Goal: Information Seeking & Learning: Learn about a topic

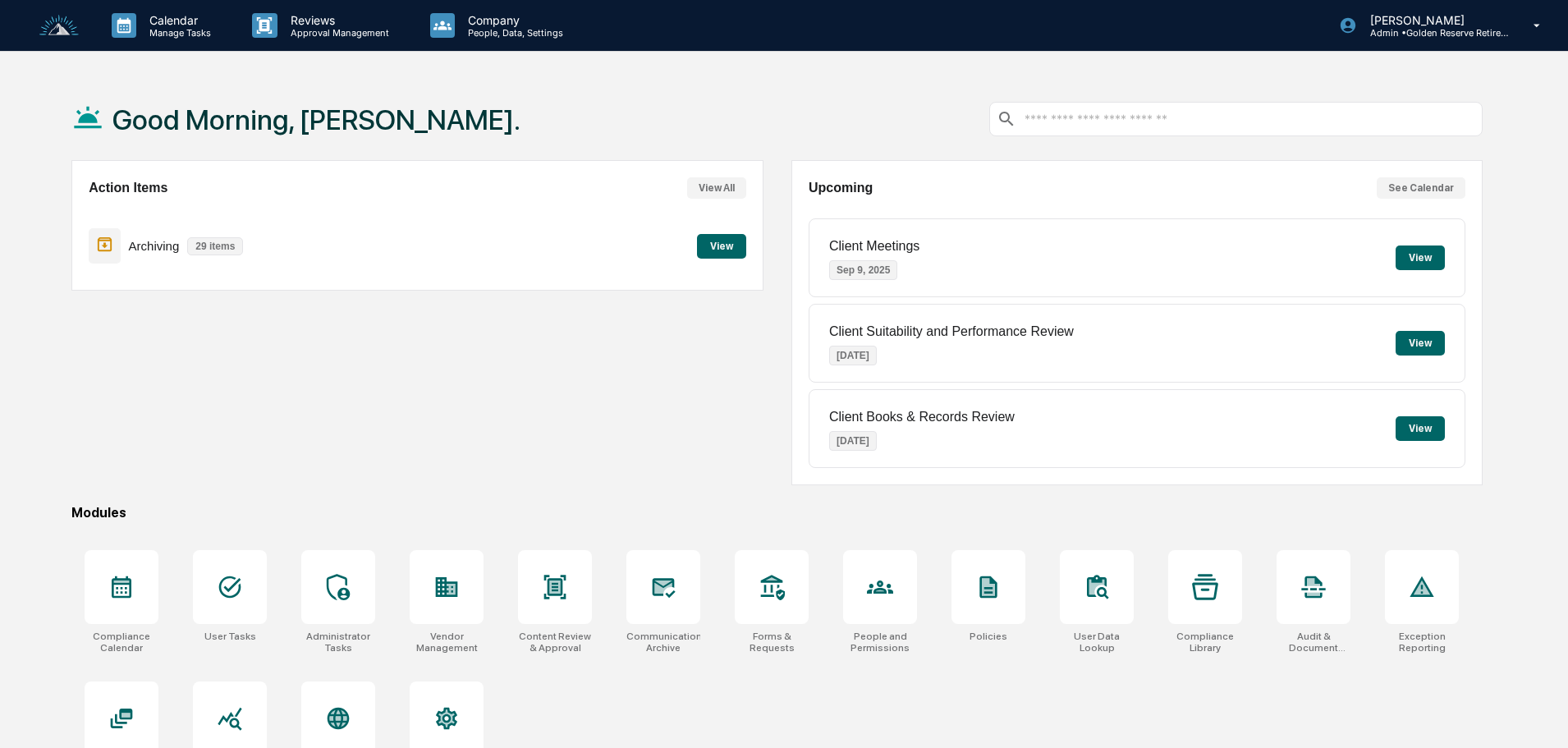
click at [716, 251] on button "View" at bounding box center [721, 246] width 49 height 25
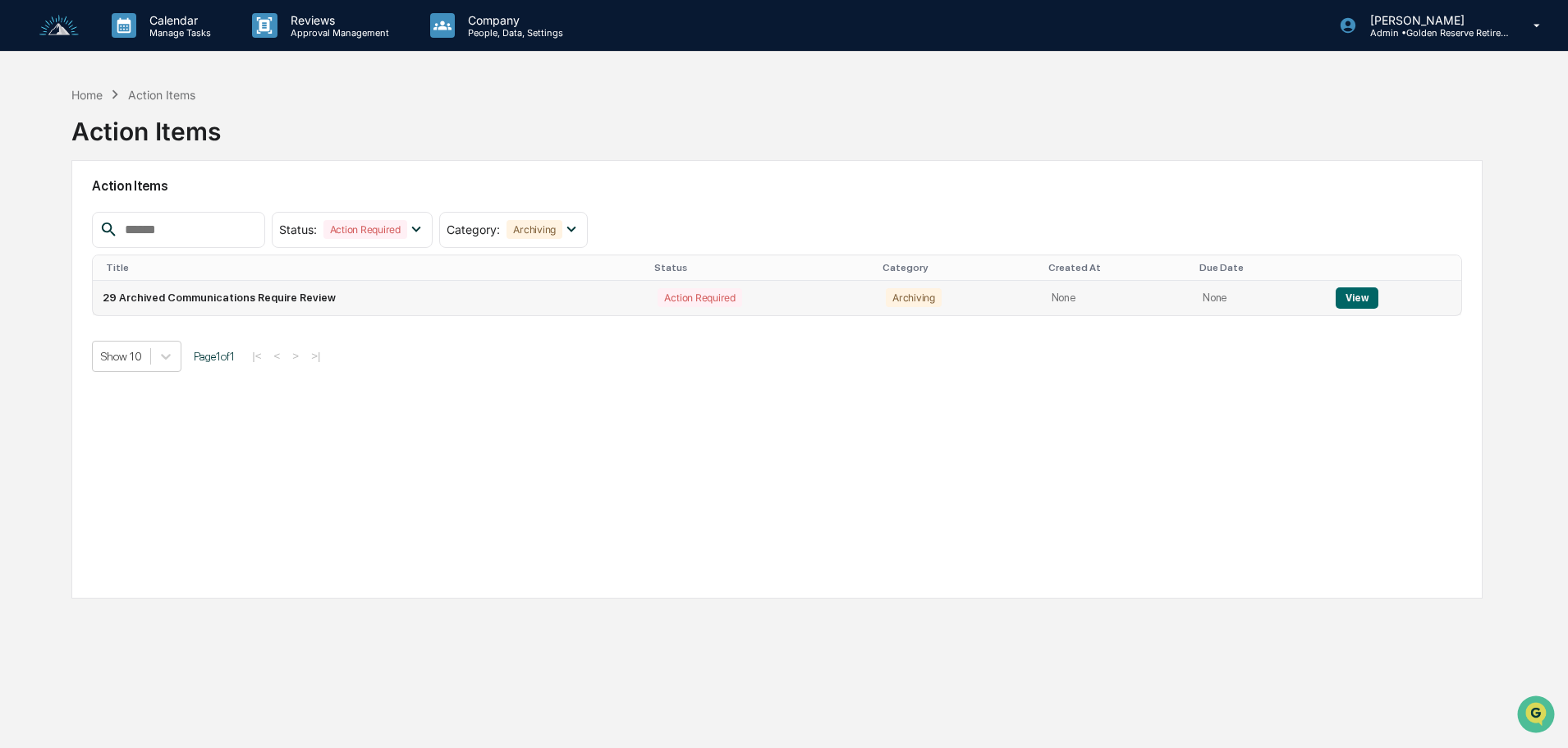
click at [1355, 299] on button "View" at bounding box center [1357, 298] width 42 height 21
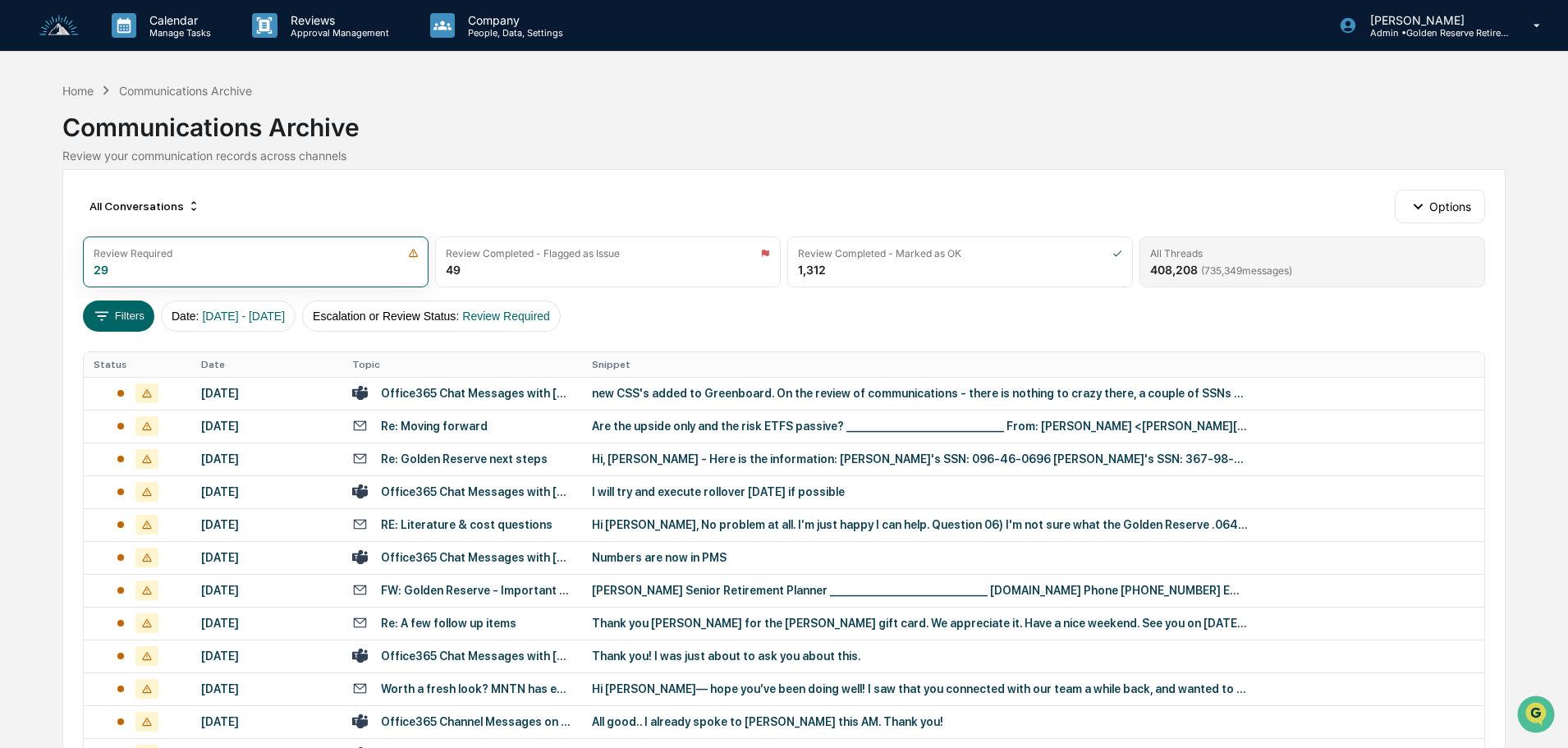
click at [1279, 258] on div "All Threads" at bounding box center [1312, 253] width 324 height 13
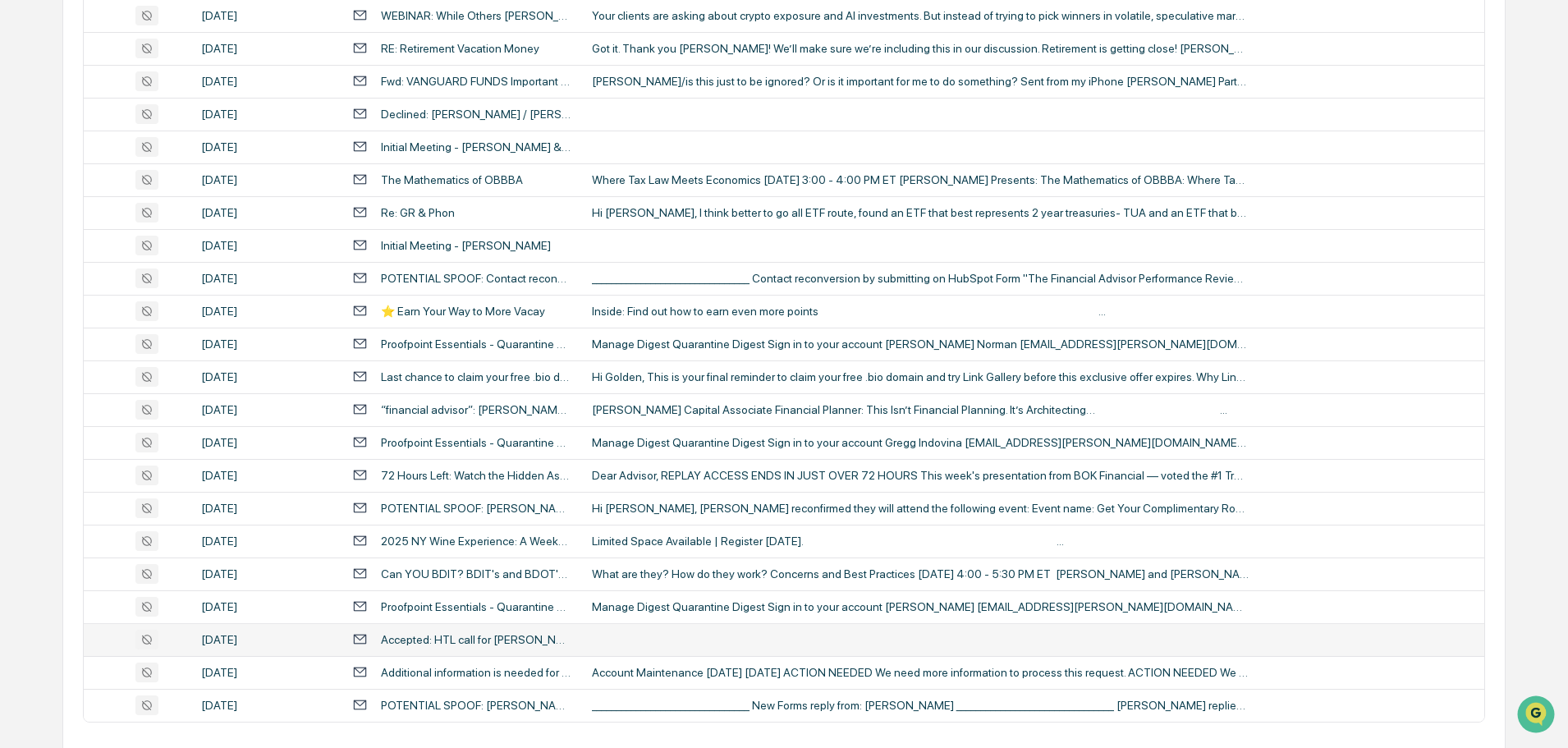
scroll to position [544, 0]
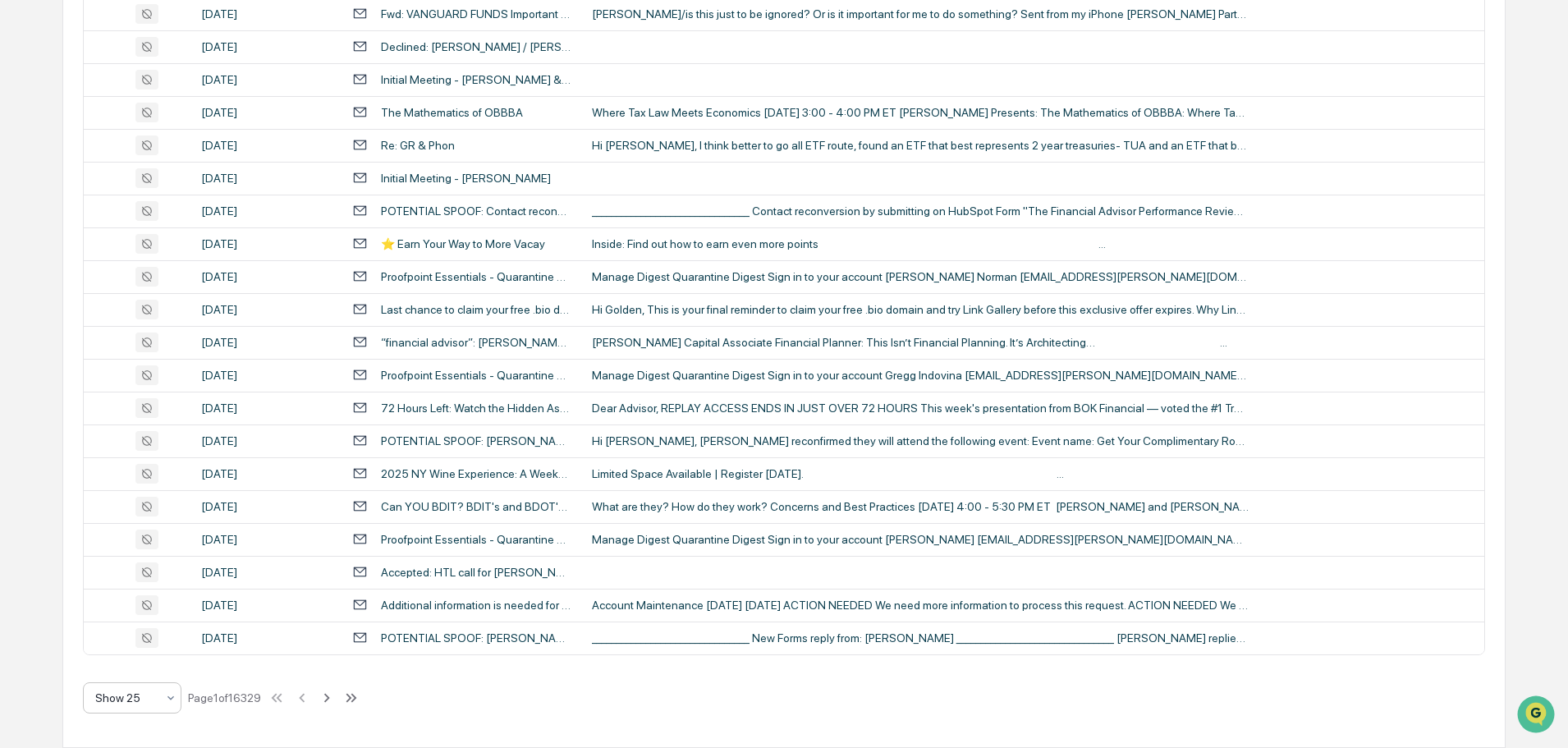
click at [137, 707] on div "Show 25" at bounding box center [126, 698] width 77 height 23
click at [136, 662] on div "Show 100" at bounding box center [132, 655] width 97 height 33
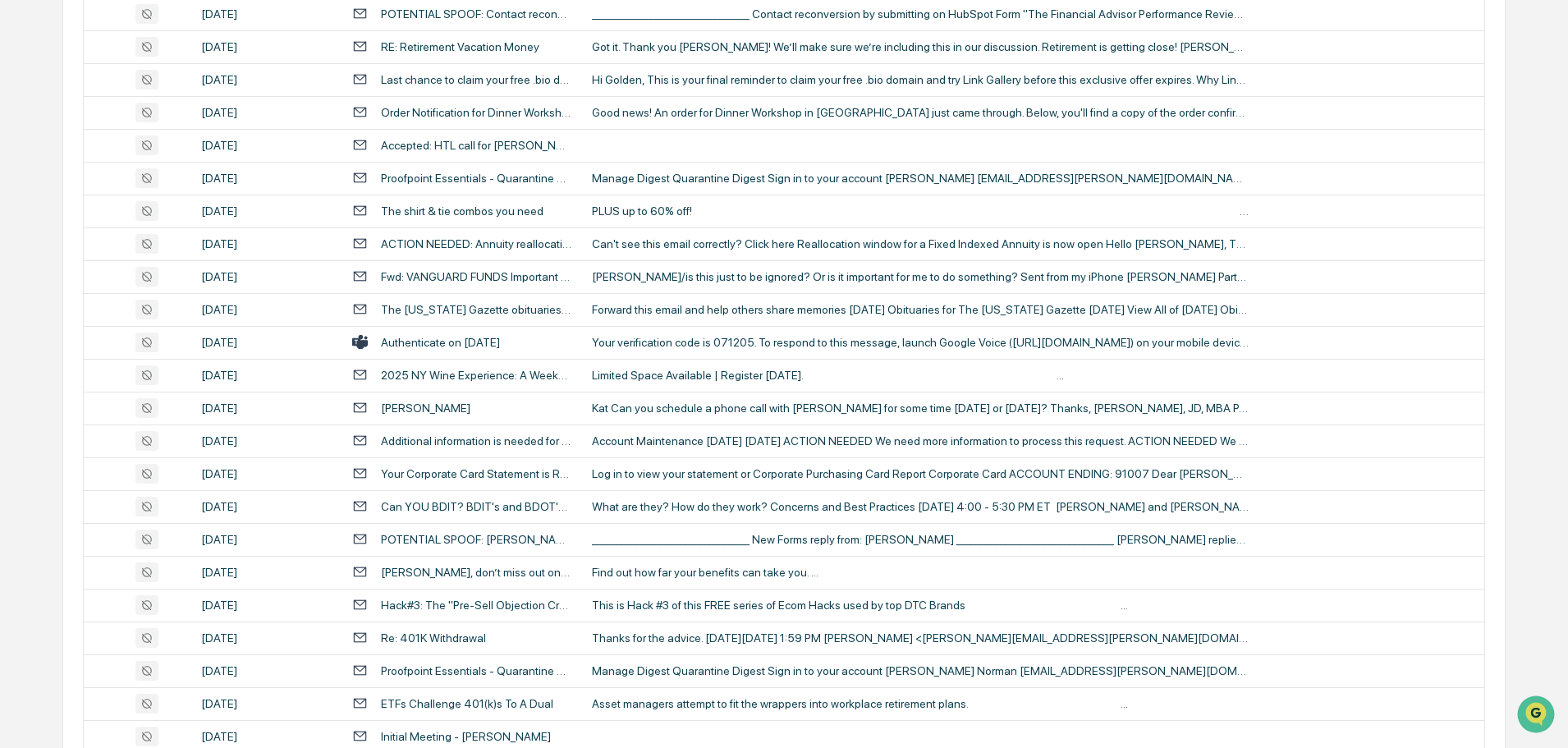
scroll to position [3007, 0]
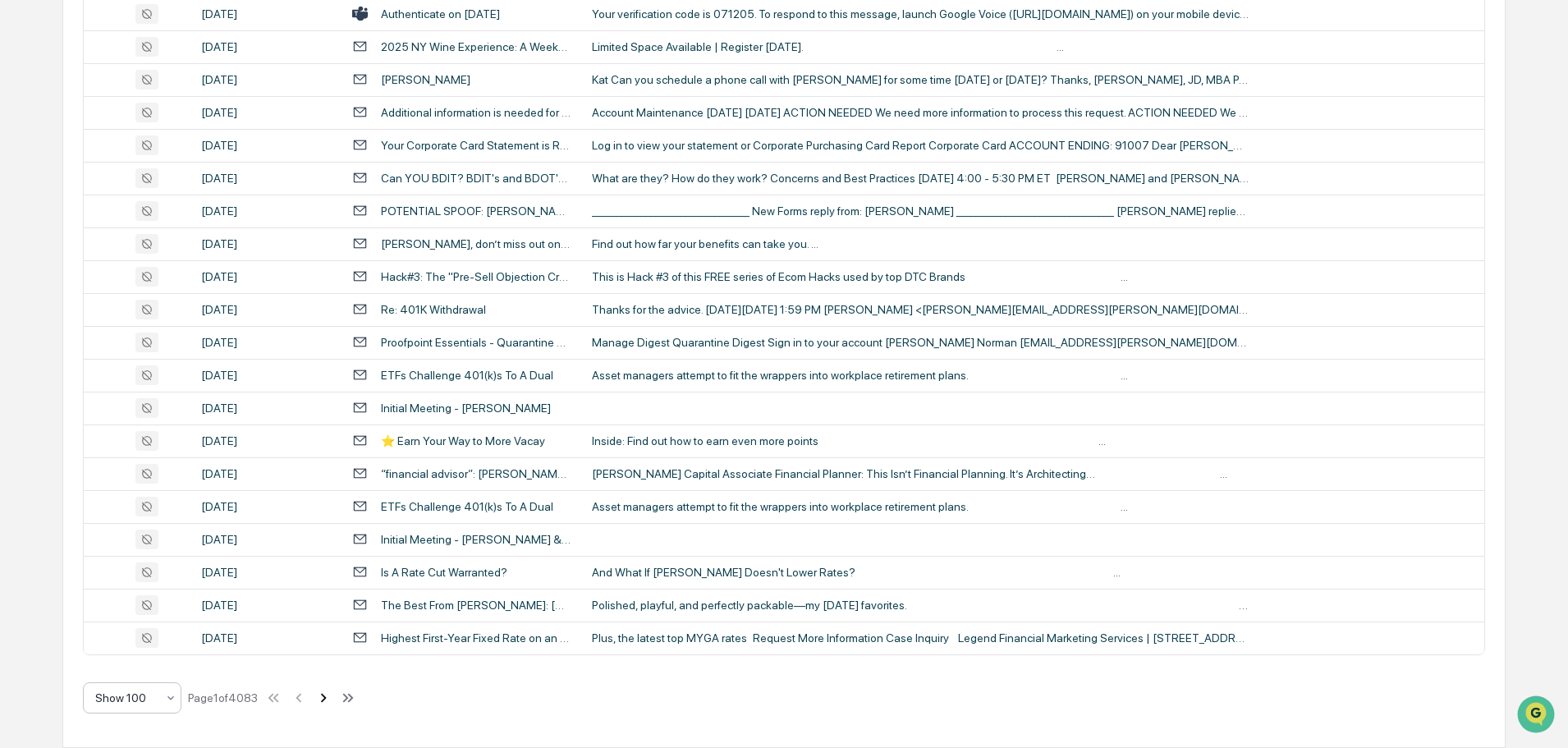
click at [327, 701] on icon at bounding box center [323, 698] width 5 height 9
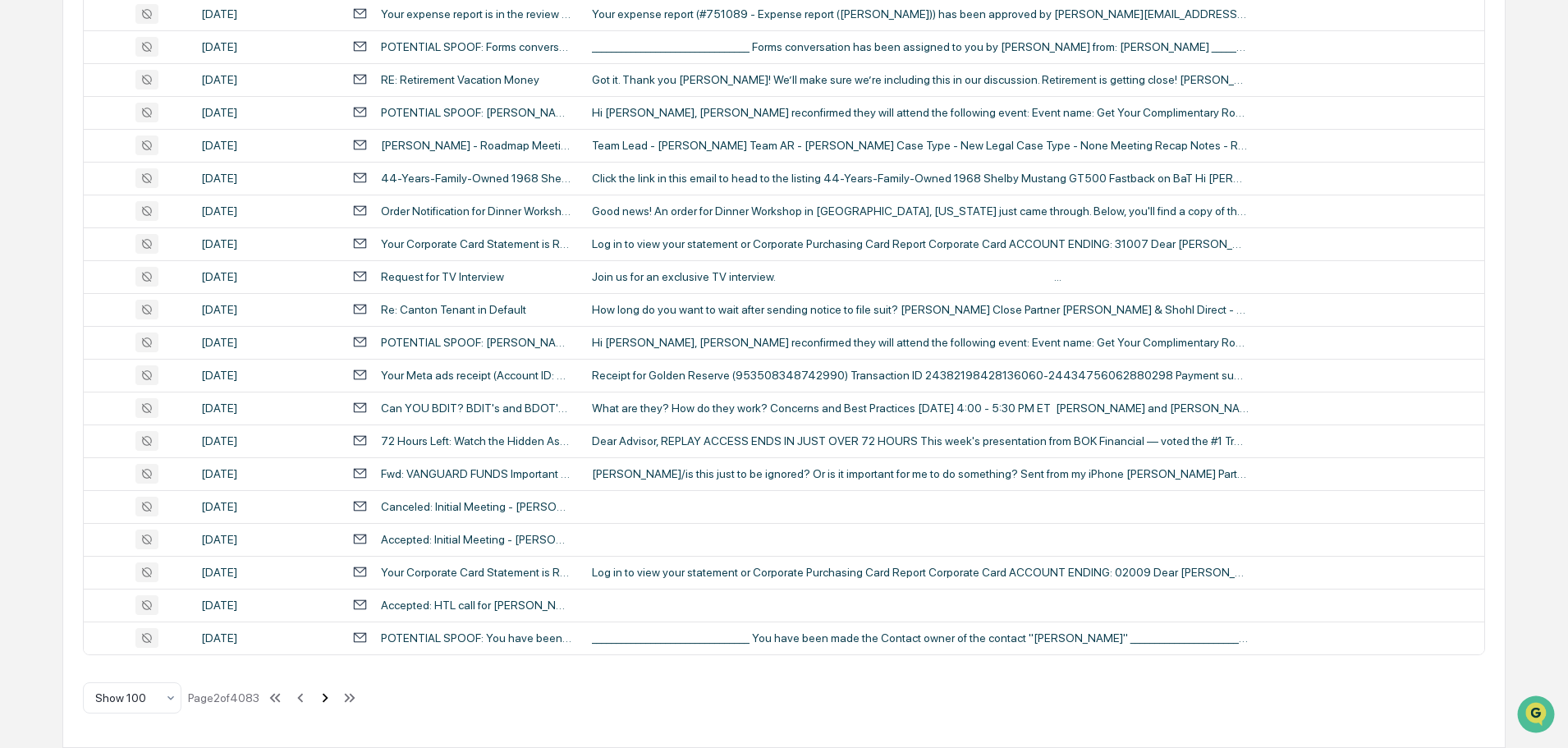
click at [325, 698] on icon at bounding box center [325, 698] width 18 height 18
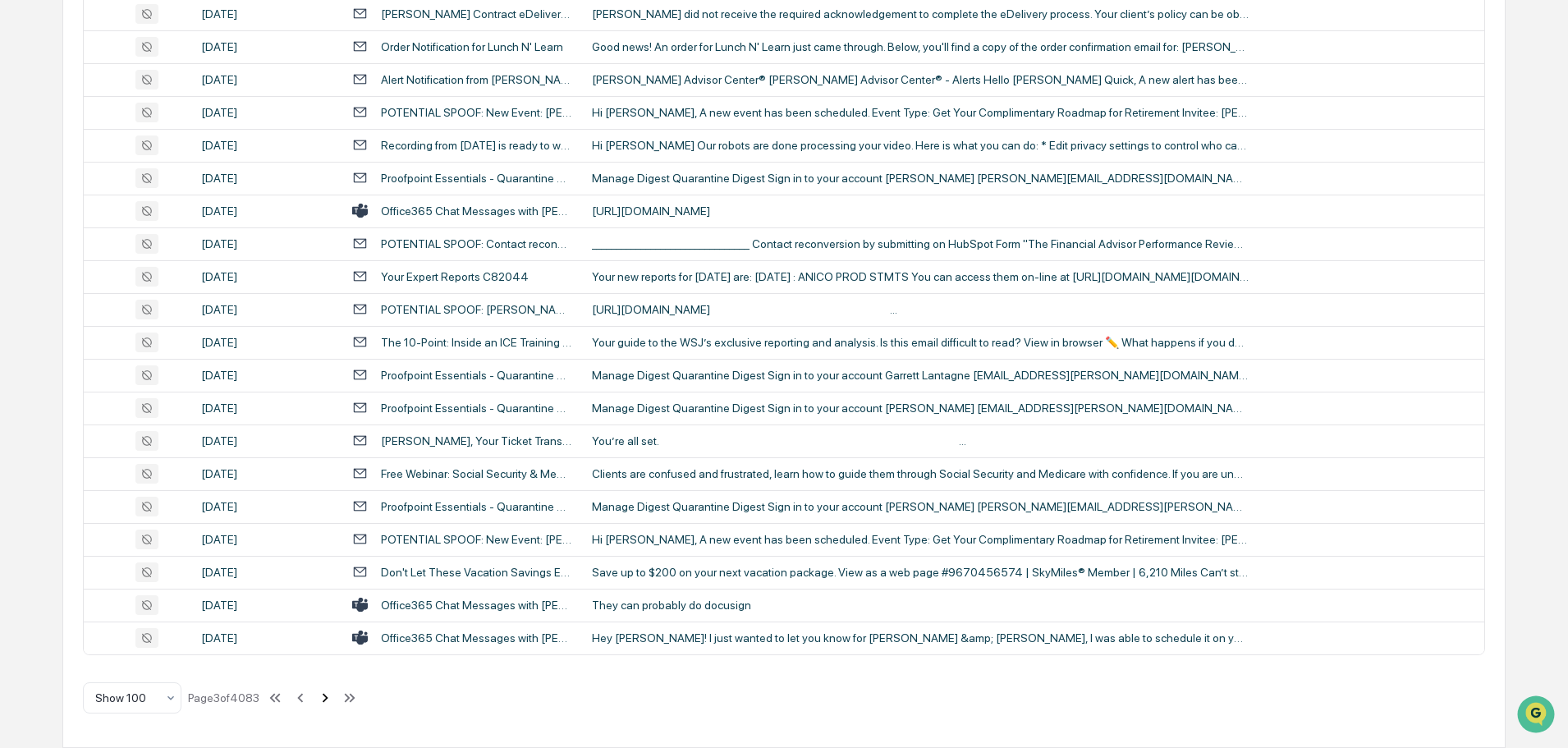
click at [332, 702] on icon at bounding box center [325, 698] width 18 height 18
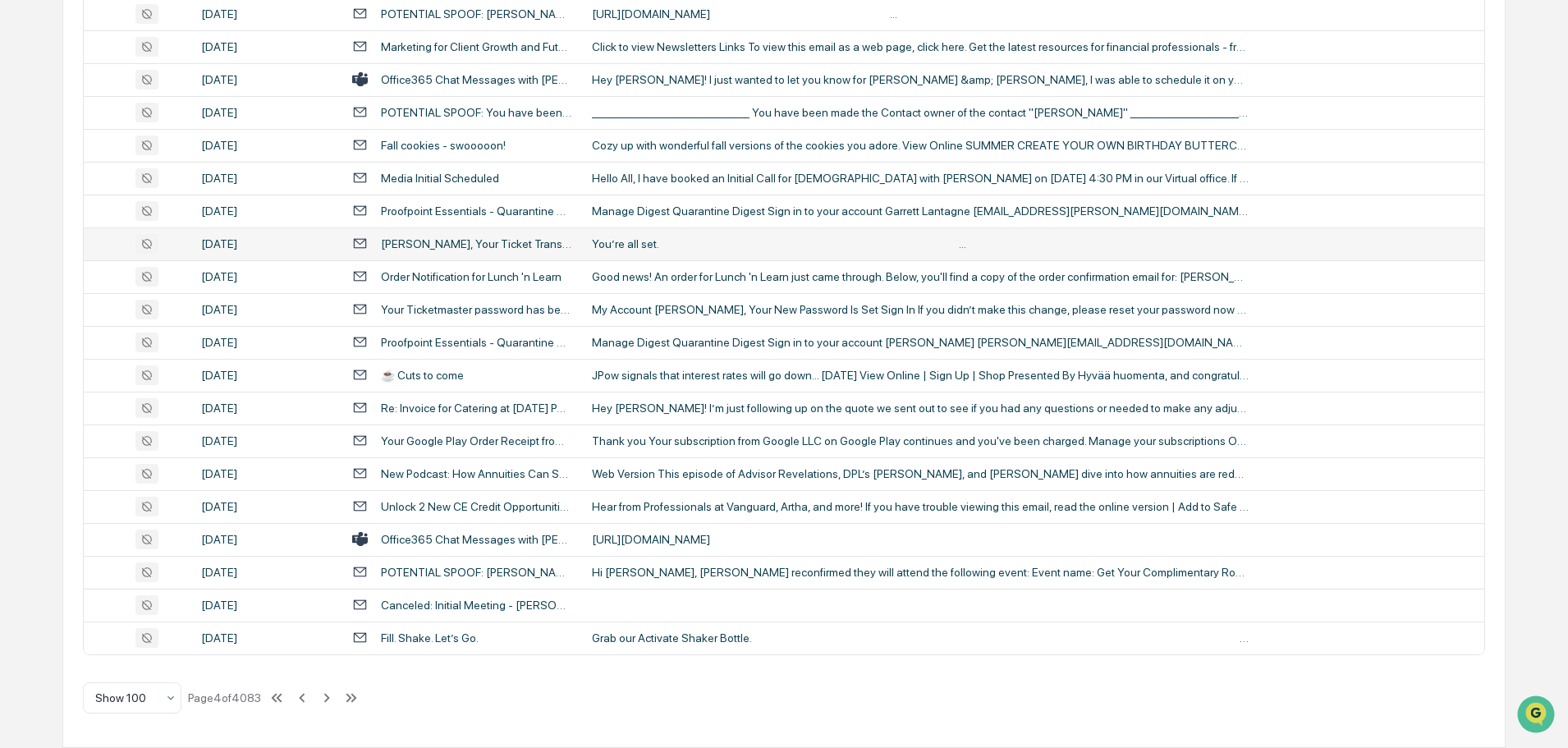
click at [654, 244] on div "You’re all set. ͏ ‌   ﻿ ͏ ‌   ﻿ ͏ ‌   ﻿ ͏ ‌   ﻿ ͏ ‌   ﻿ ͏ ‌   ﻿ ͏ ‌   ﻿ ͏ ‌   ﻿…" at bounding box center [920, 244] width 657 height 13
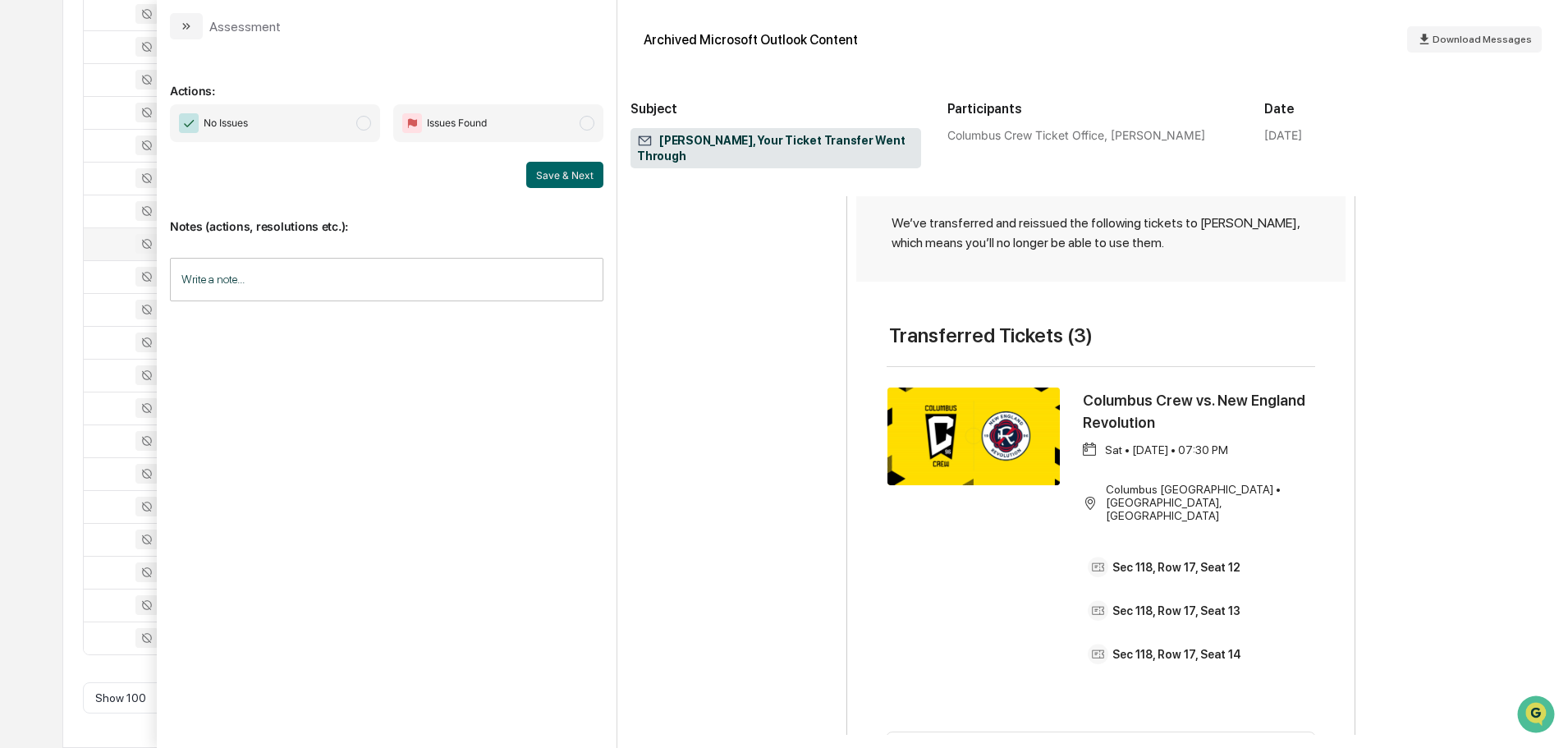
scroll to position [329, 0]
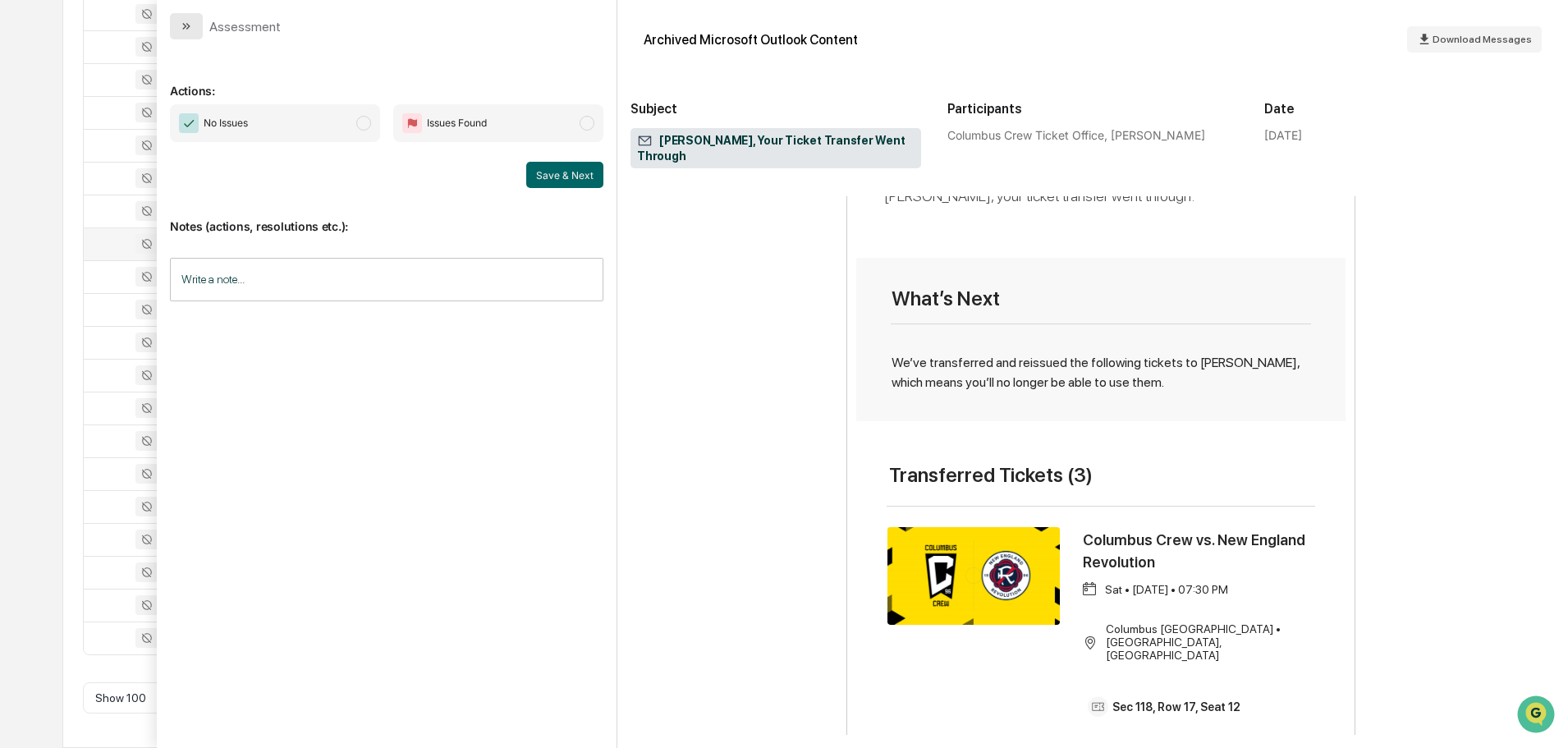
click at [188, 29] on icon "modal" at bounding box center [186, 26] width 13 height 13
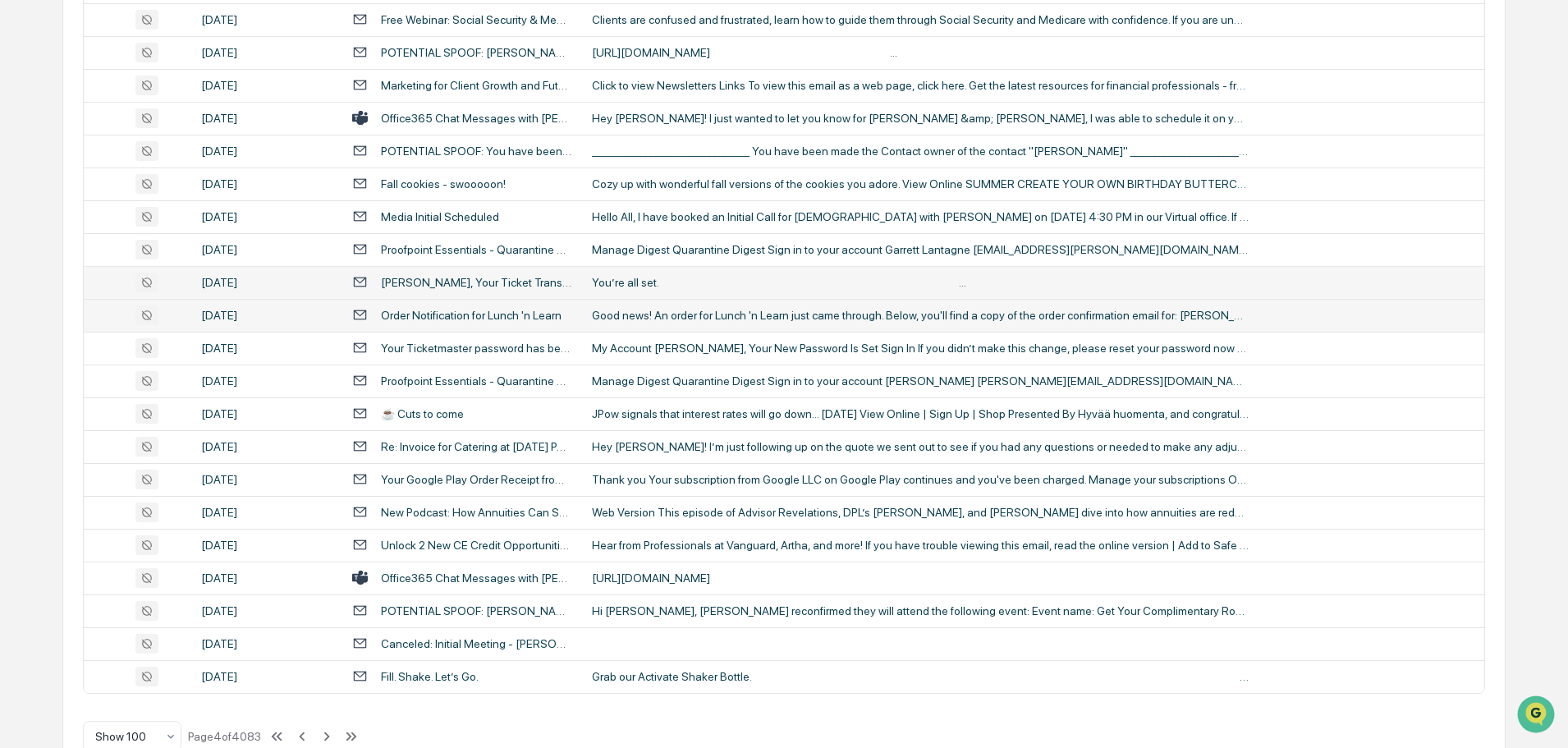
scroll to position [3007, 0]
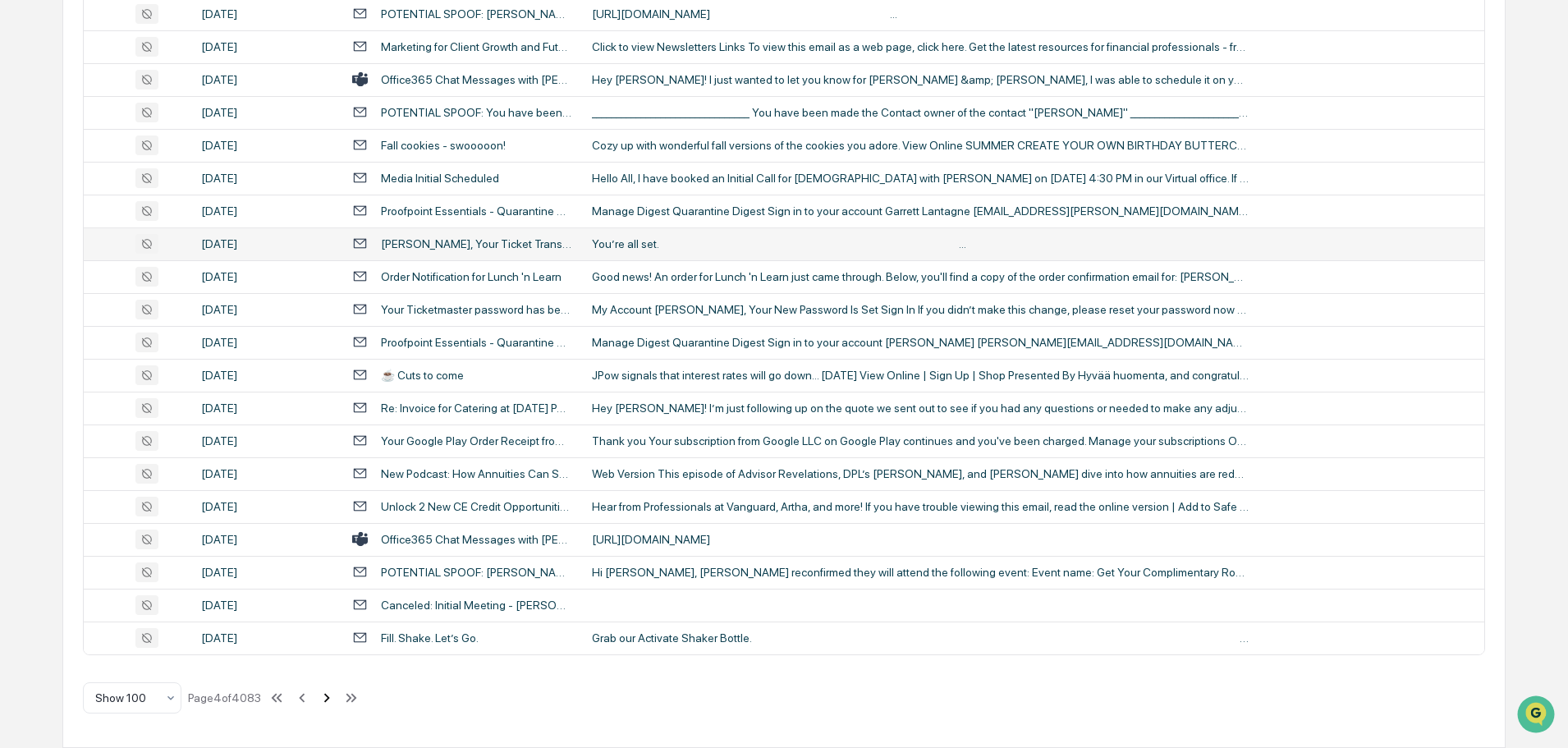
click at [329, 698] on icon at bounding box center [327, 698] width 18 height 18
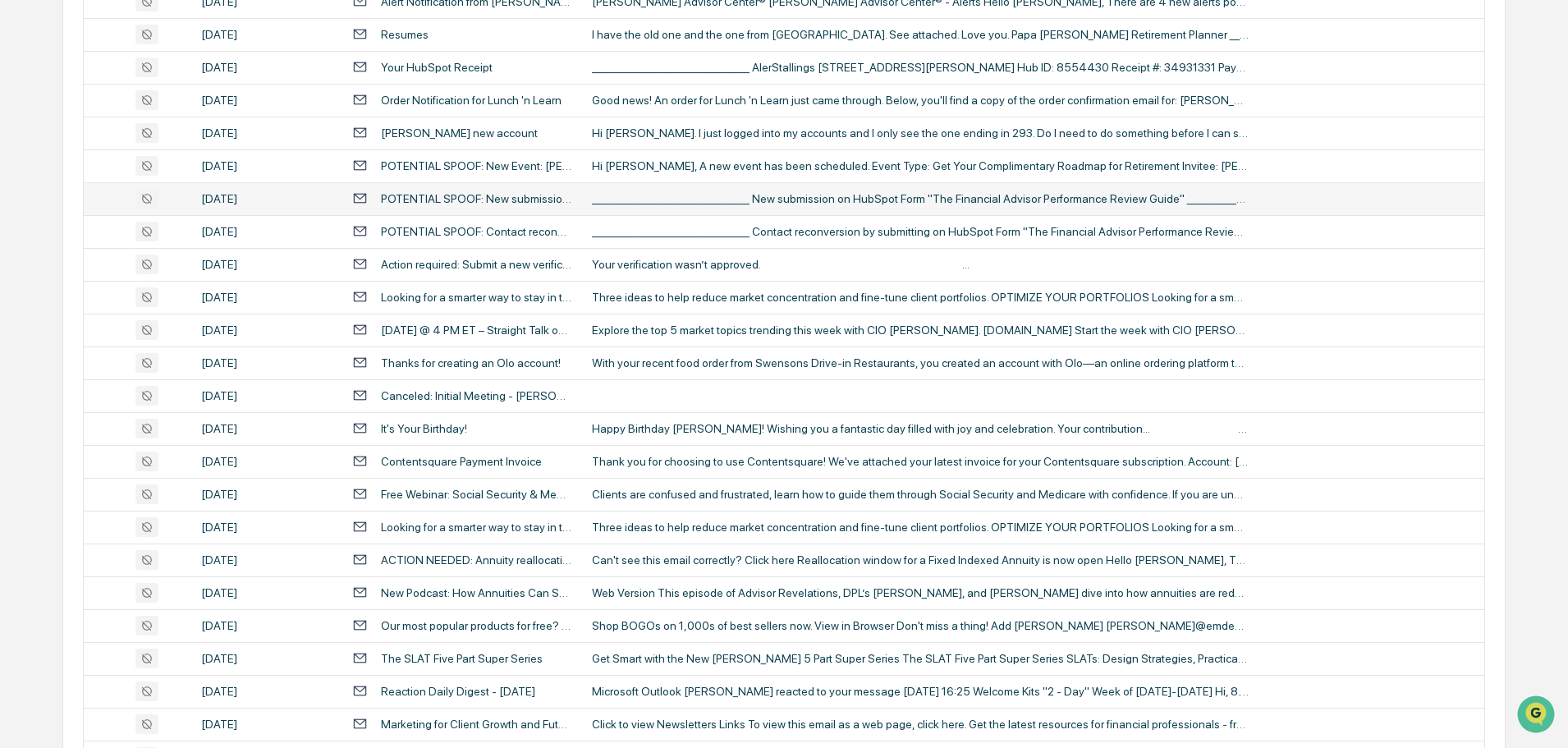
scroll to position [2105, 0]
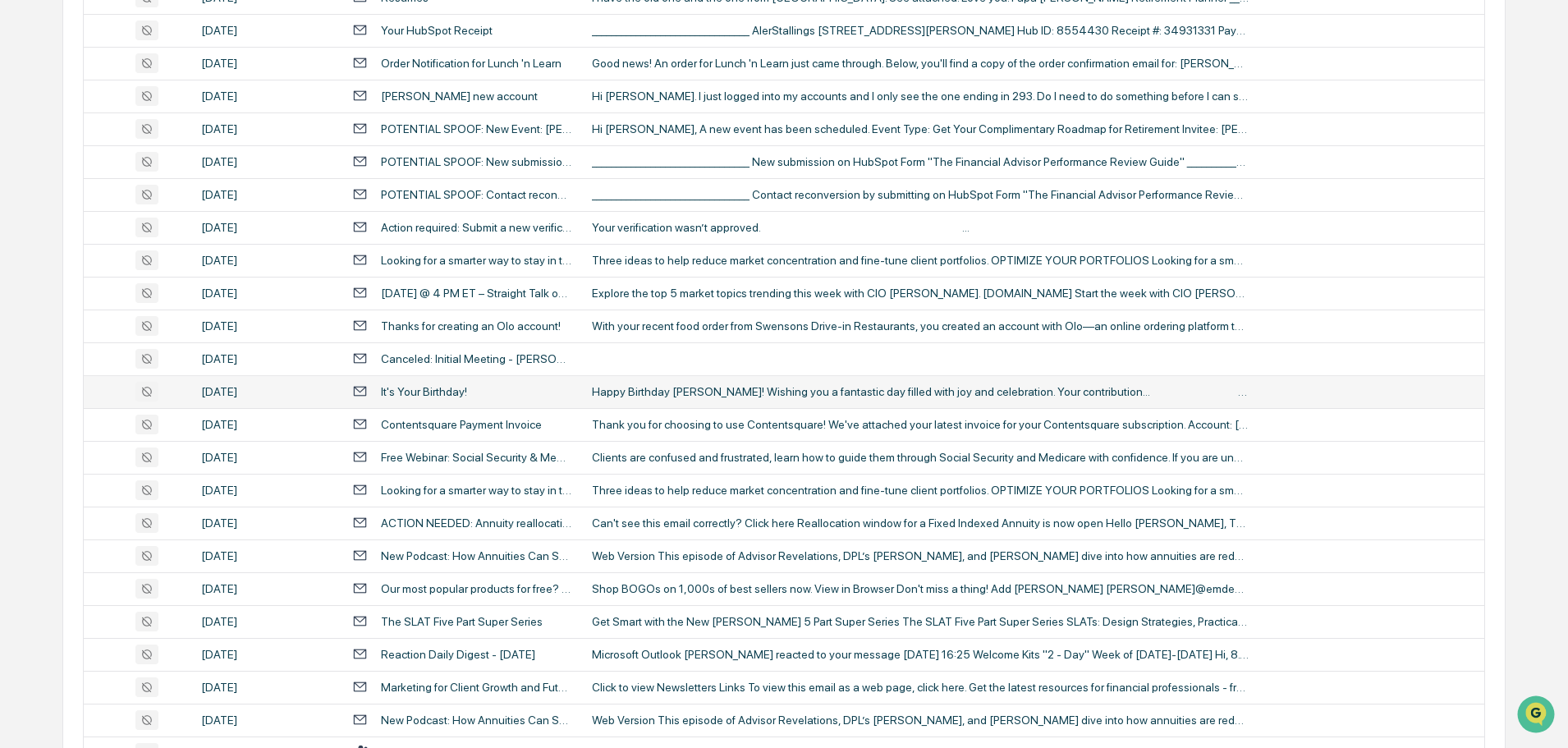
click at [679, 392] on div "Happy Birthday [PERSON_NAME]! Wishing you a fantastic day filled with joy and c…" at bounding box center [920, 392] width 657 height 13
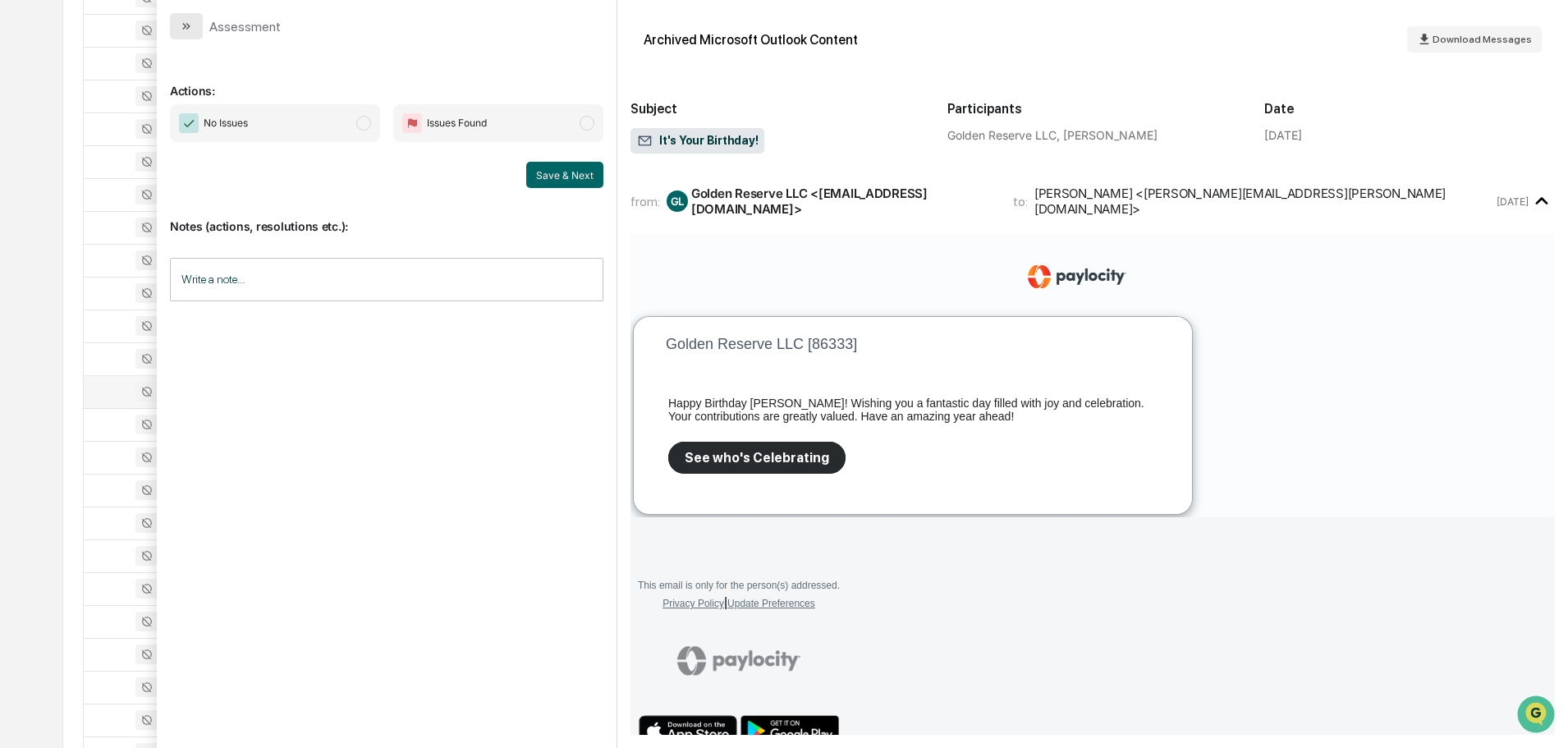
click at [186, 30] on icon "modal" at bounding box center [186, 26] width 13 height 13
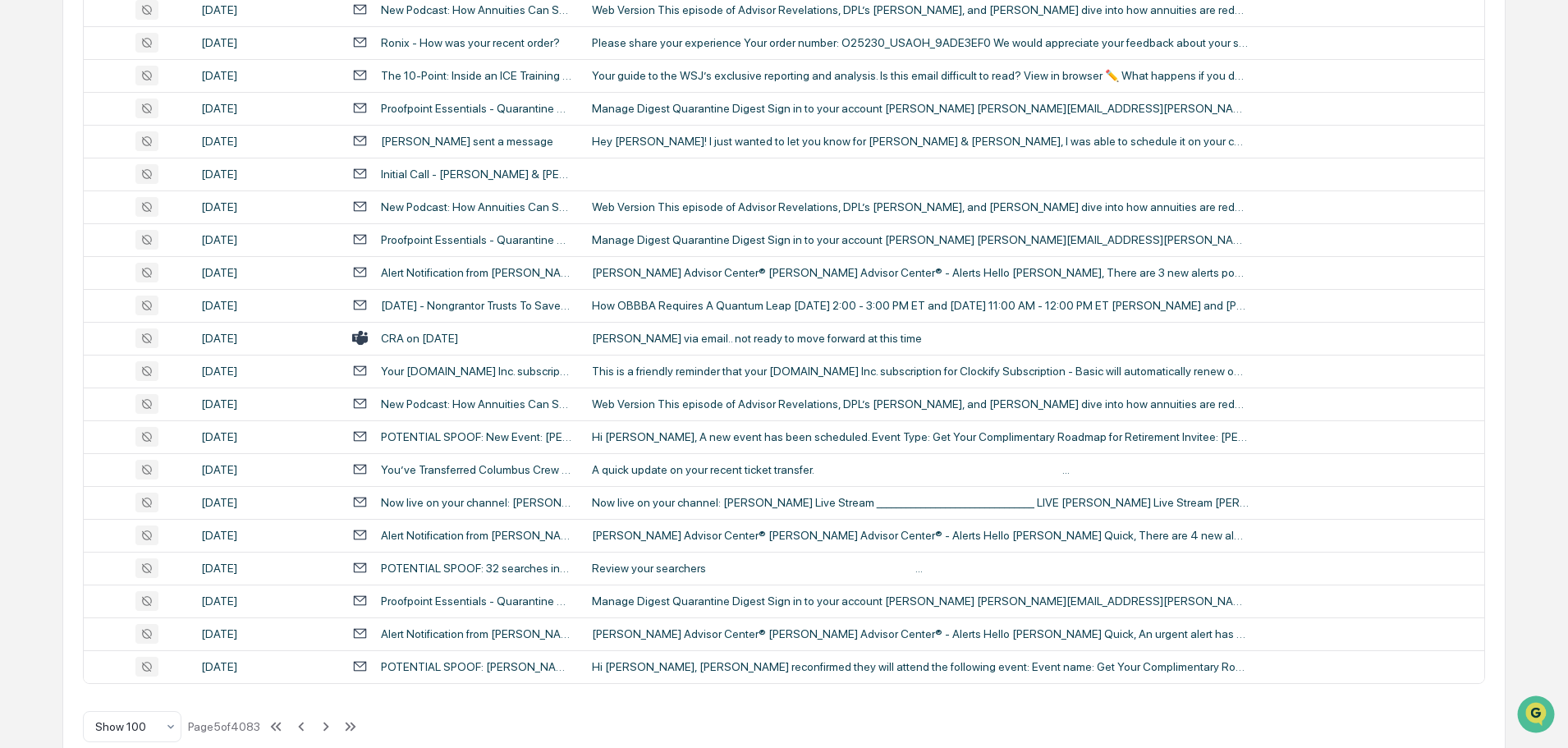
scroll to position [3007, 0]
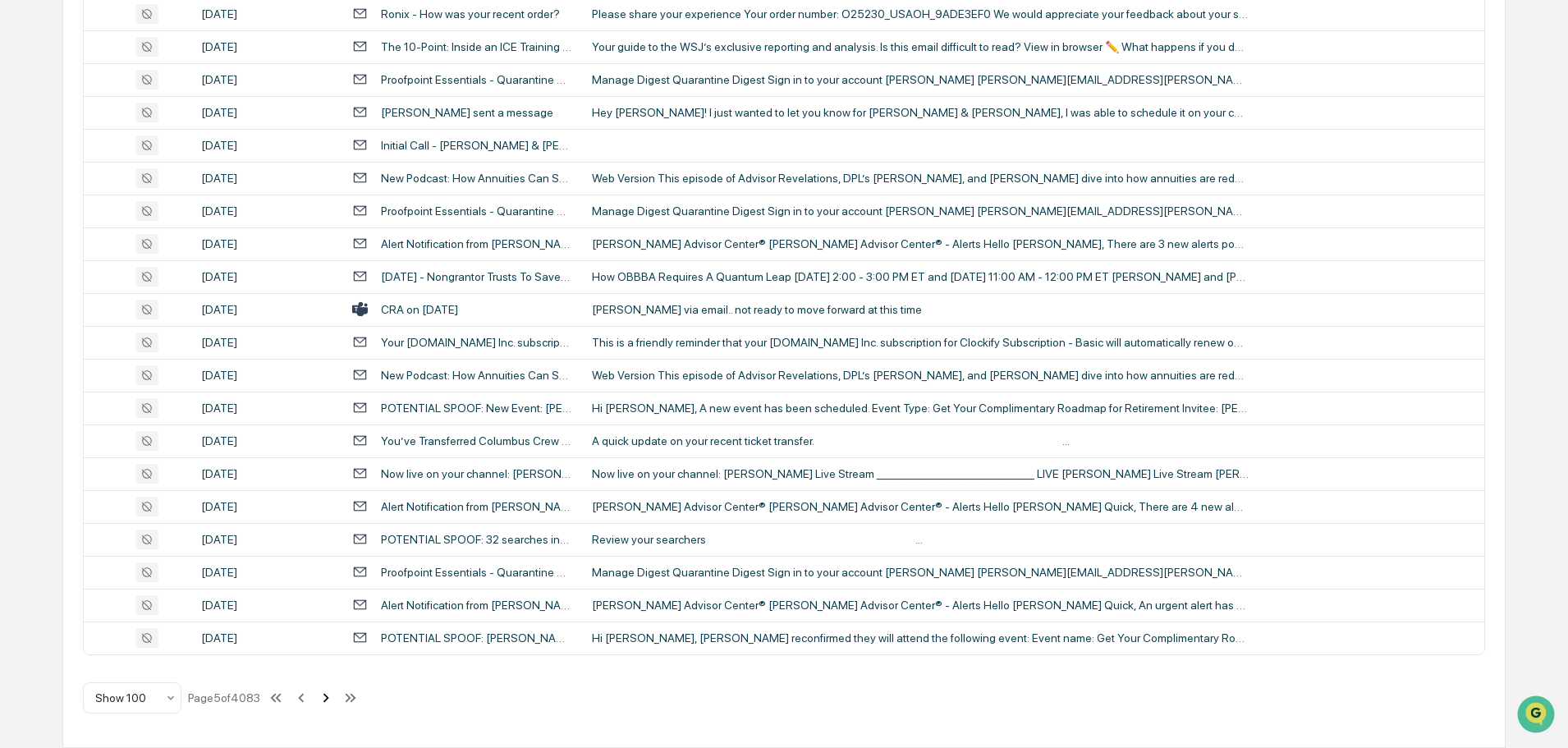
click at [329, 699] on icon at bounding box center [326, 698] width 18 height 18
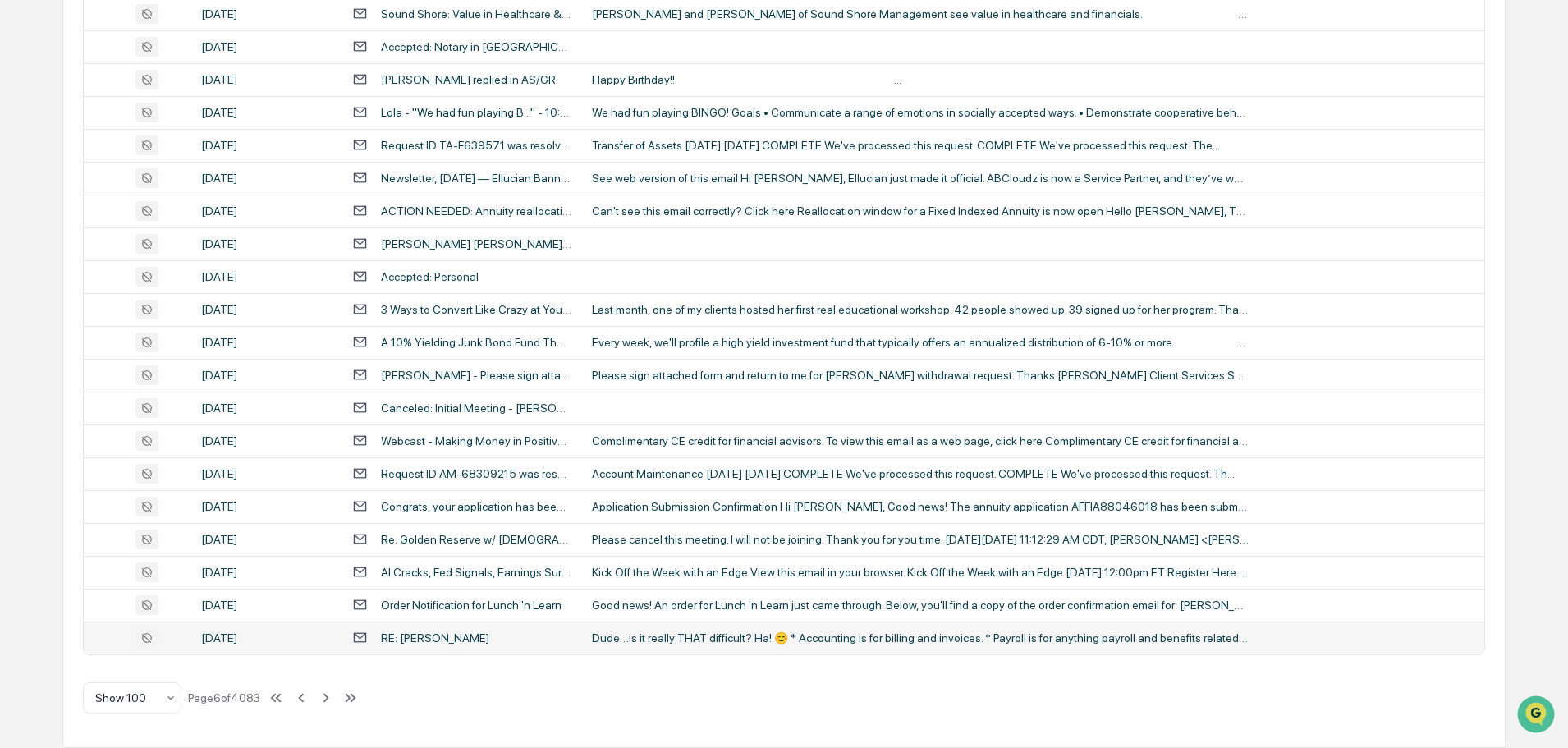
click at [680, 635] on div "Dude…is it really THAT difficult? Ha! 😊 * Accounting is for billing and invoice…" at bounding box center [920, 638] width 657 height 13
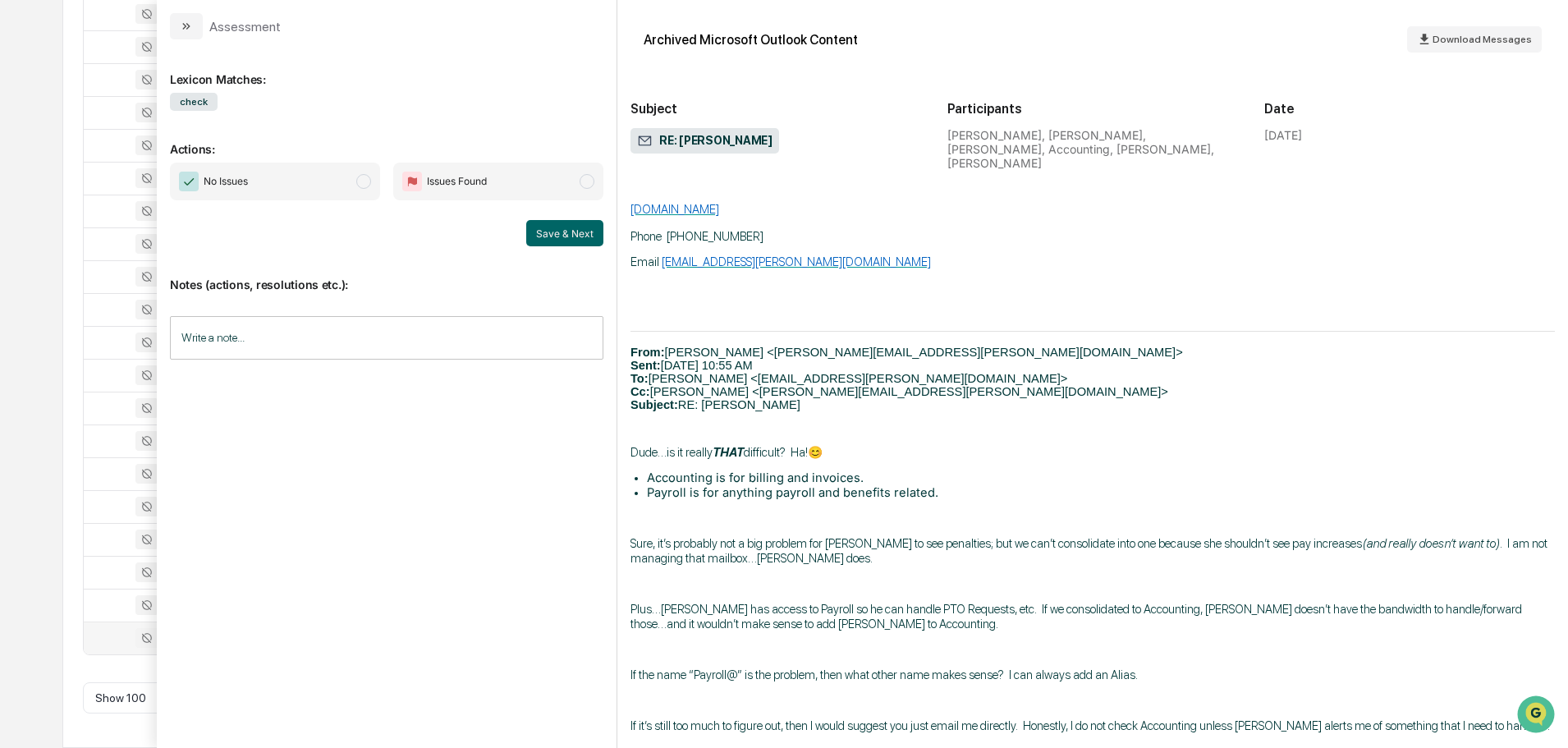
scroll to position [843, 0]
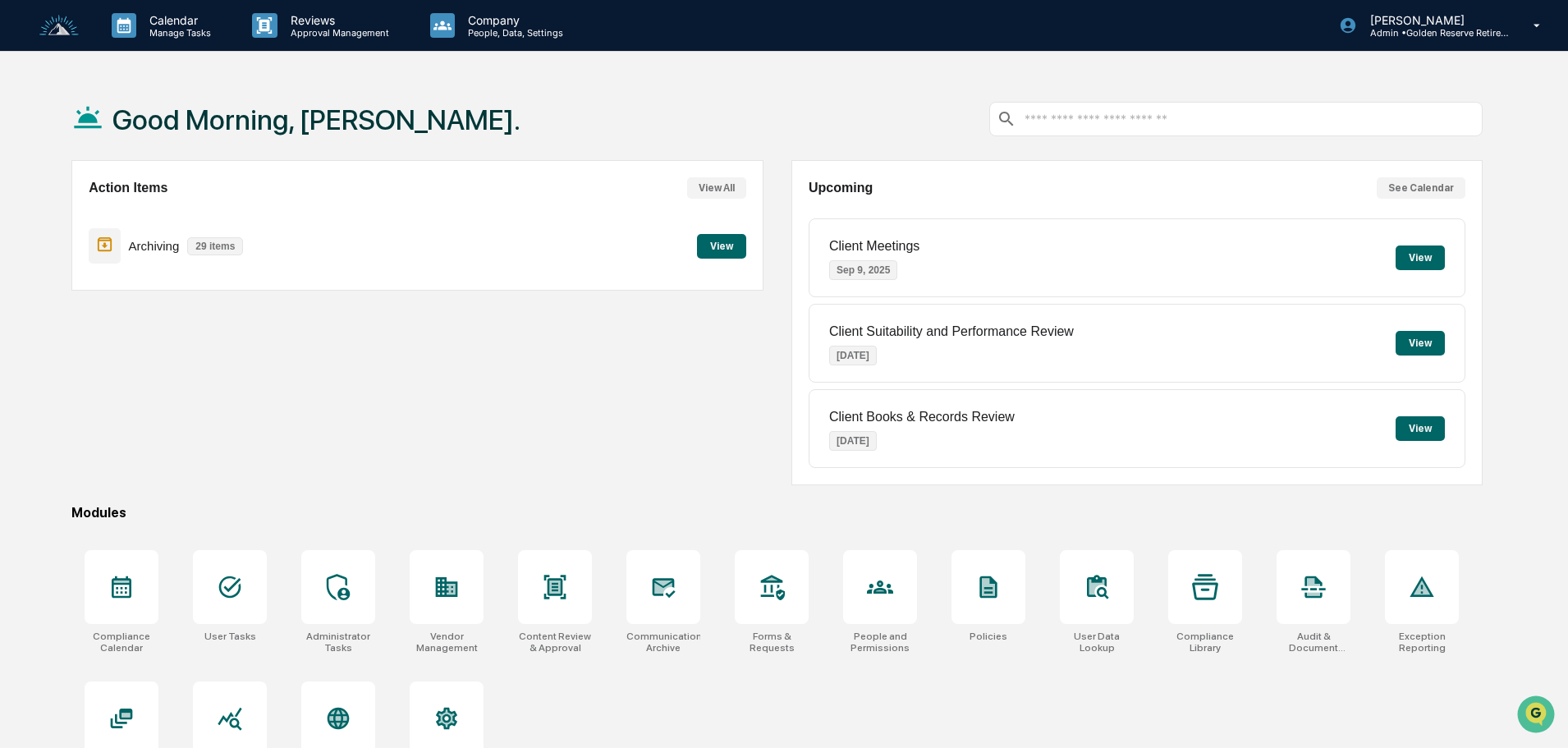
click at [710, 245] on button "View" at bounding box center [721, 246] width 49 height 25
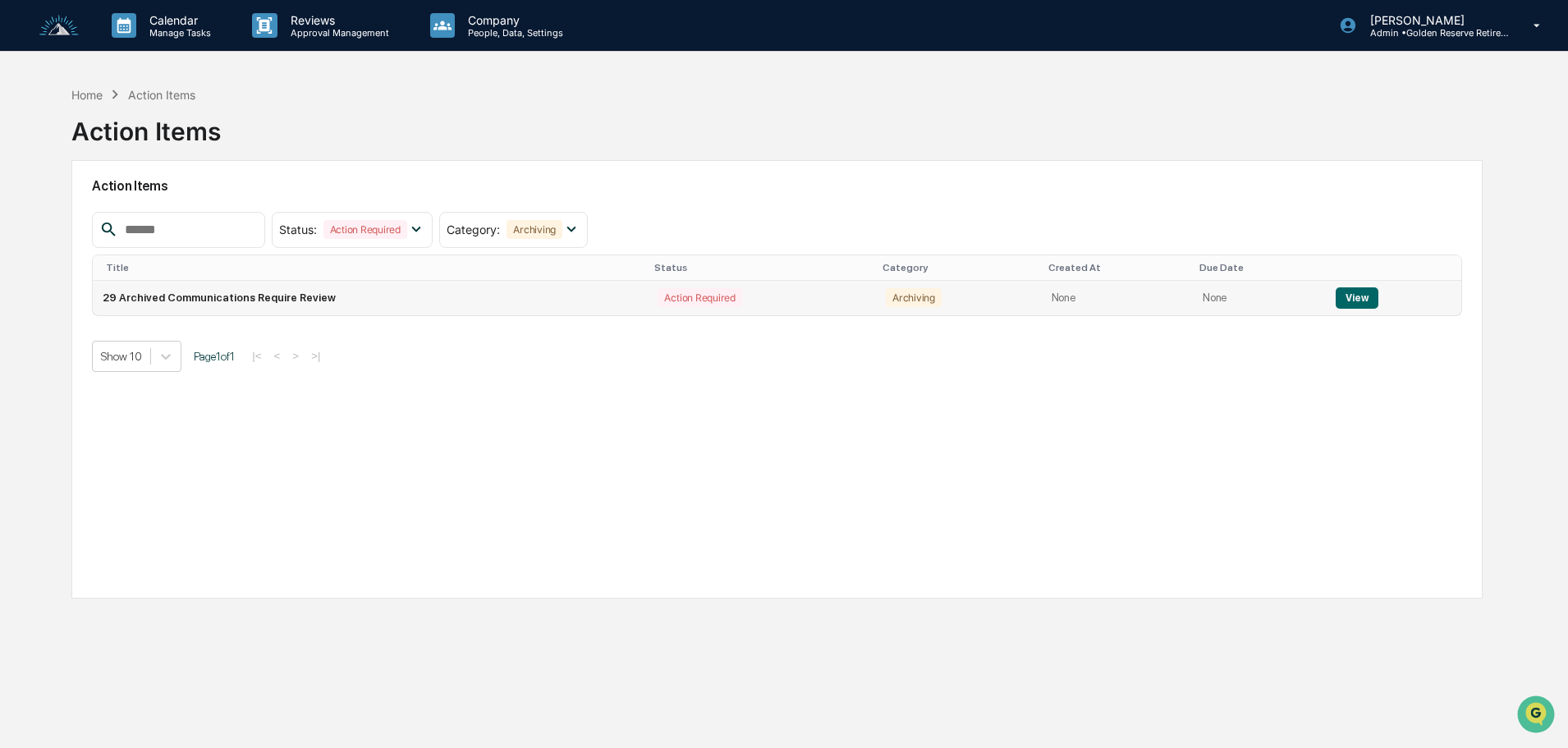
click at [1338, 298] on button "View" at bounding box center [1357, 298] width 42 height 21
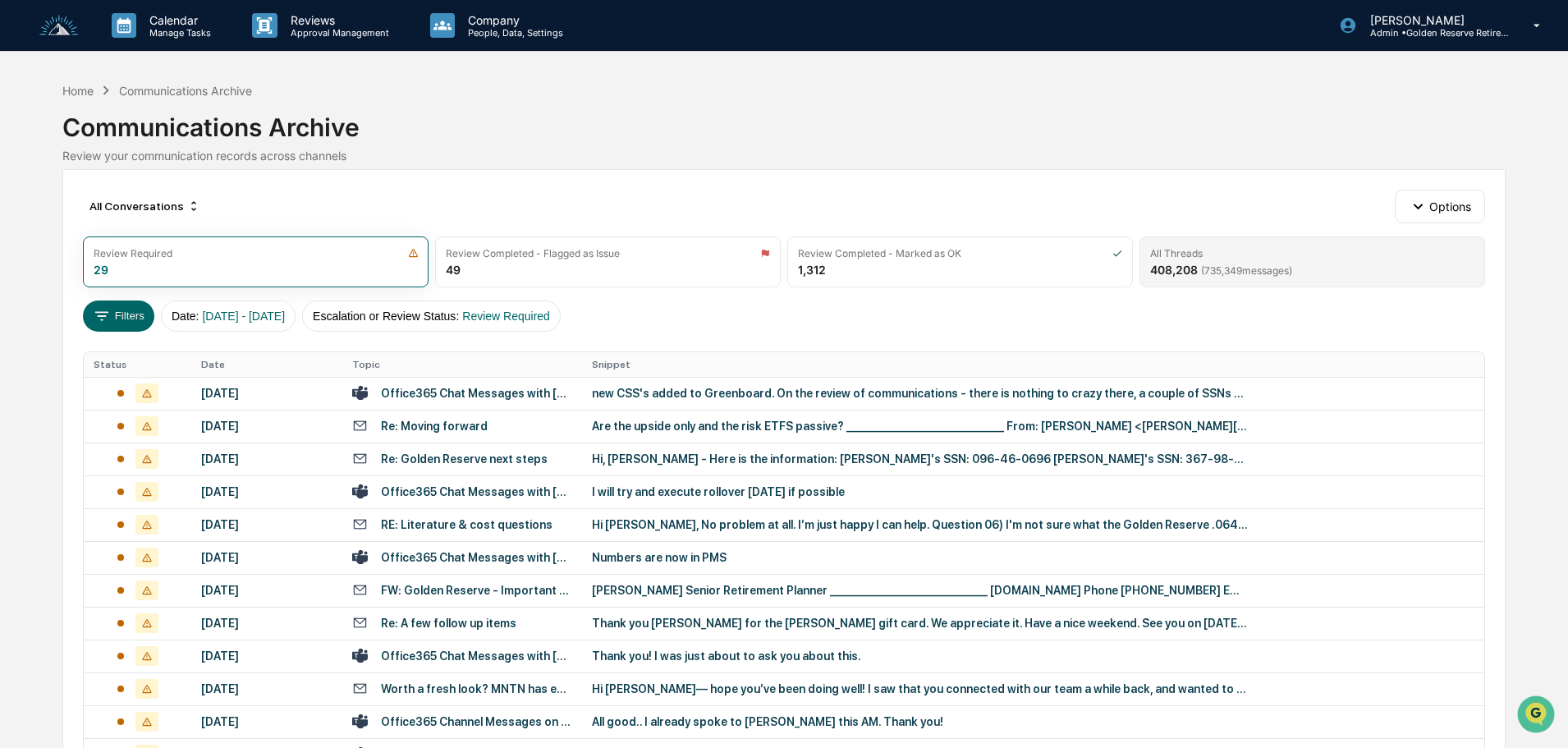
click at [1272, 261] on div "All Threads 408,208 ( 735,349 messages)" at bounding box center [1312, 262] width 346 height 51
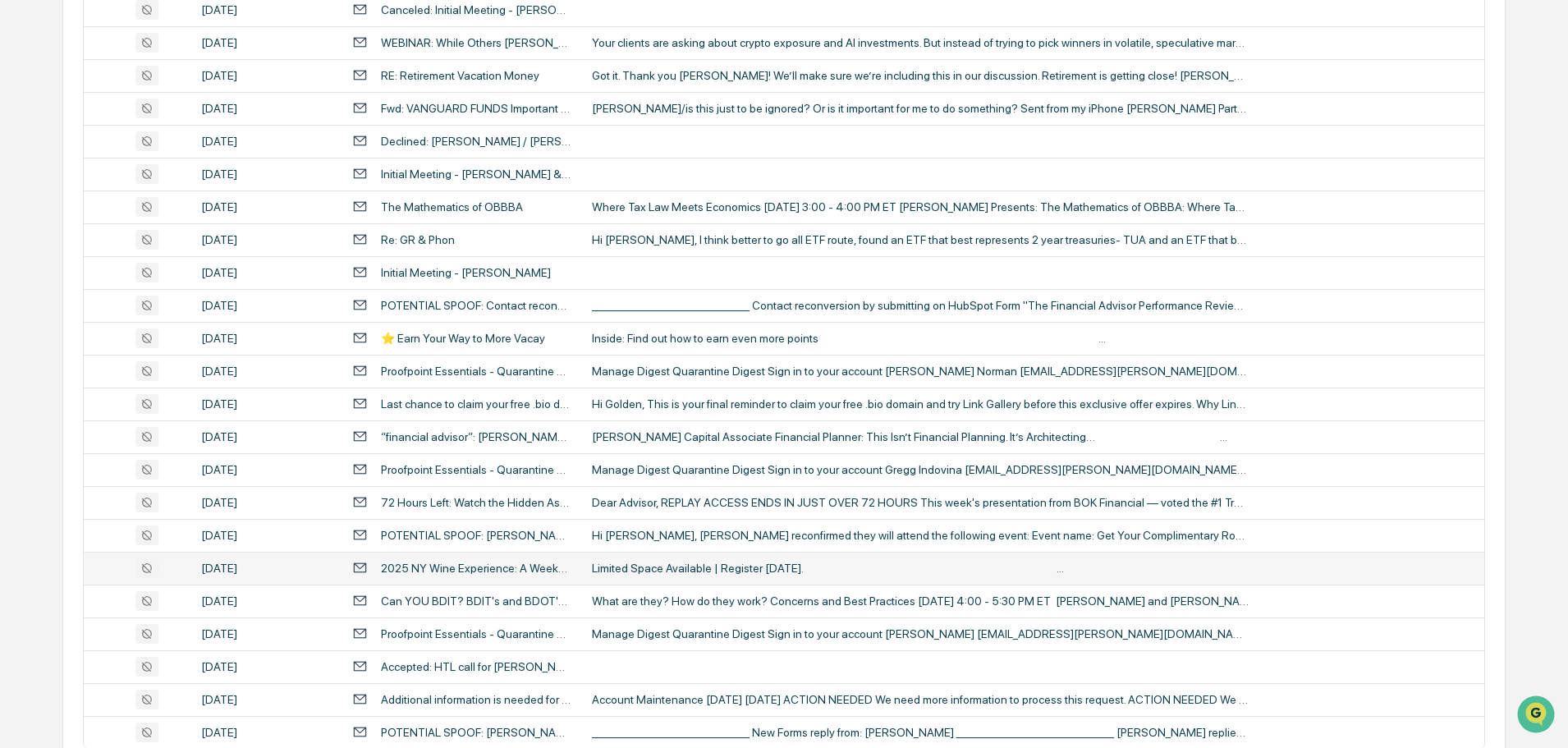
scroll to position [544, 0]
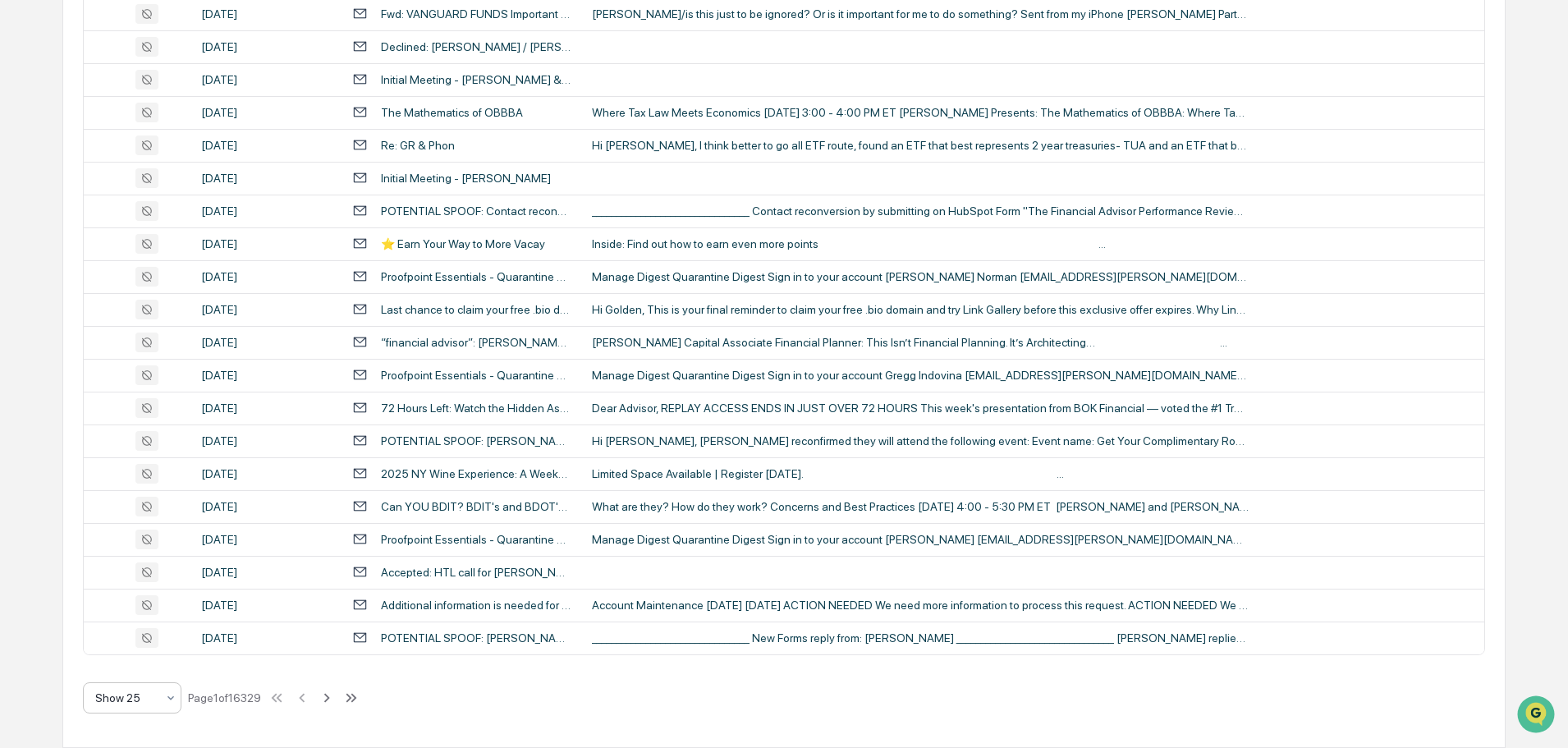
click at [137, 696] on div at bounding box center [126, 698] width 61 height 16
click at [138, 659] on div "Show 100" at bounding box center [132, 655] width 97 height 33
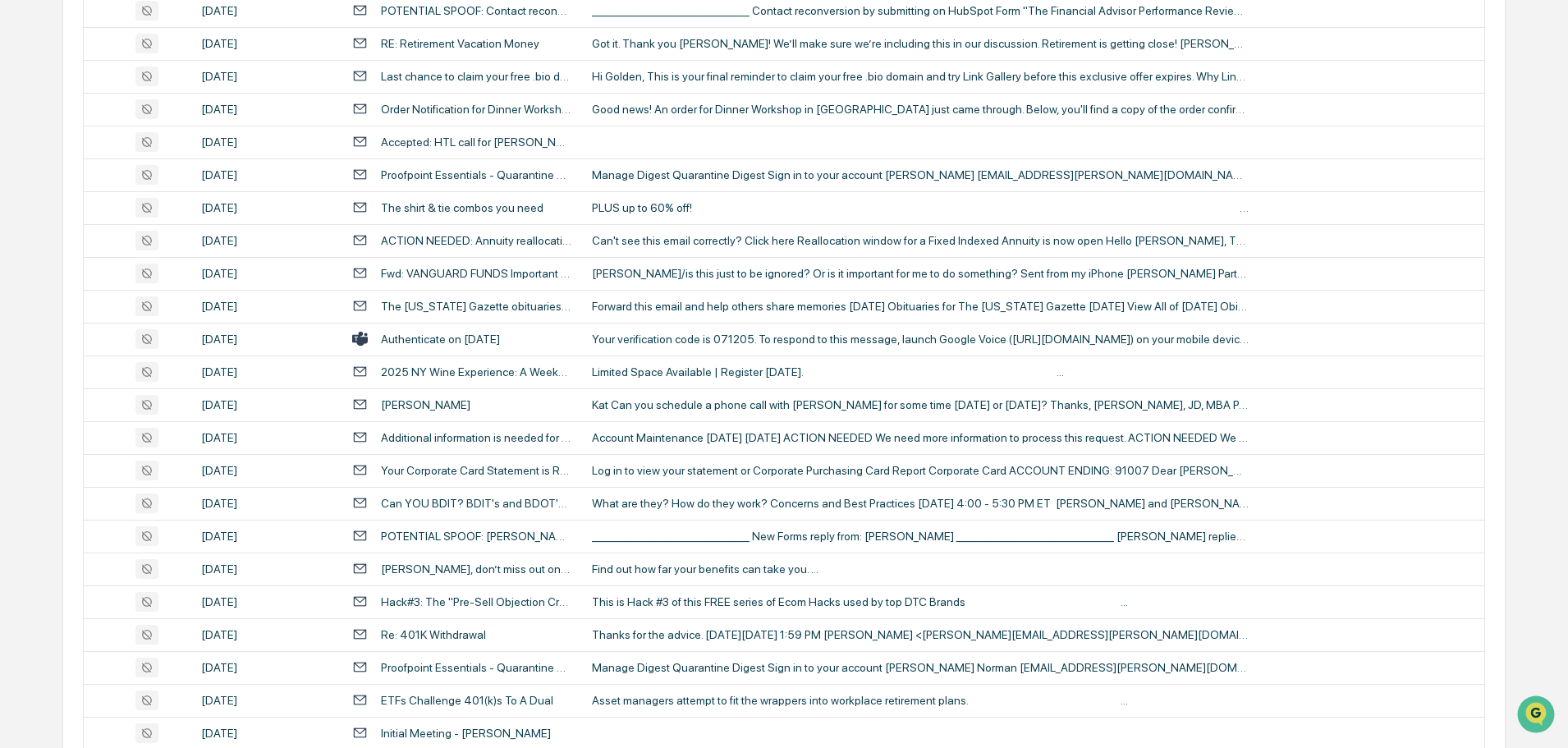
scroll to position [3007, 0]
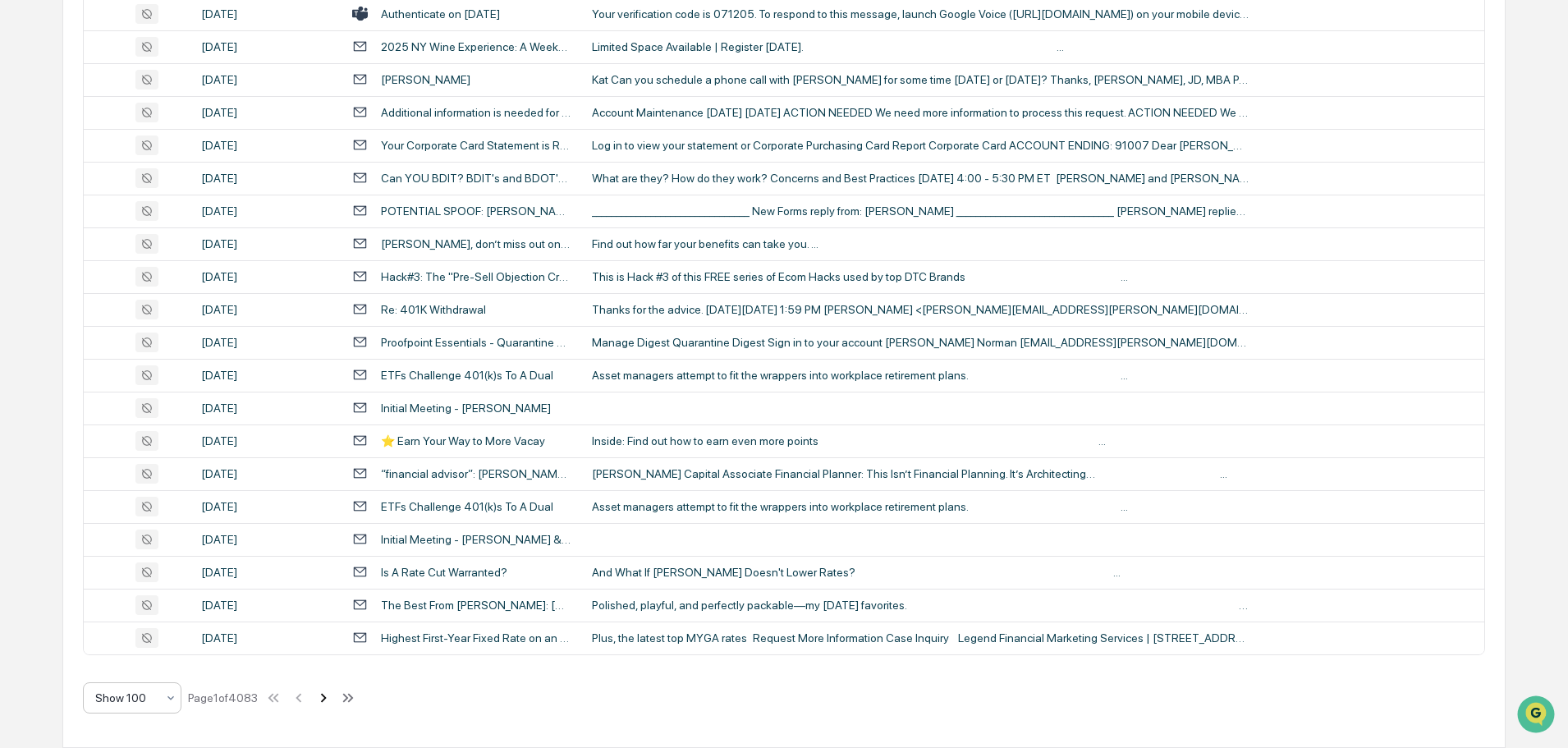
click at [330, 693] on icon at bounding box center [323, 698] width 18 height 18
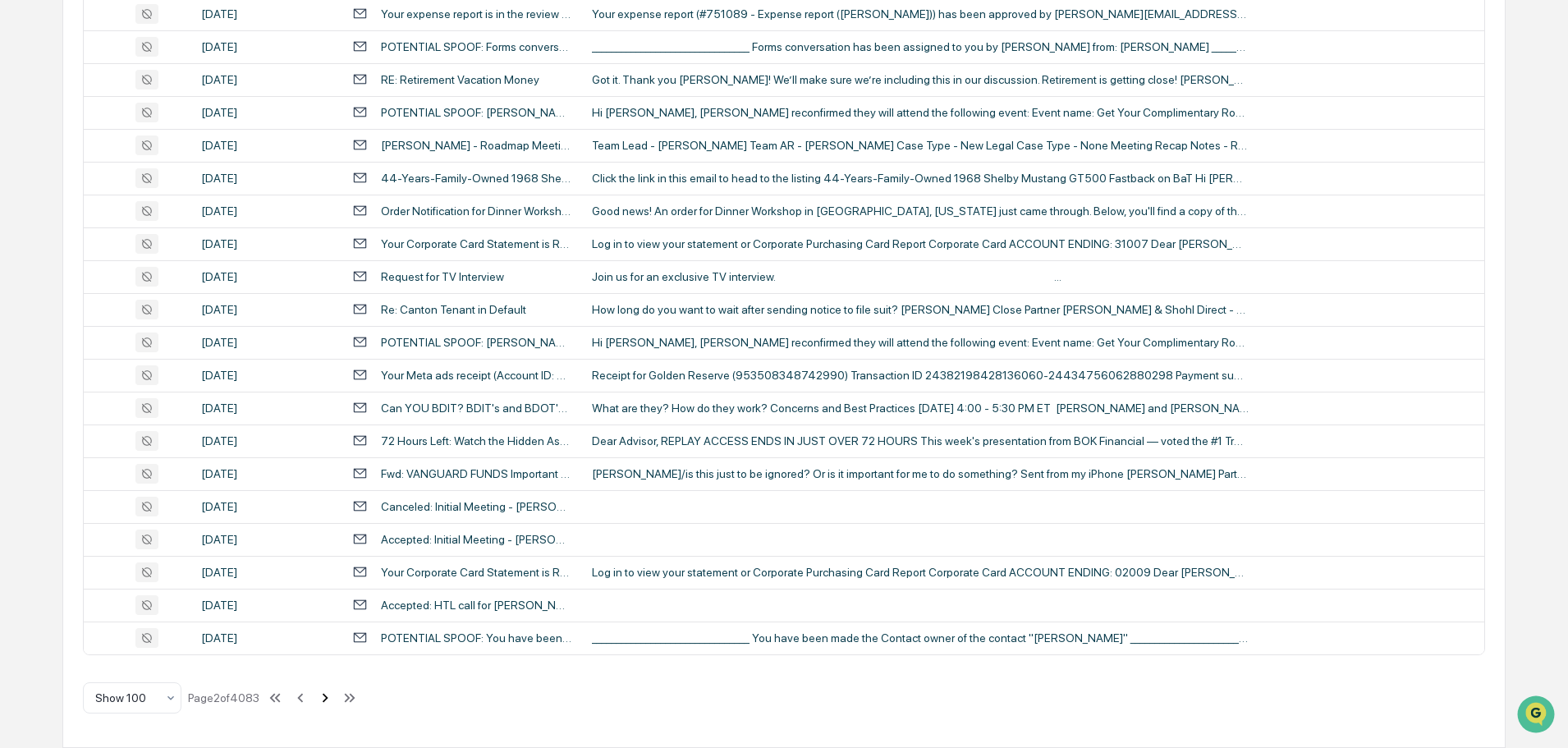
click at [324, 701] on icon at bounding box center [325, 698] width 18 height 18
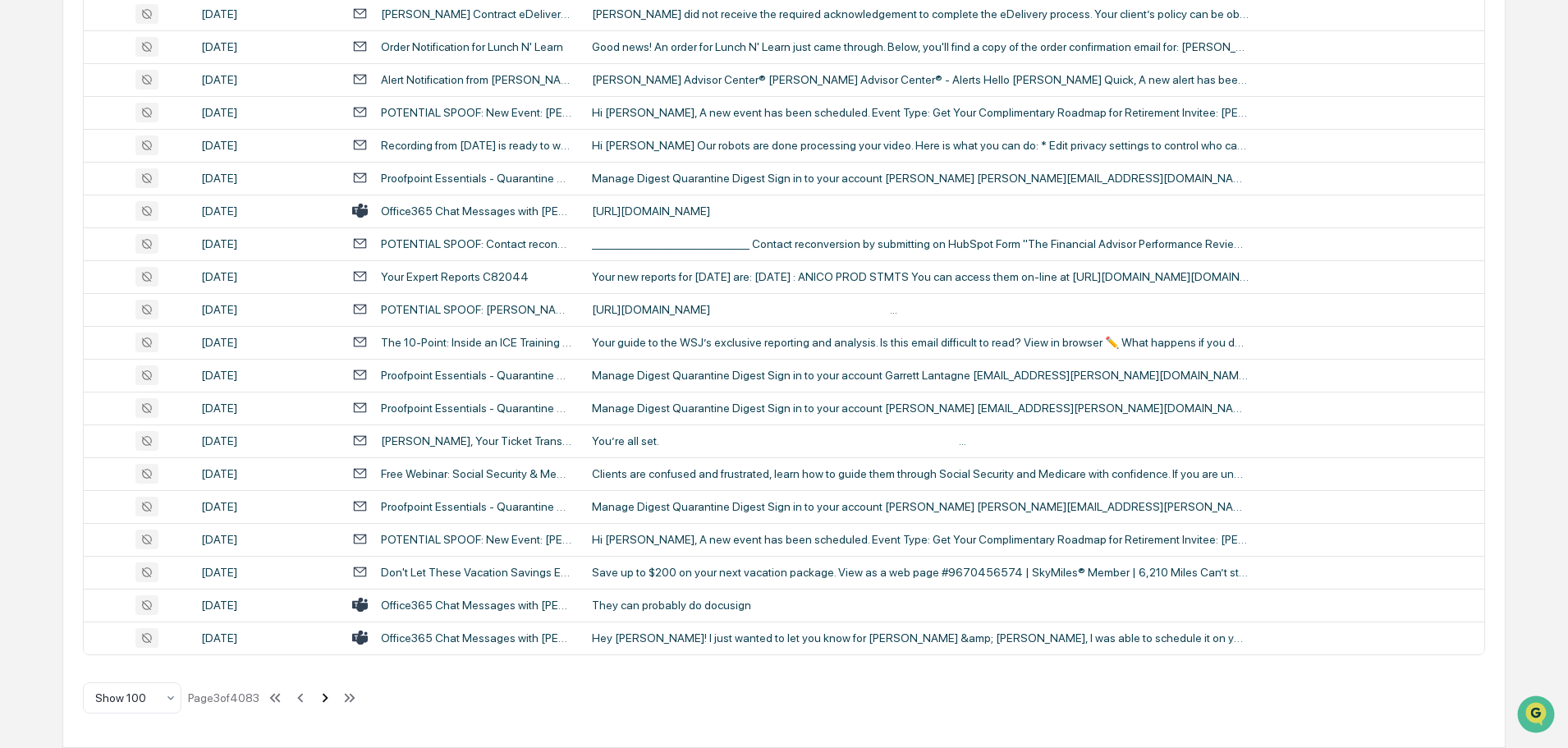
click at [329, 701] on icon at bounding box center [325, 698] width 5 height 9
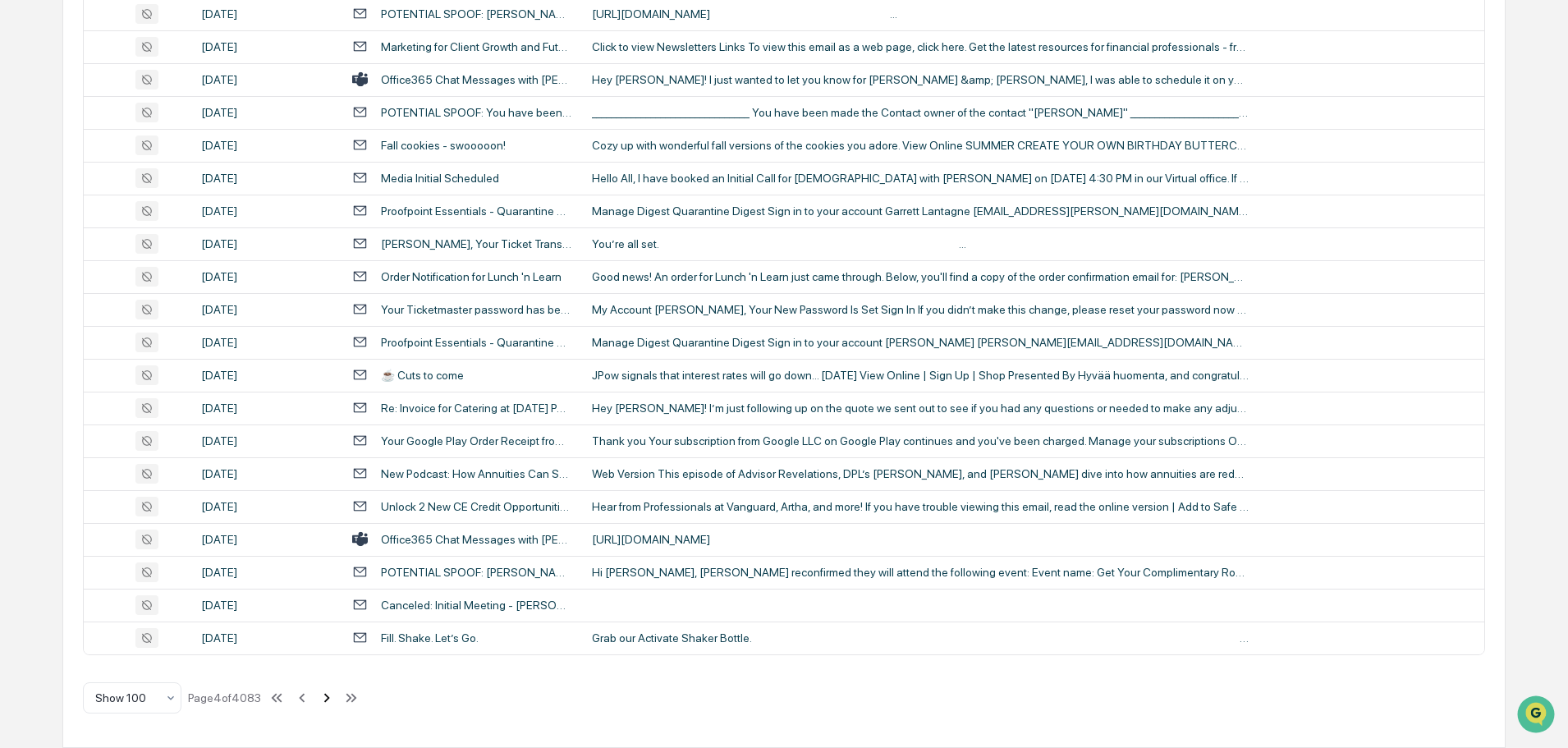
click at [330, 698] on icon at bounding box center [327, 698] width 5 height 9
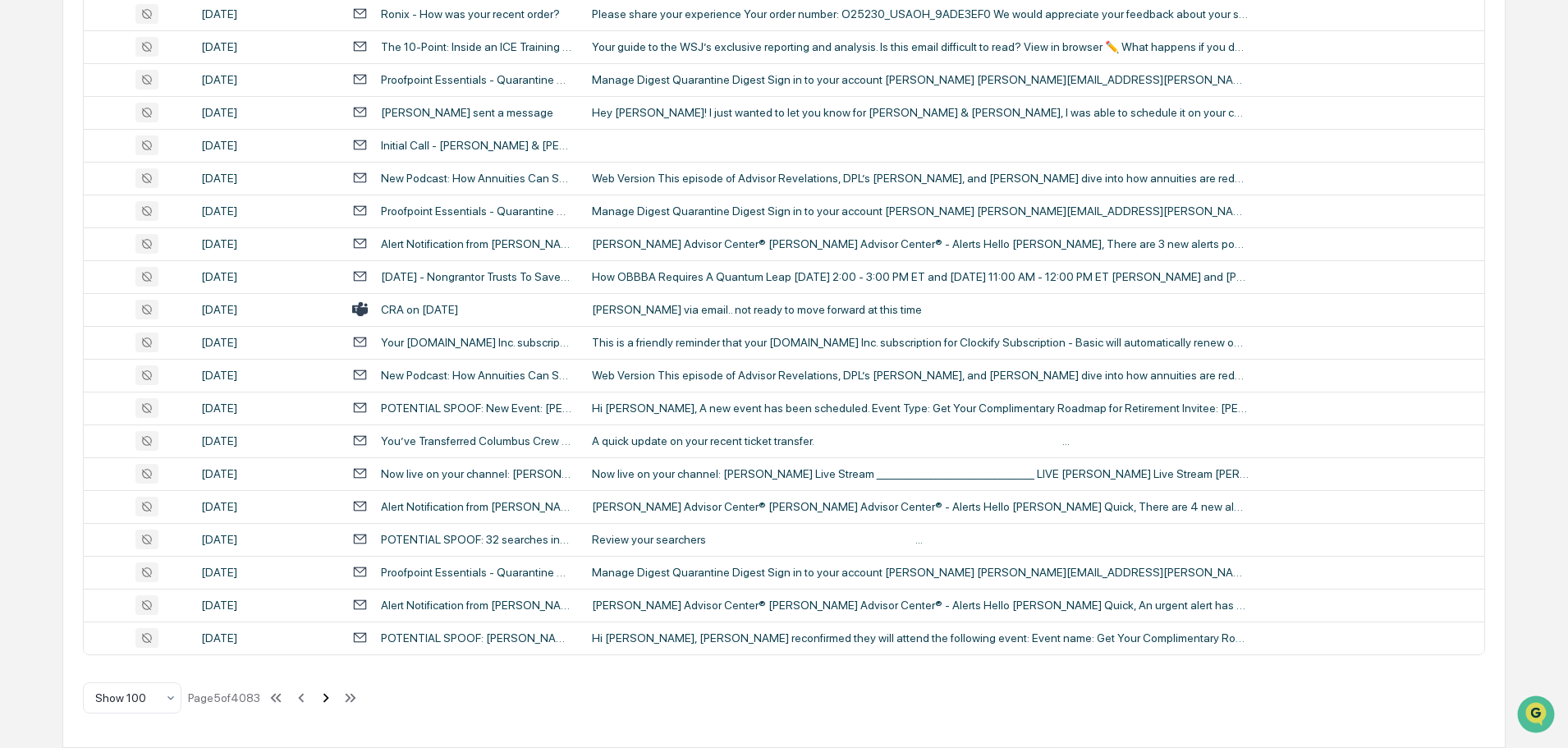
click at [328, 701] on icon at bounding box center [326, 698] width 5 height 9
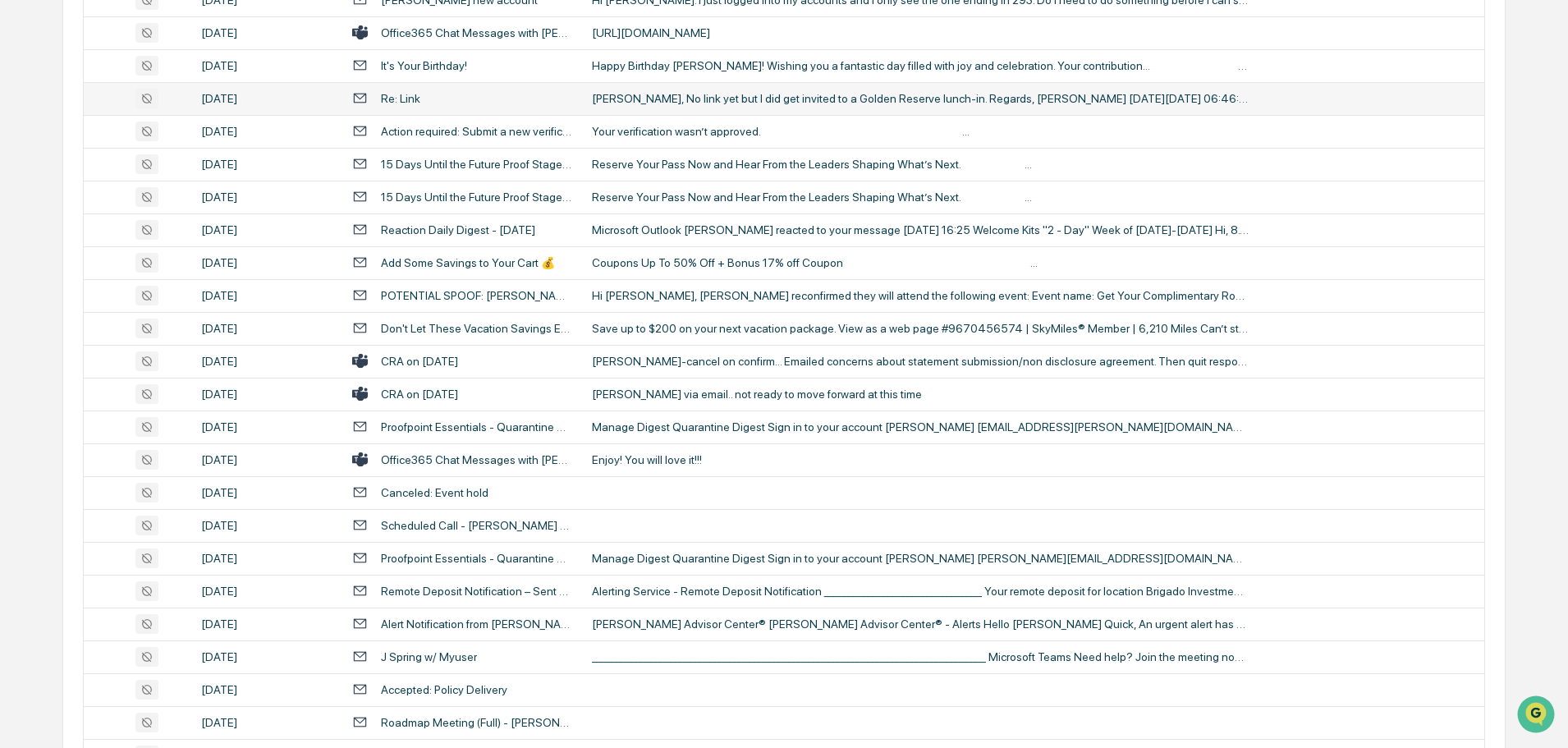
scroll to position [1314, 0]
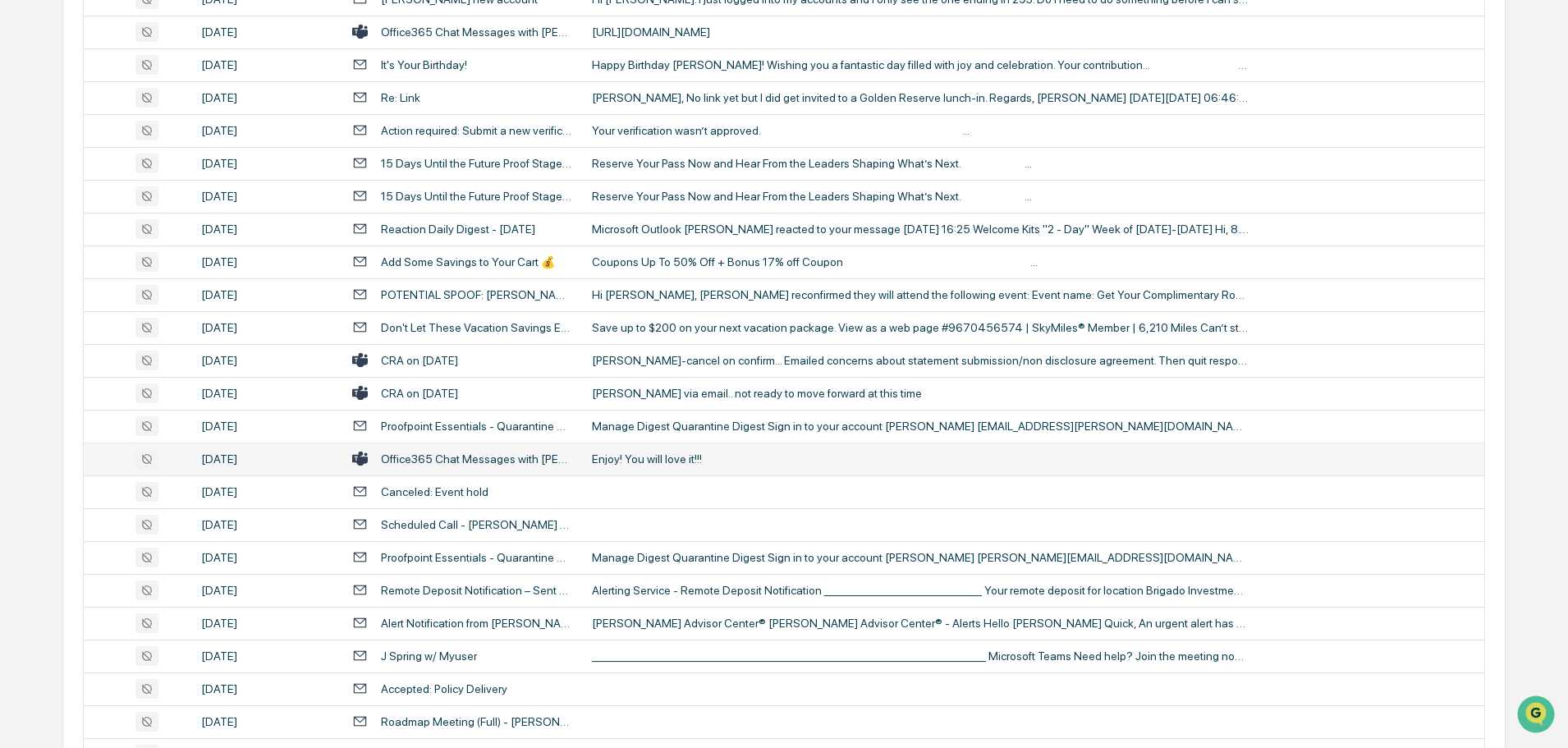
click at [696, 463] on div "Enjoy! You will love it!!!" at bounding box center [920, 459] width 657 height 13
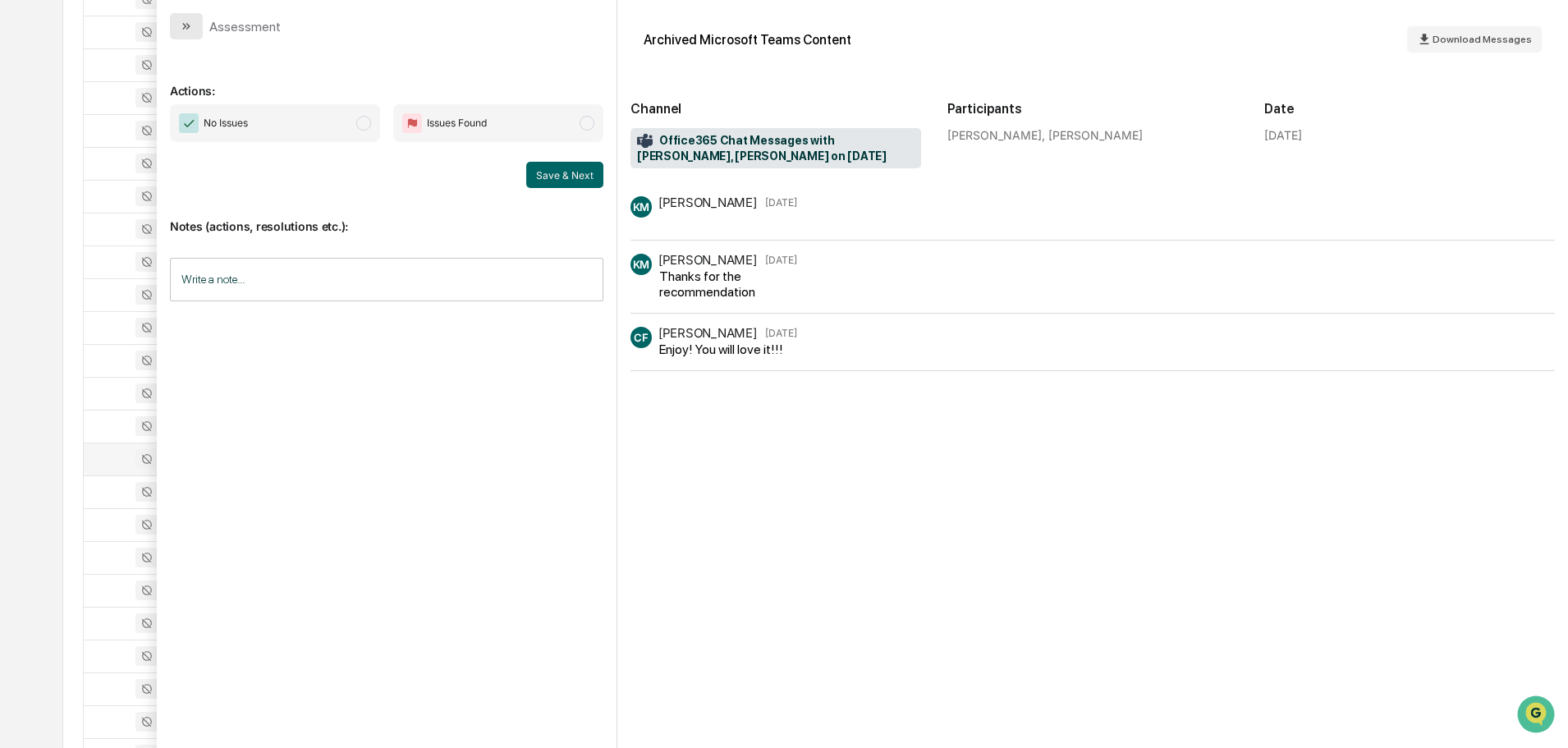
click at [193, 29] on button "modal" at bounding box center [187, 26] width 33 height 26
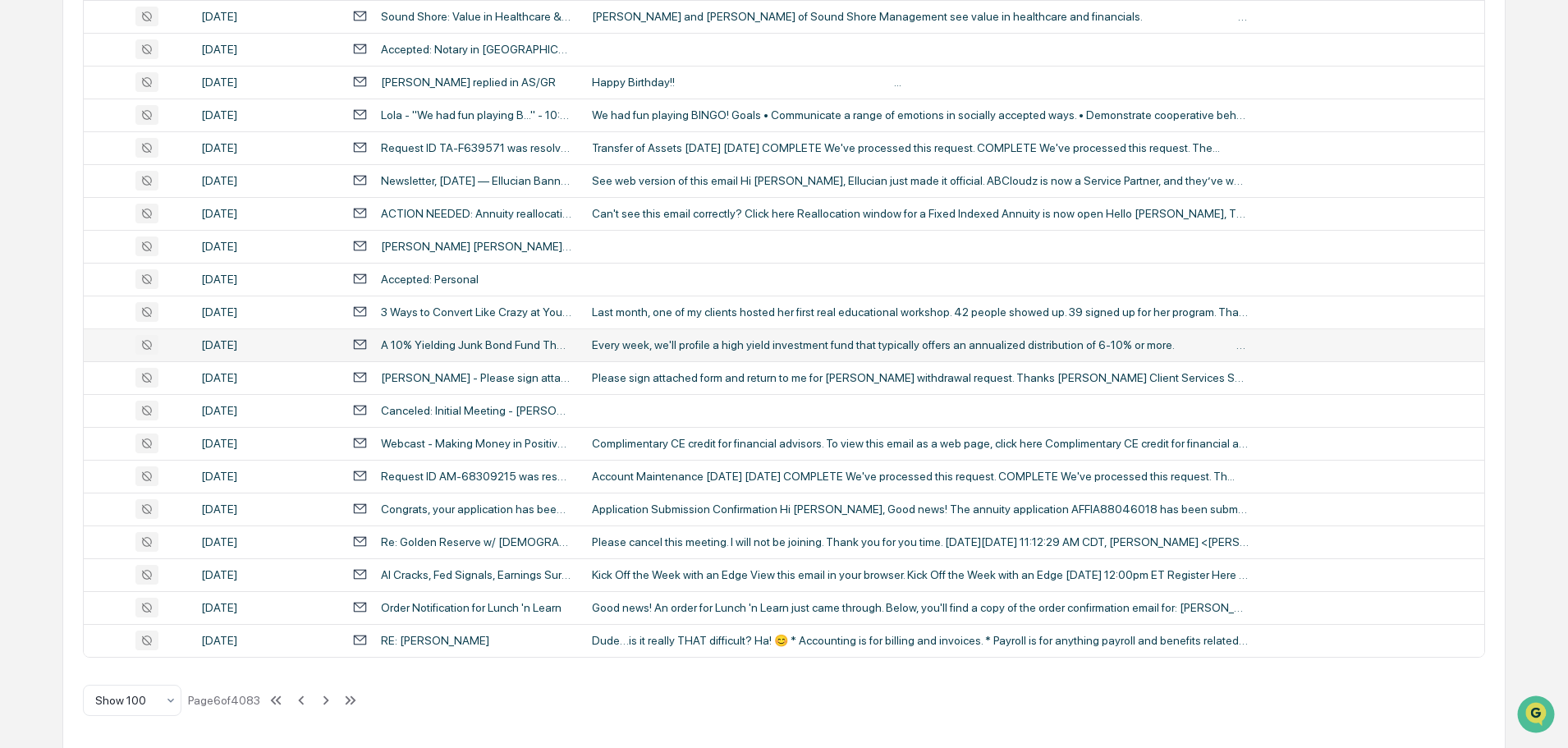
scroll to position [3007, 0]
click at [330, 699] on icon at bounding box center [326, 698] width 5 height 9
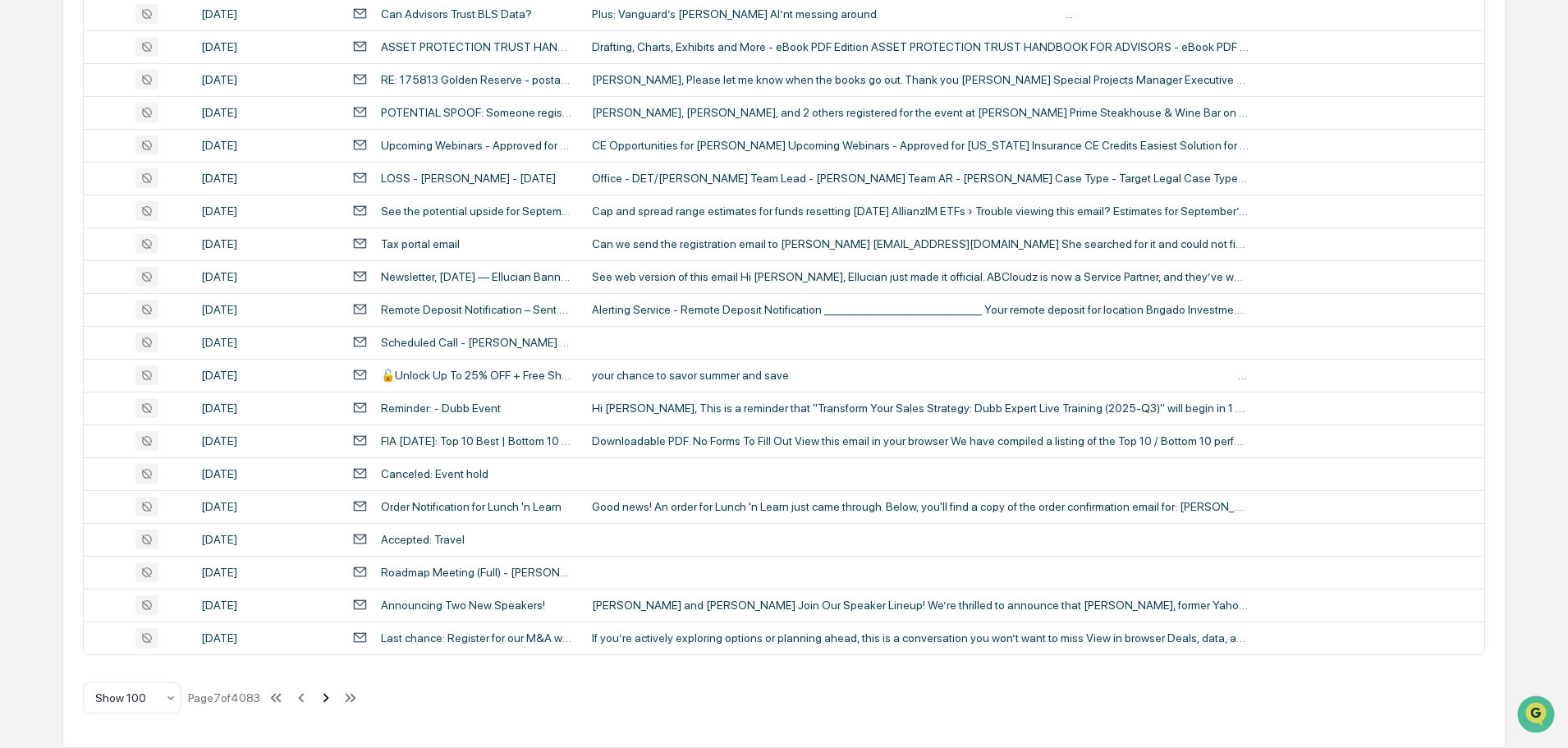
click at [329, 699] on icon at bounding box center [326, 698] width 18 height 18
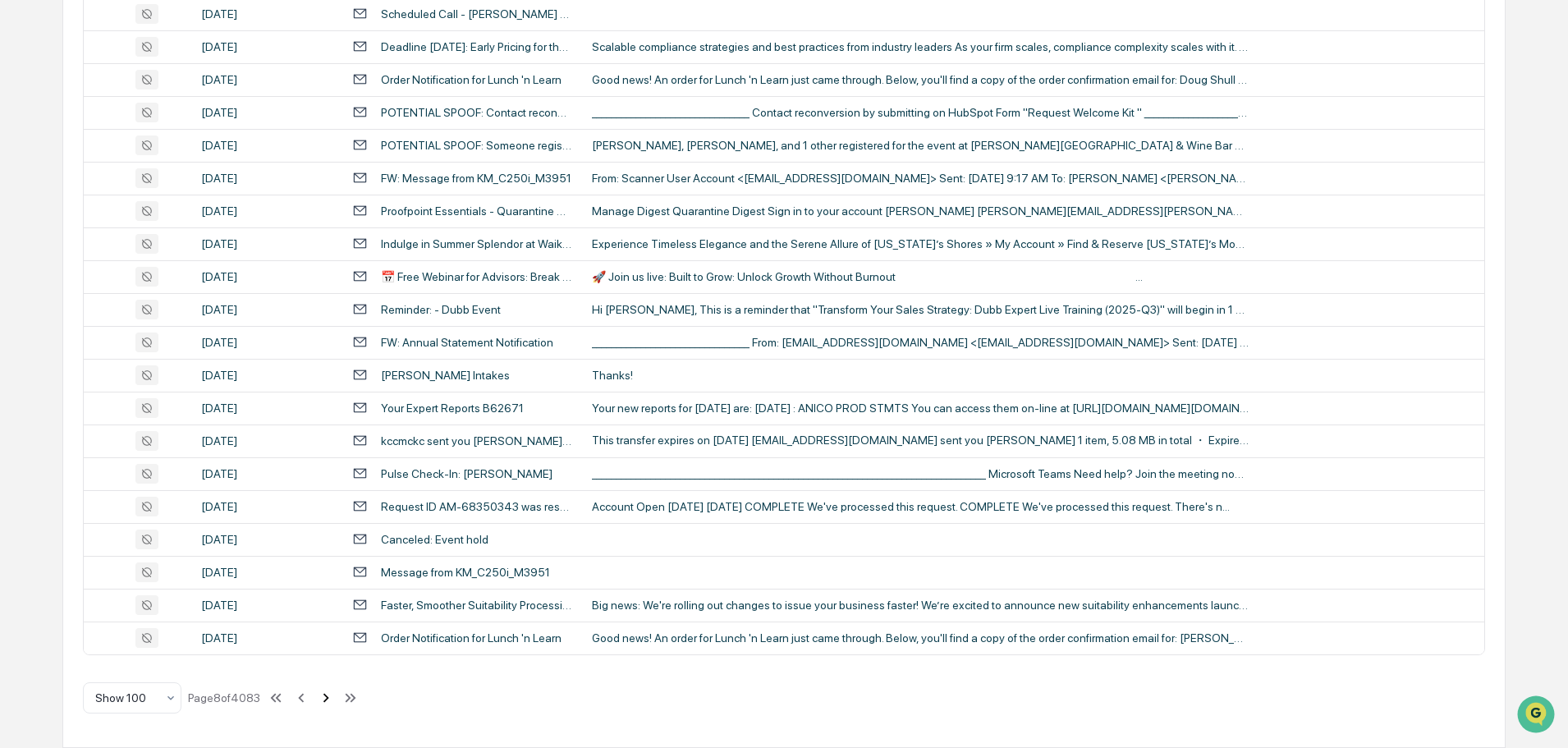
click at [330, 701] on icon at bounding box center [326, 698] width 18 height 18
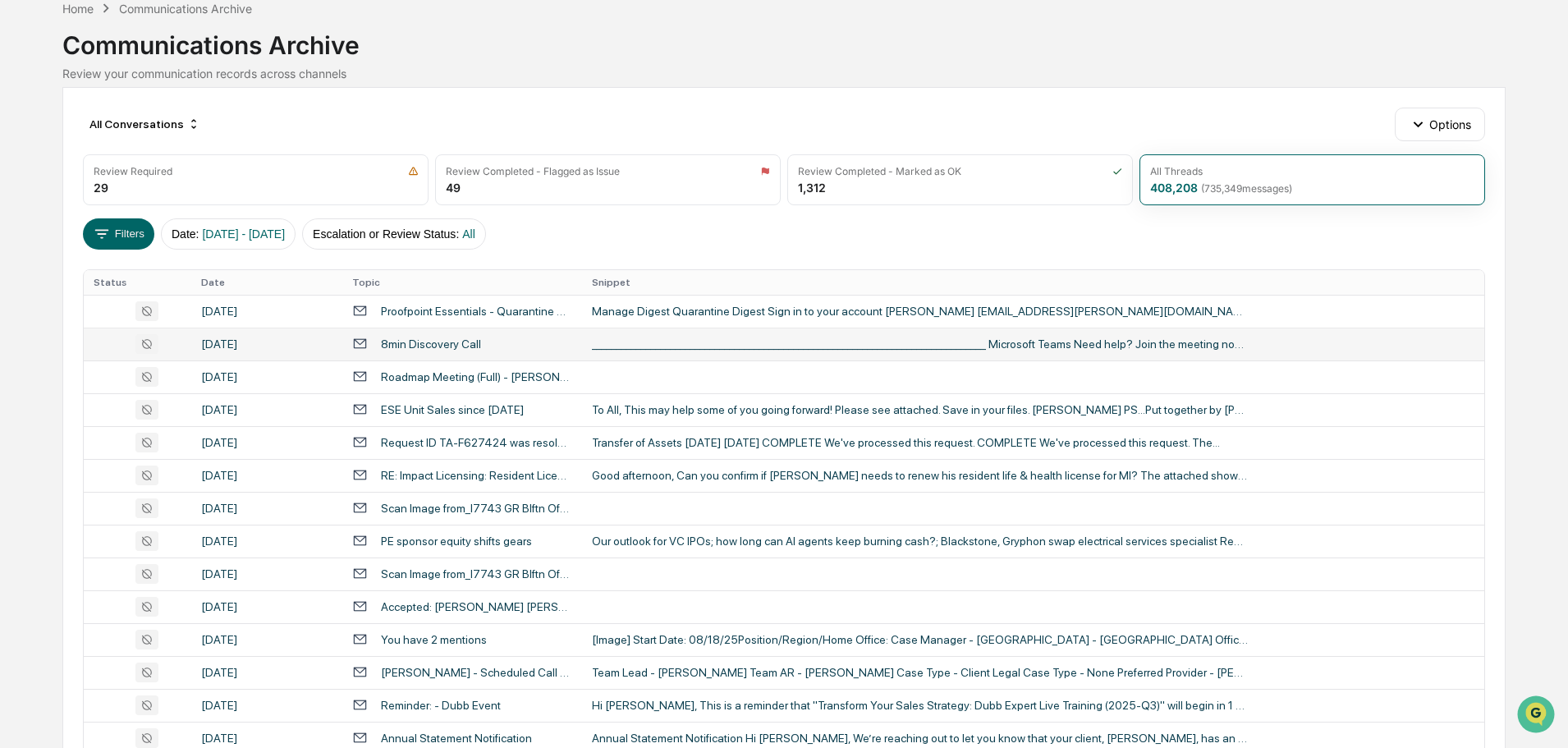
scroll to position [164, 0]
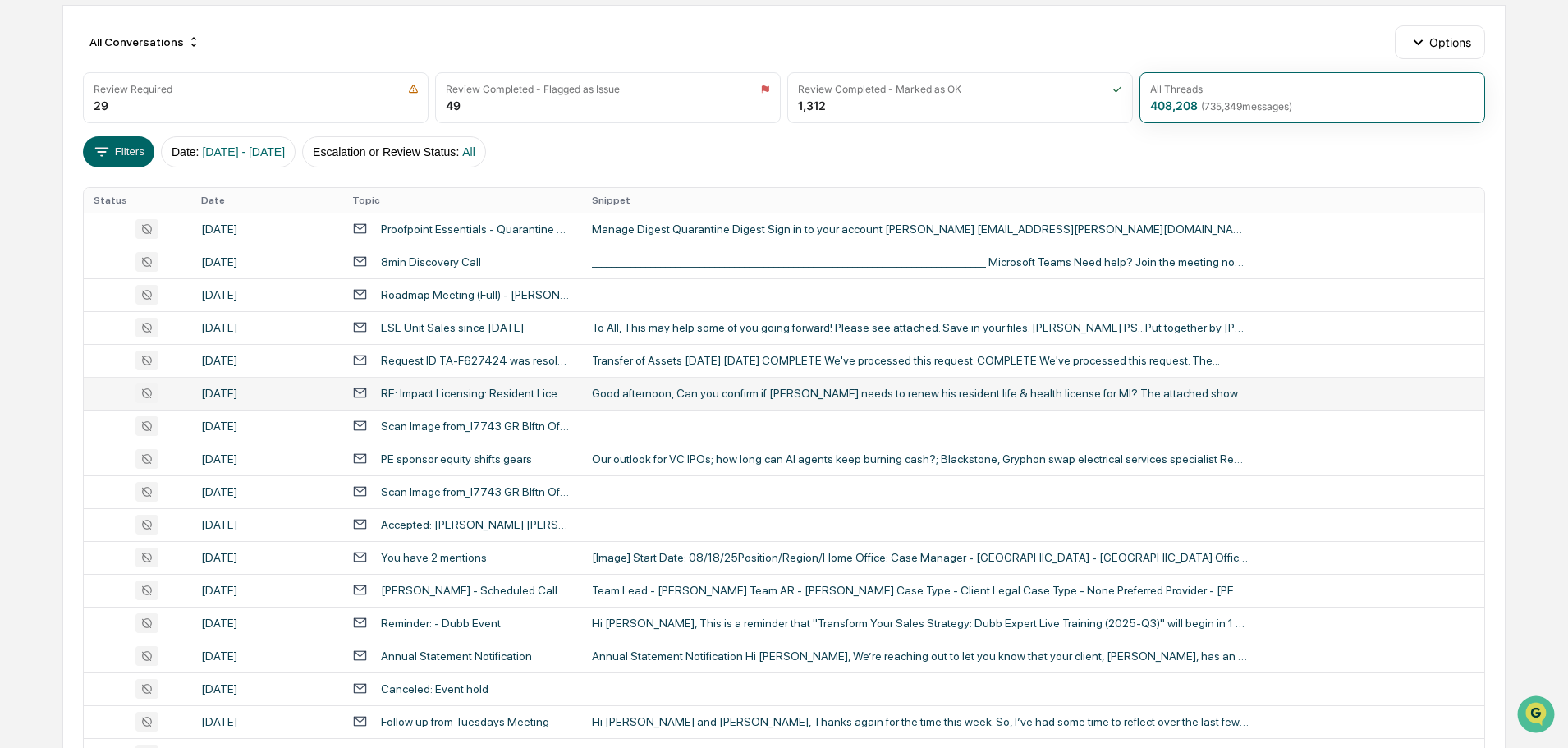
click at [667, 388] on div "Good afternoon, Can you confirm if [PERSON_NAME] needs to renew his resident li…" at bounding box center [920, 394] width 657 height 13
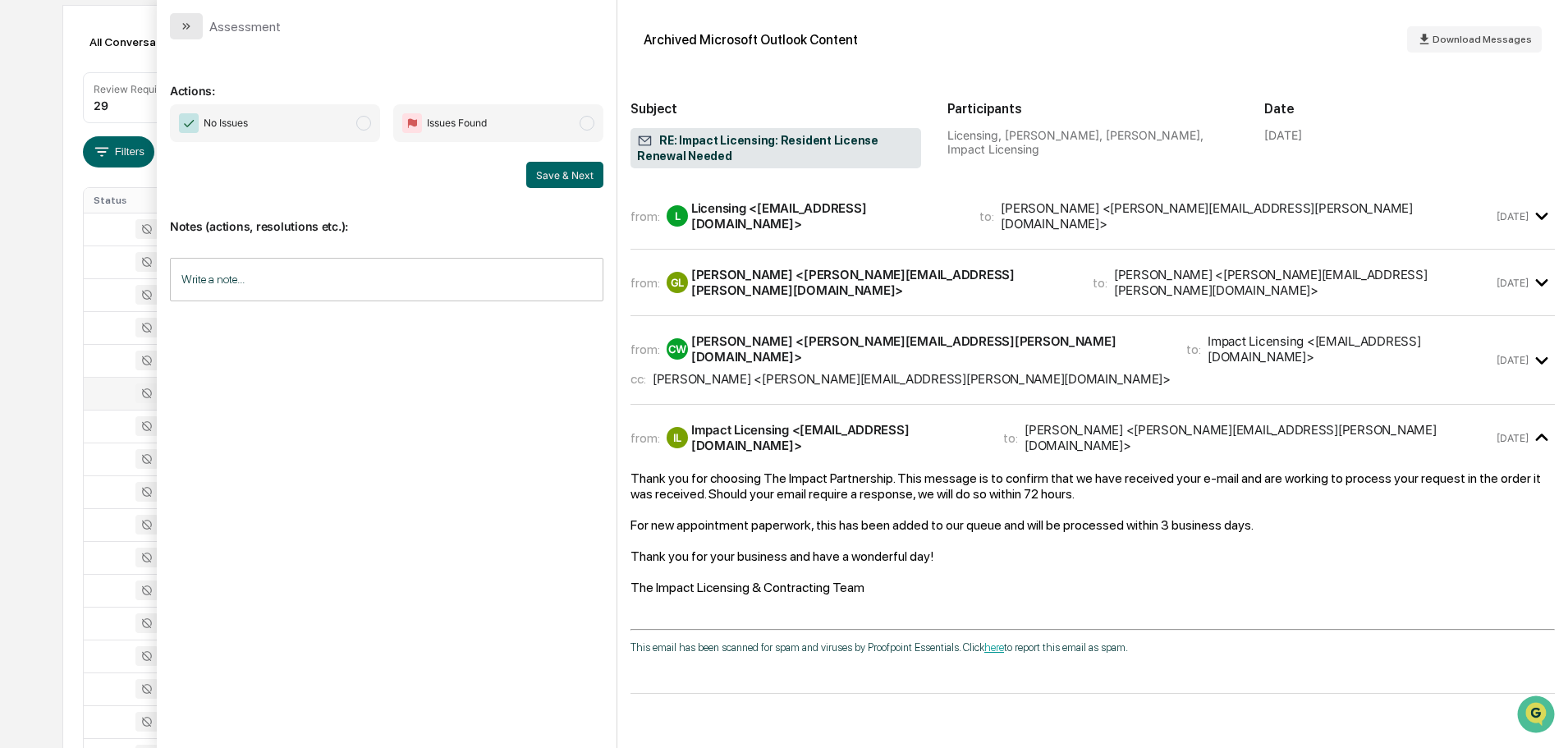
click at [177, 25] on button "modal" at bounding box center [187, 26] width 33 height 26
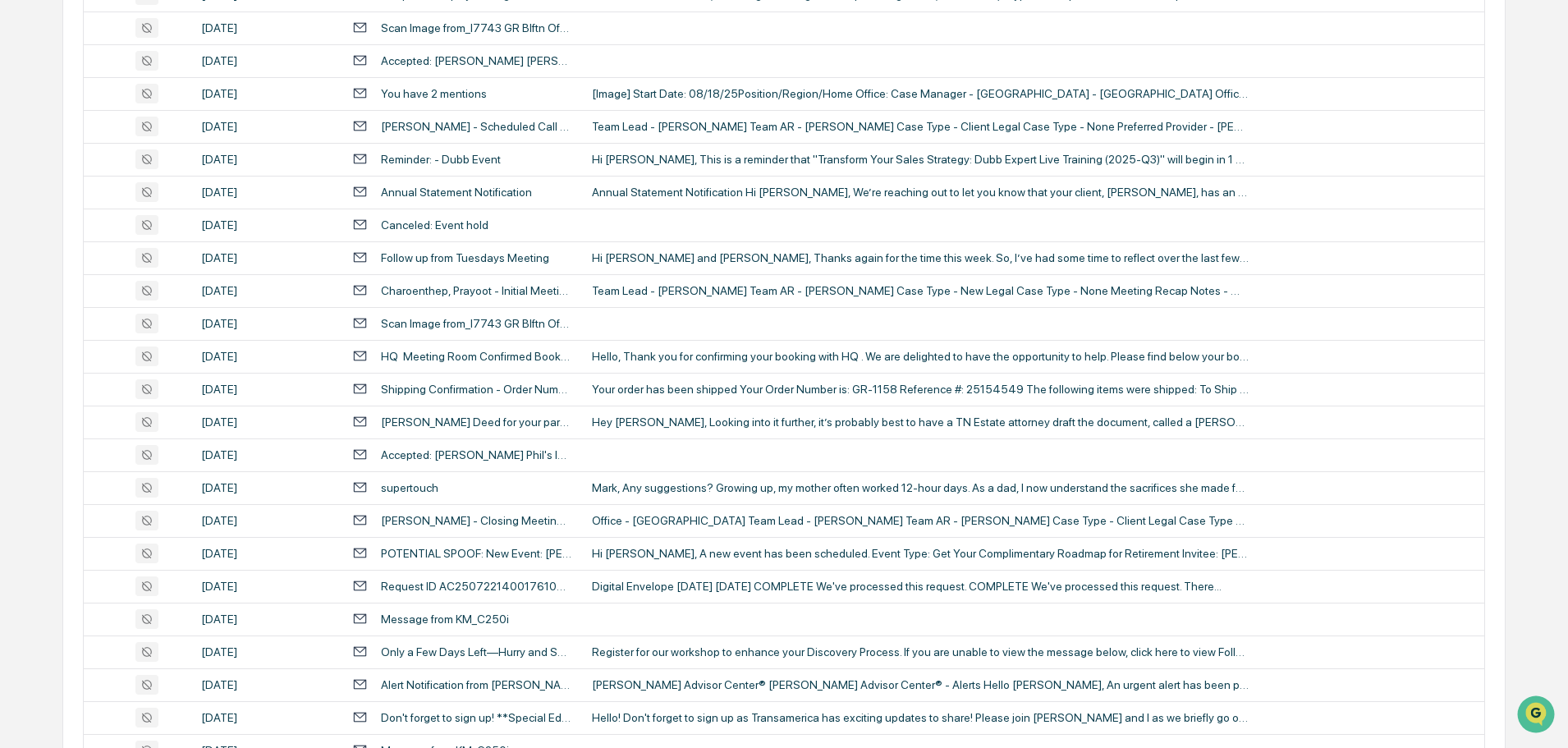
scroll to position [657, 0]
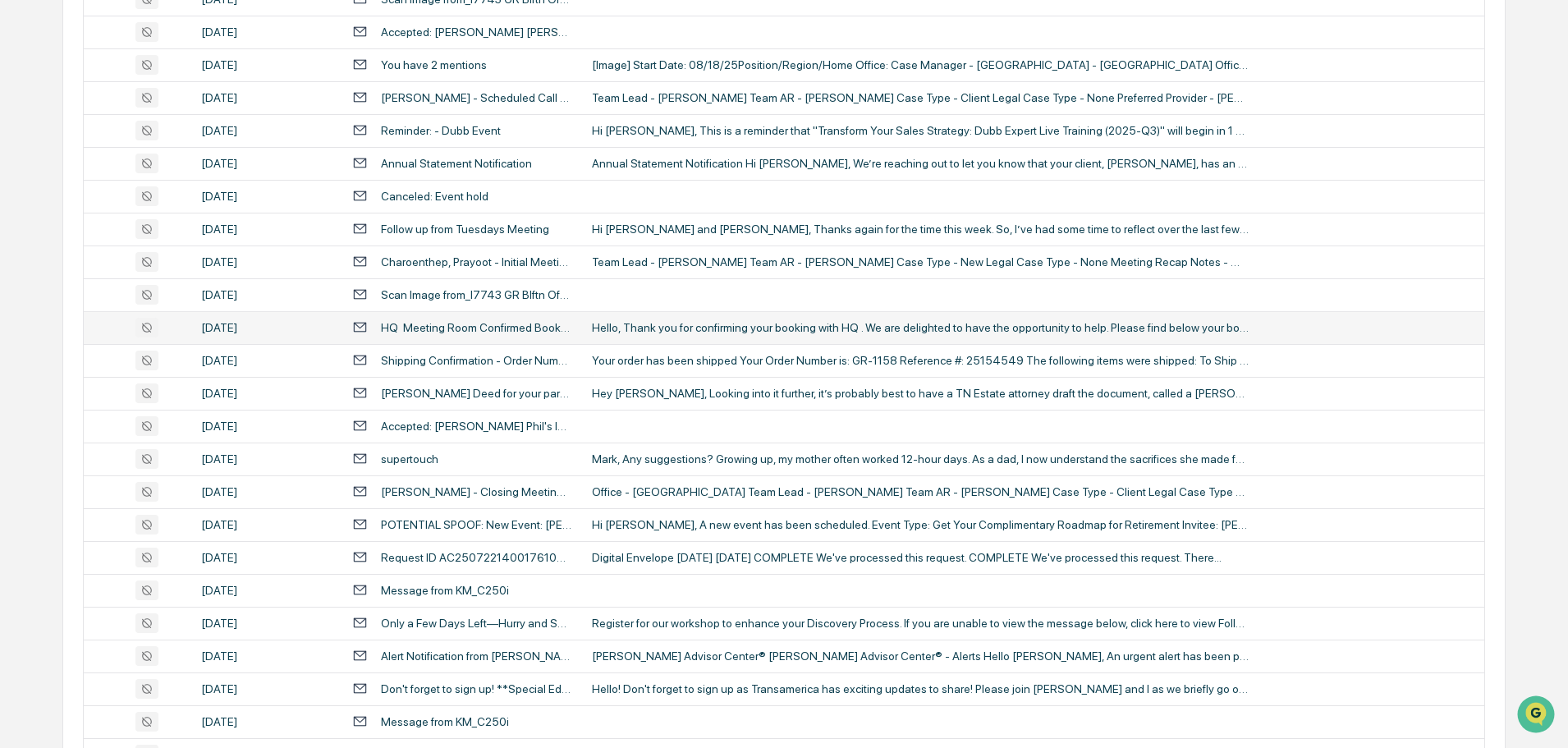
click at [687, 322] on div "Hello, Thank you for confirming your booking with HQ . We are delighted to have…" at bounding box center [920, 327] width 657 height 13
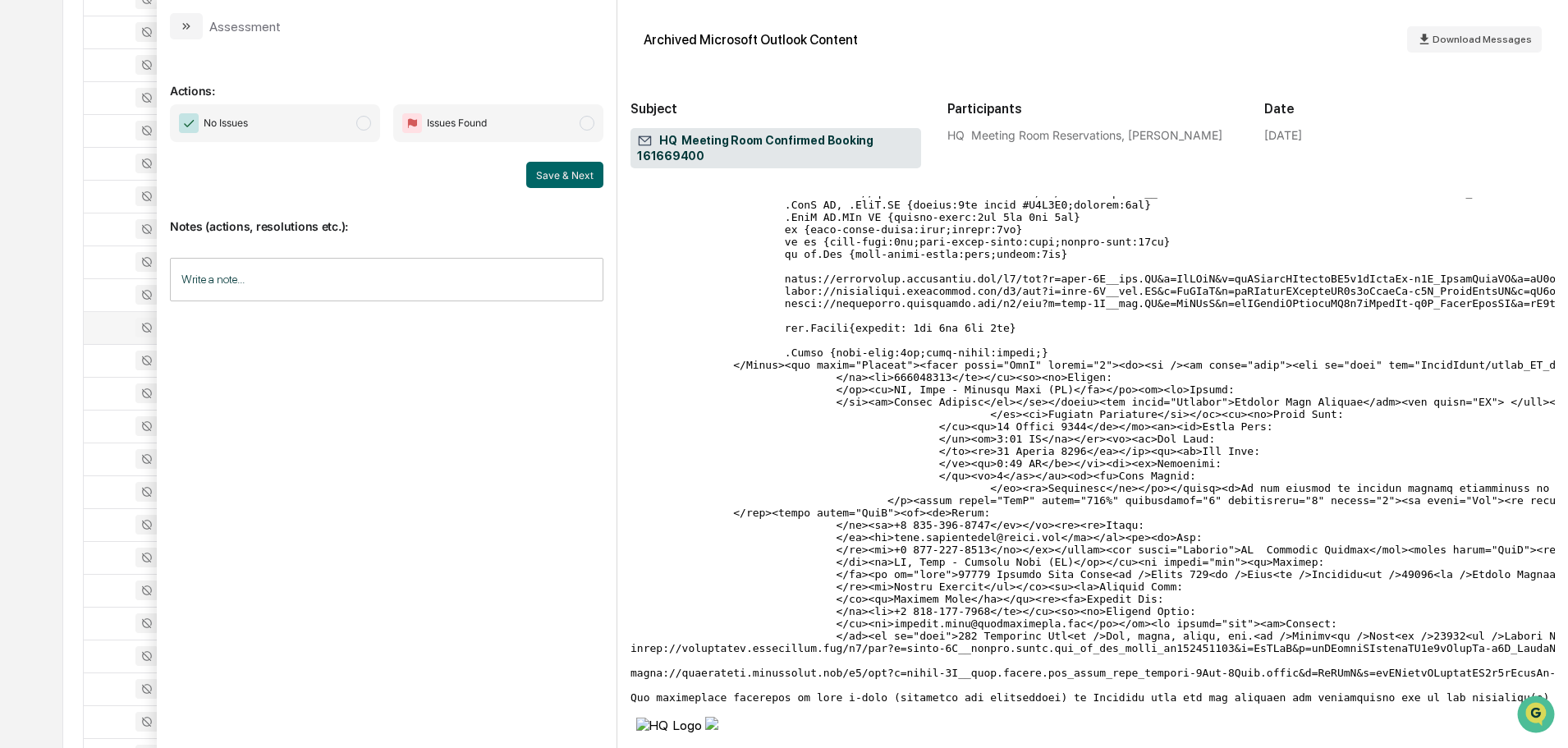
scroll to position [329, 0]
click at [187, 29] on icon "modal" at bounding box center [186, 26] width 13 height 13
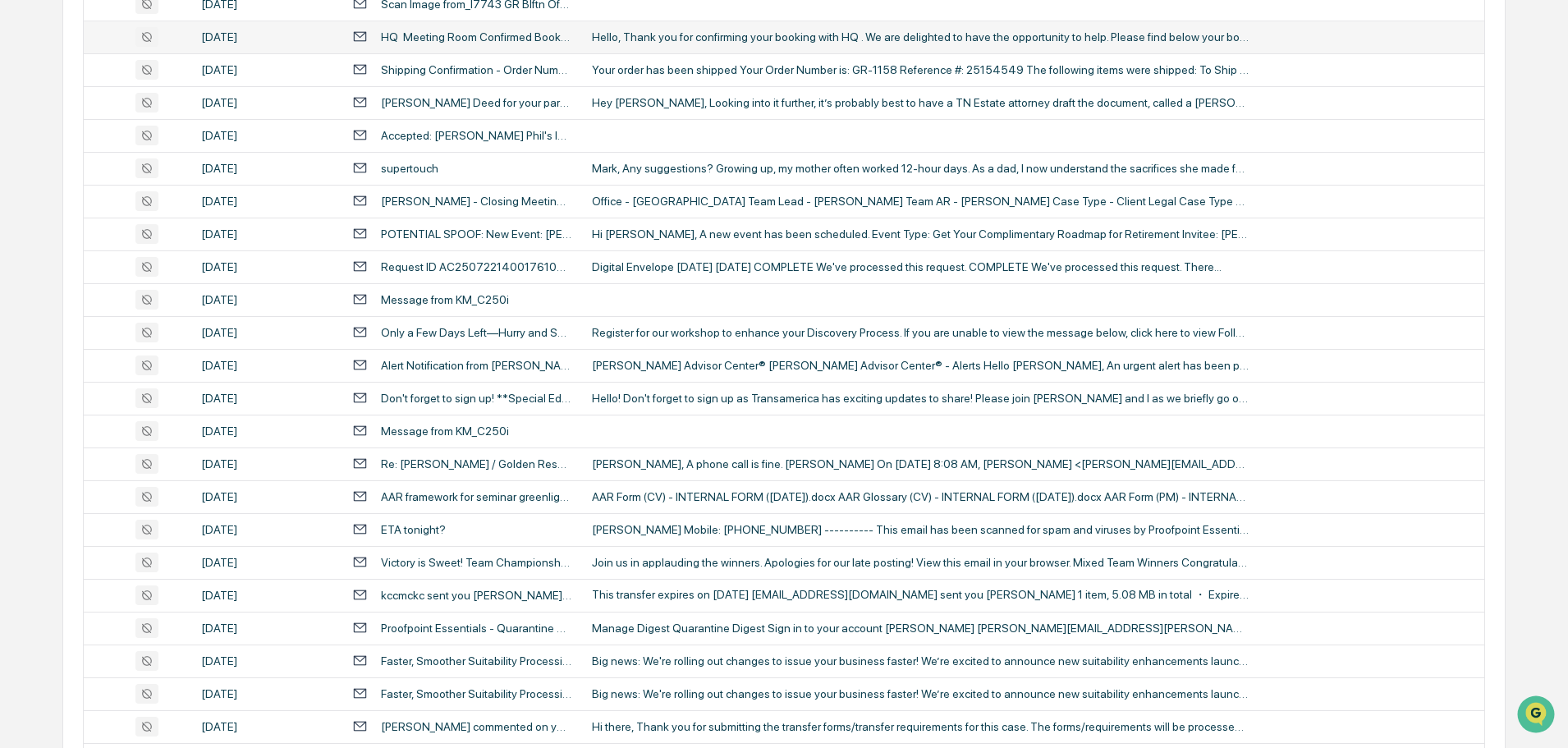
scroll to position [986, 0]
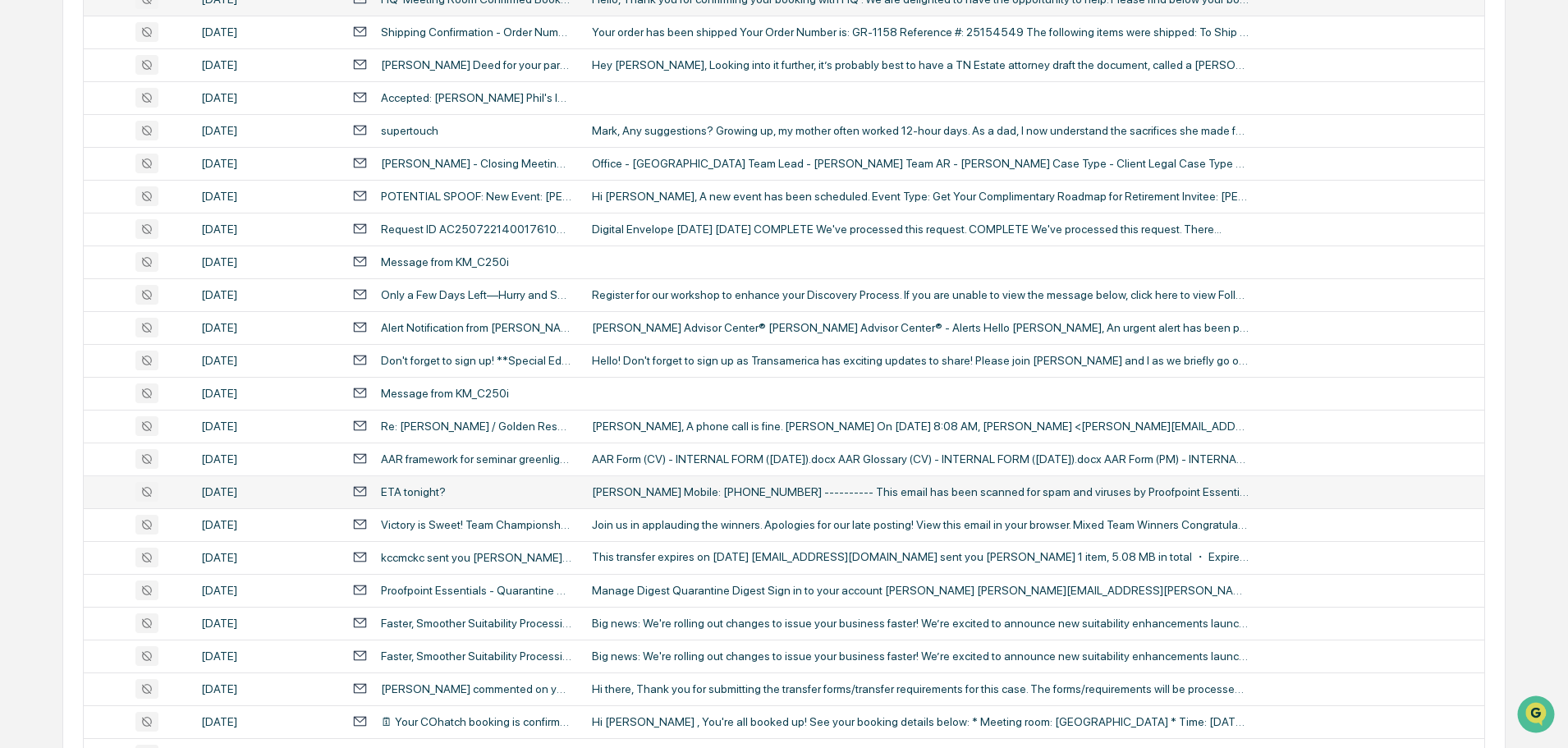
click at [638, 499] on td "[PERSON_NAME] Mobile: [PHONE_NUMBER] ---------- This email has been scanned for…" at bounding box center [1033, 492] width 902 height 33
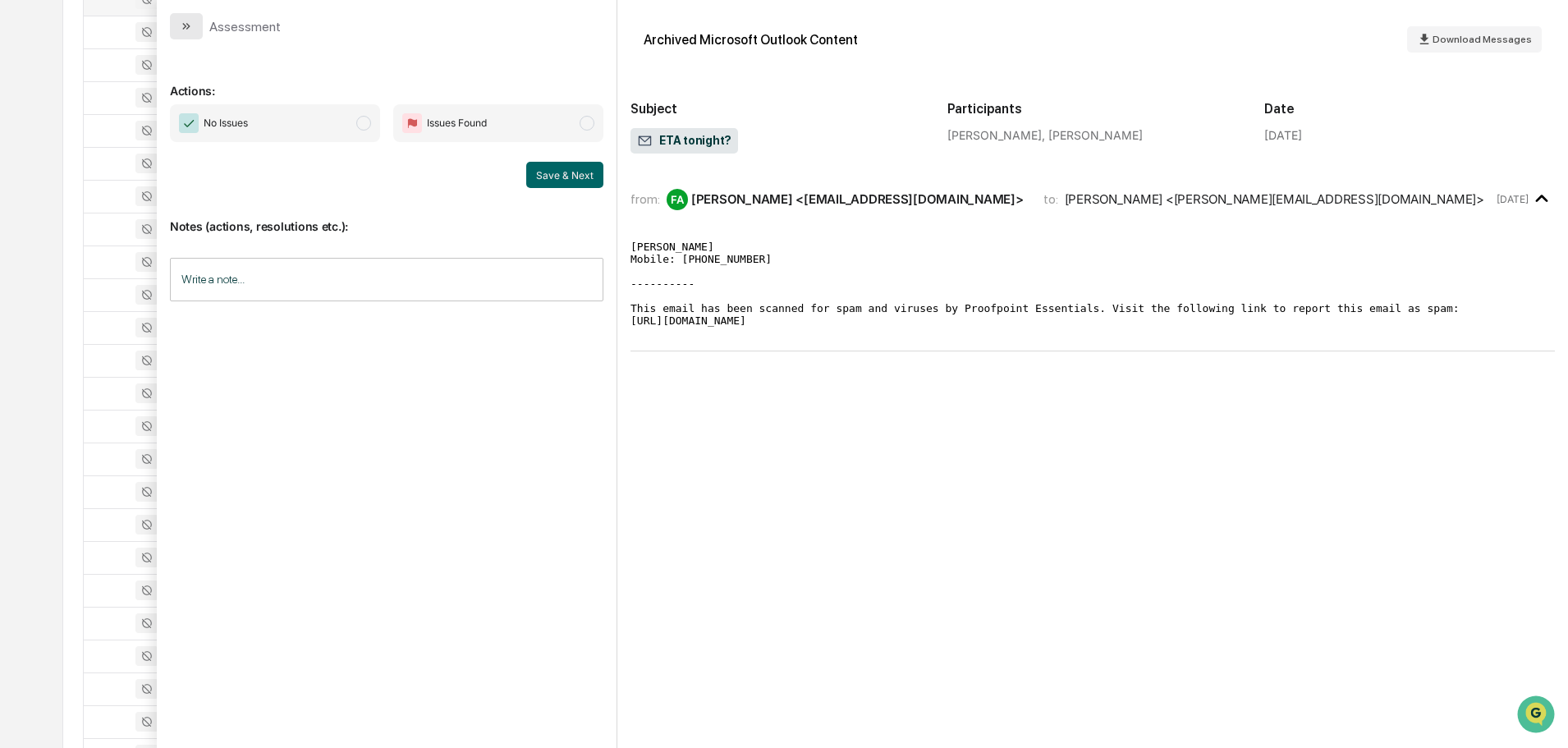
click at [188, 29] on icon "modal" at bounding box center [188, 26] width 5 height 6
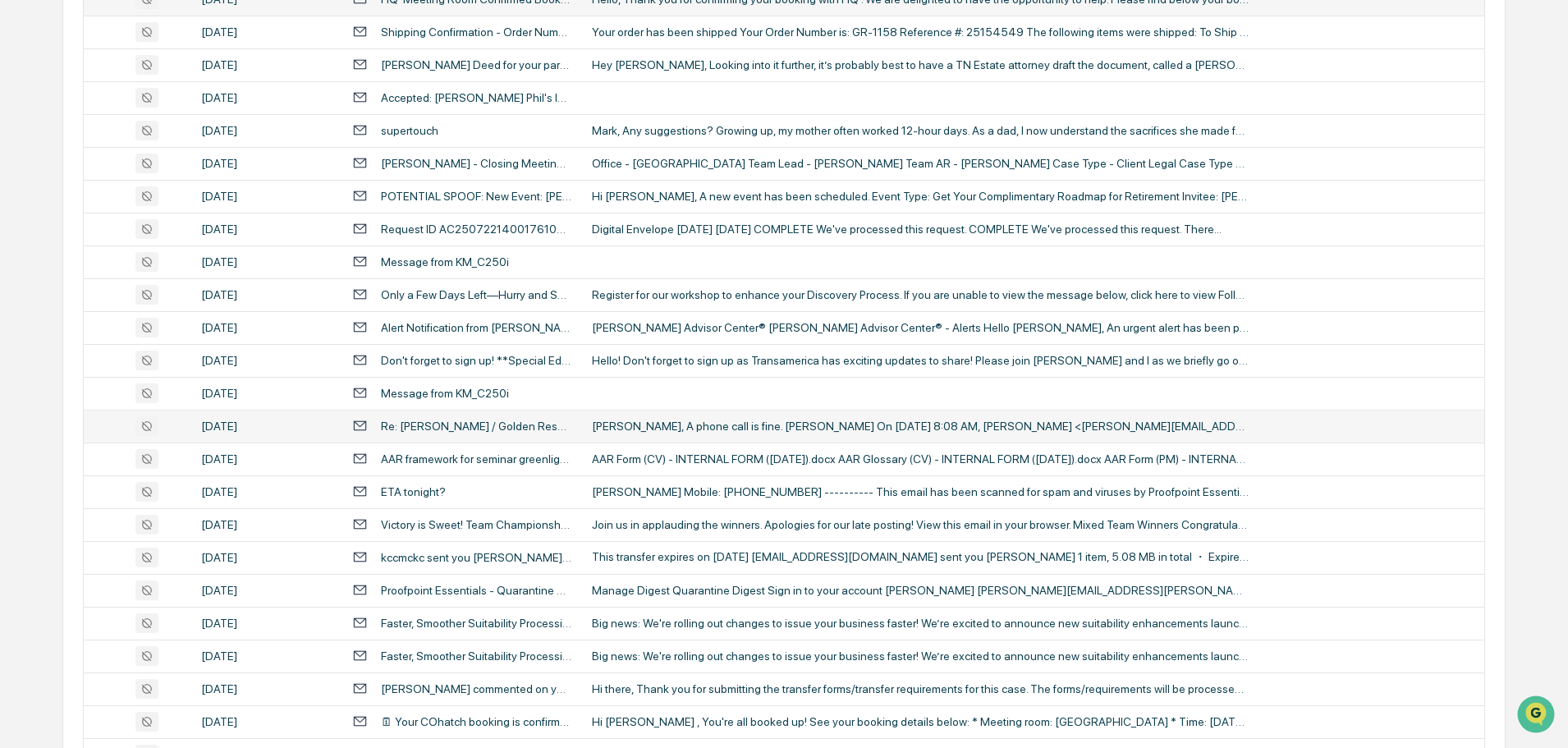
click at [692, 428] on div "[PERSON_NAME], A phone call is fine. [PERSON_NAME] On [DATE] 8:08 AM, [PERSON_N…" at bounding box center [920, 426] width 657 height 13
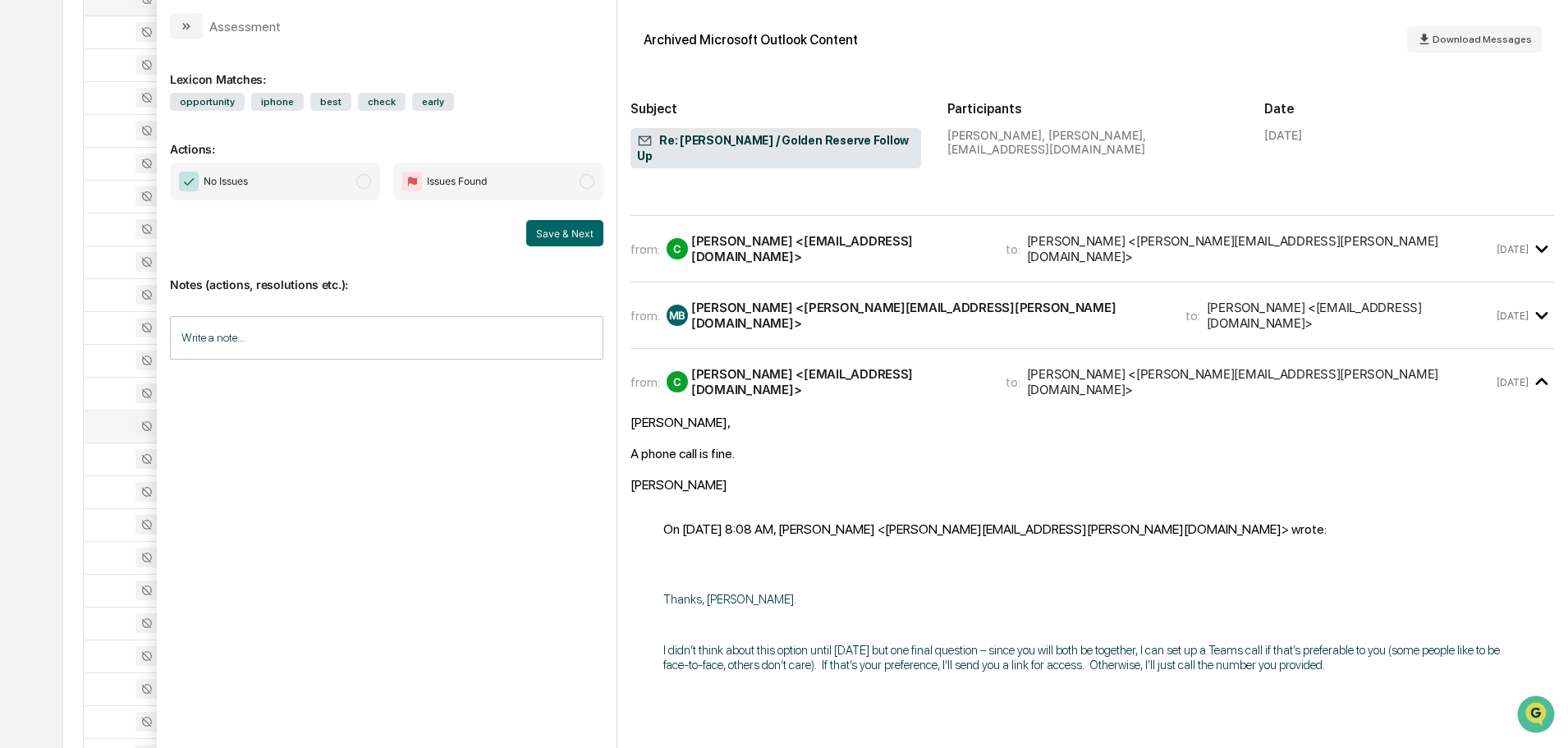
scroll to position [329, 0]
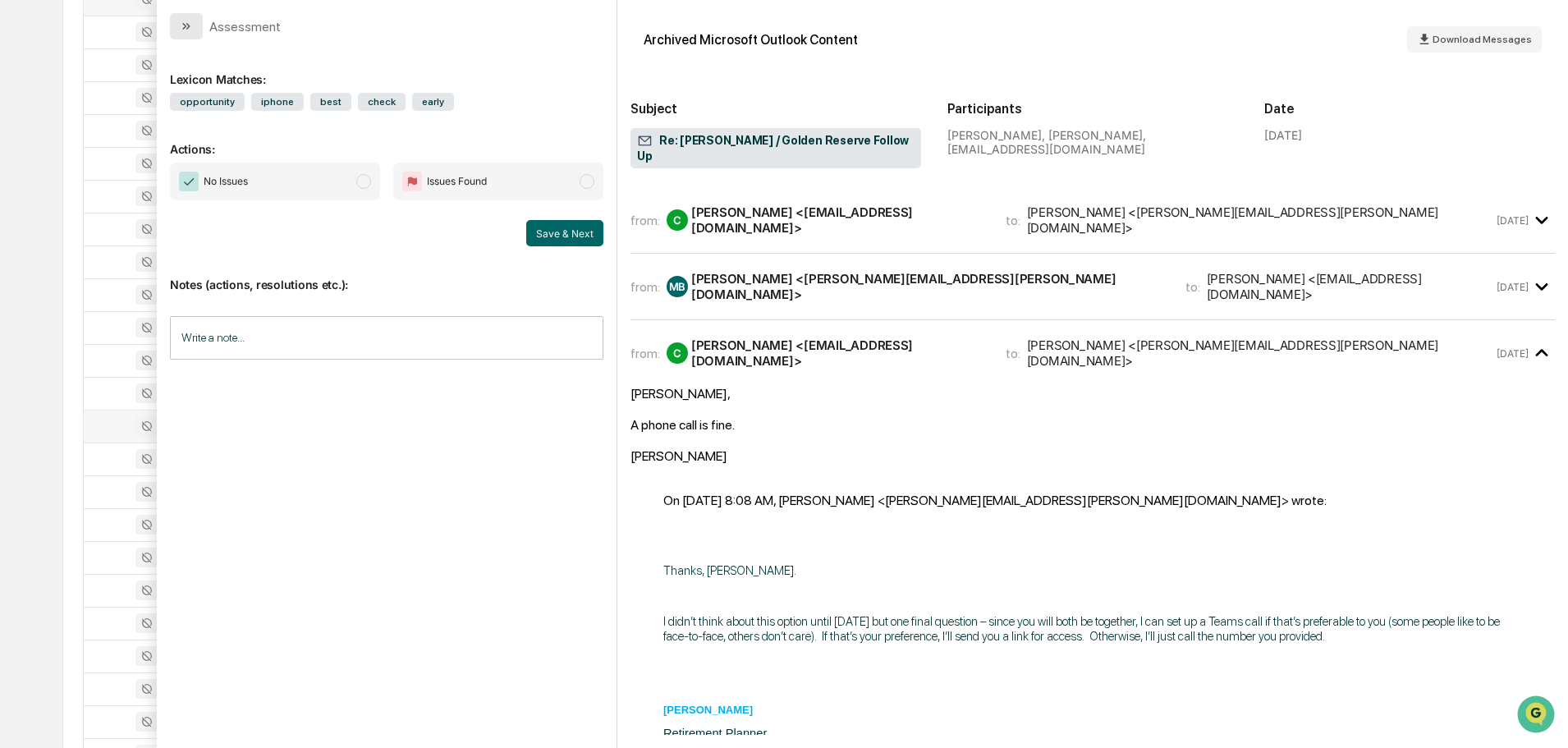
click at [179, 27] on button "modal" at bounding box center [187, 26] width 33 height 26
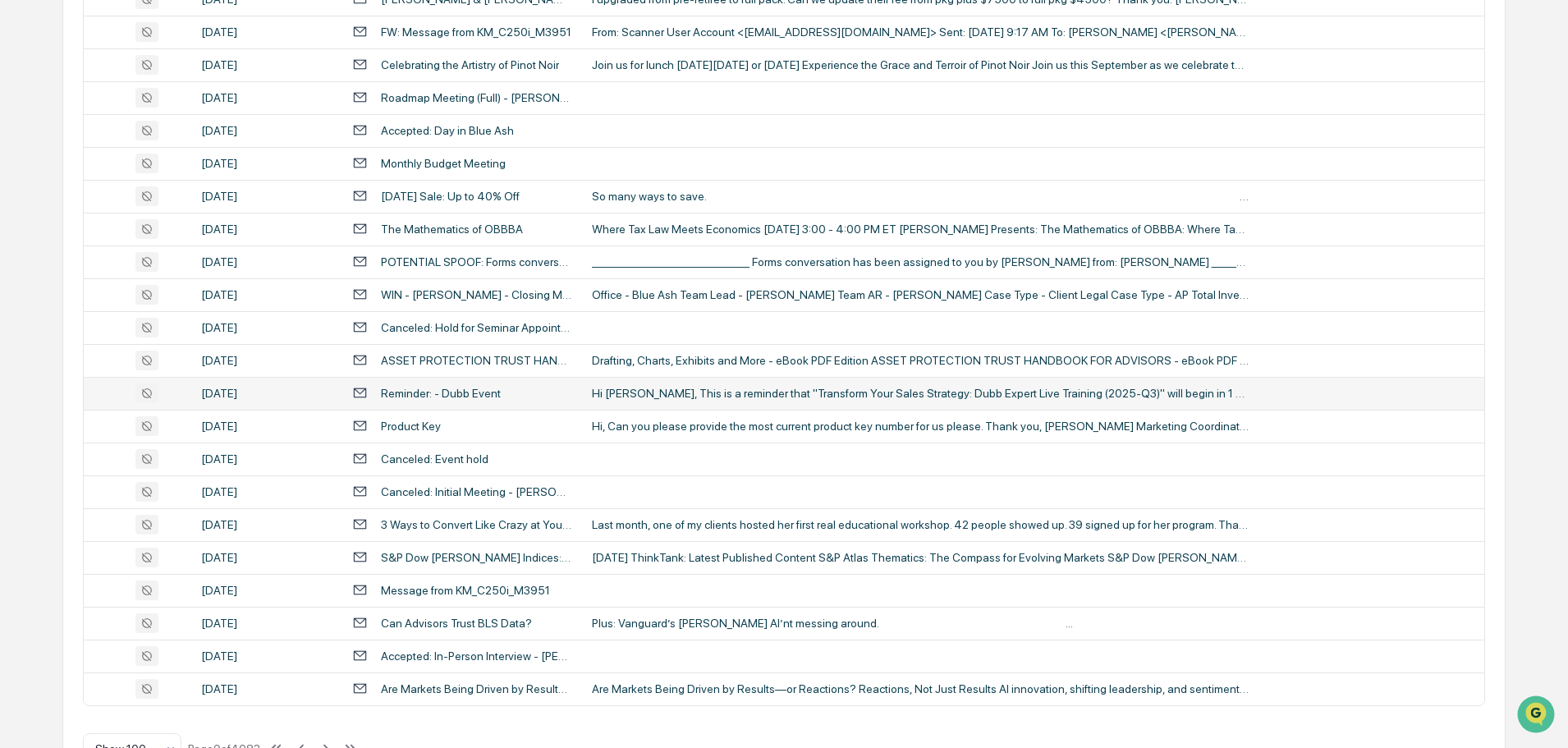
scroll to position [3007, 0]
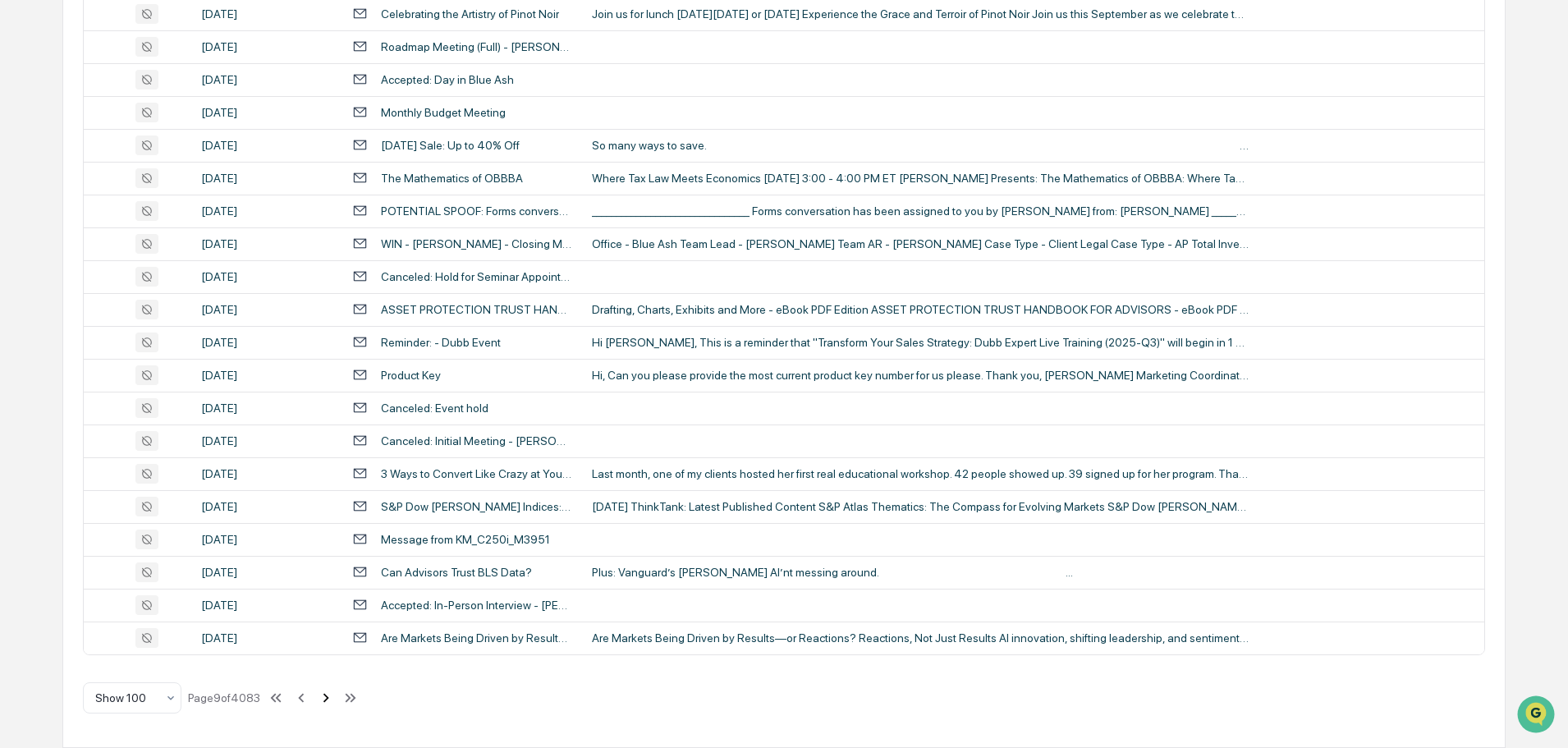
click at [327, 702] on icon at bounding box center [326, 698] width 18 height 18
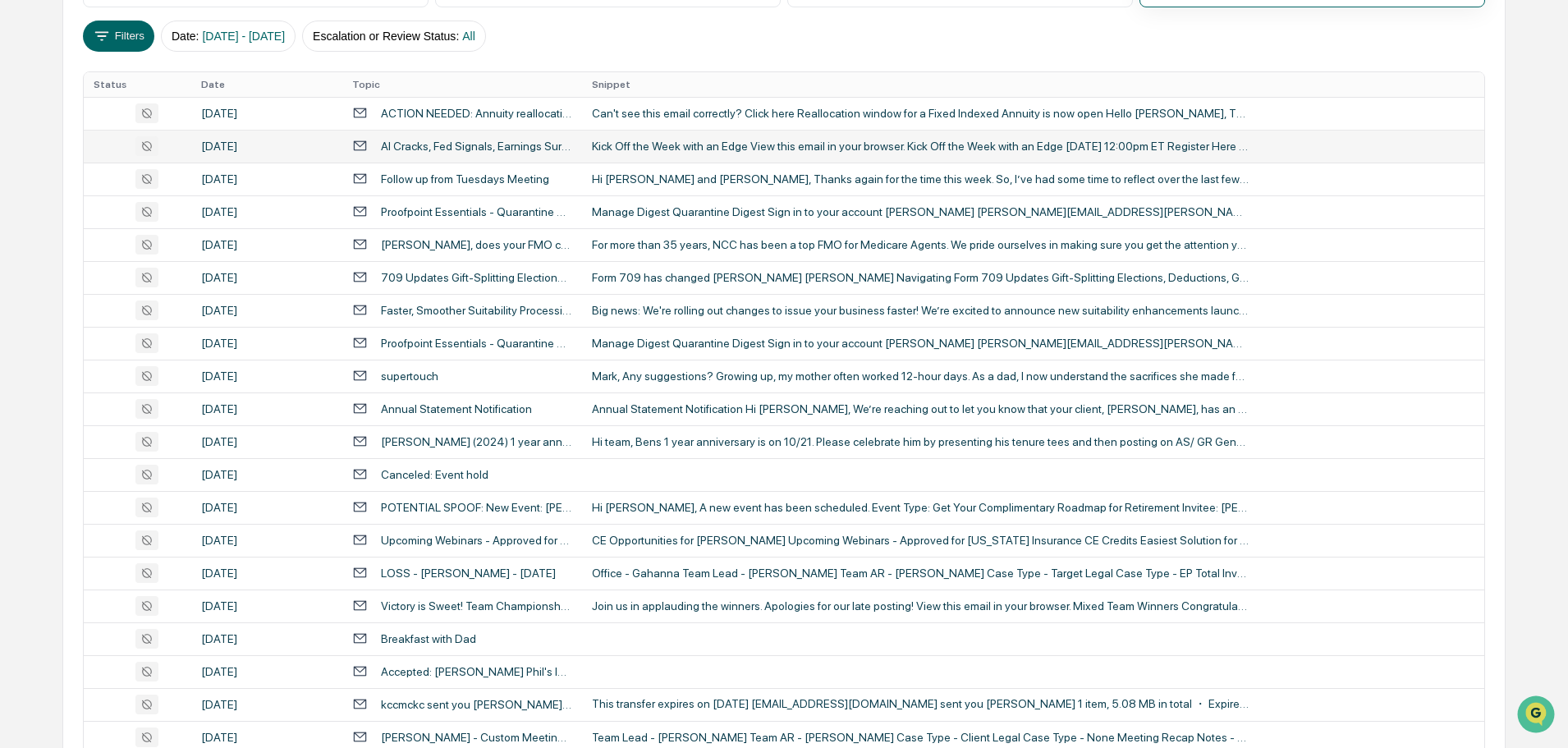
scroll to position [329, 0]
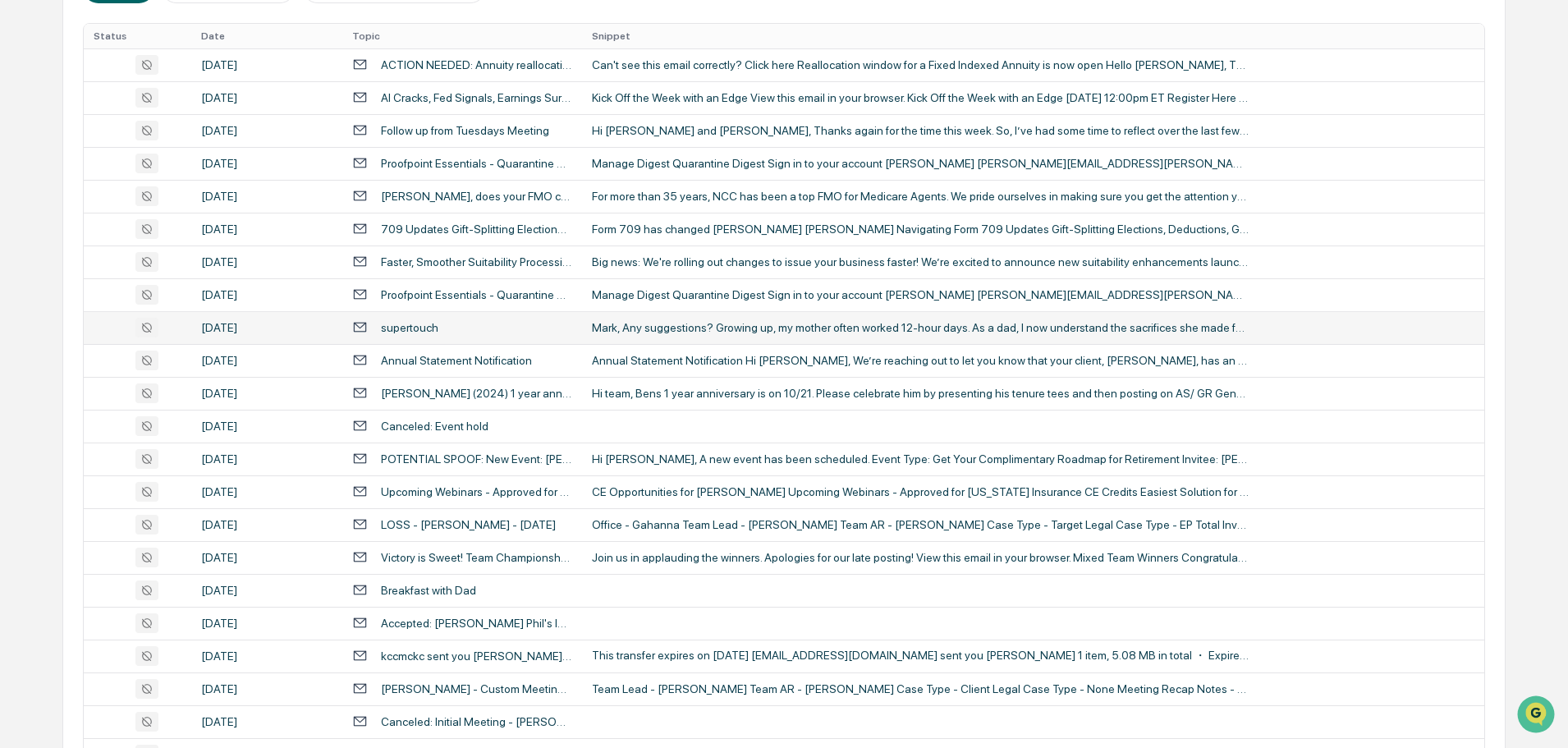
click at [783, 320] on td "Mark, Any suggestions? Growing up, my mother often worked 12-hour days. As a da…" at bounding box center [1033, 328] width 902 height 33
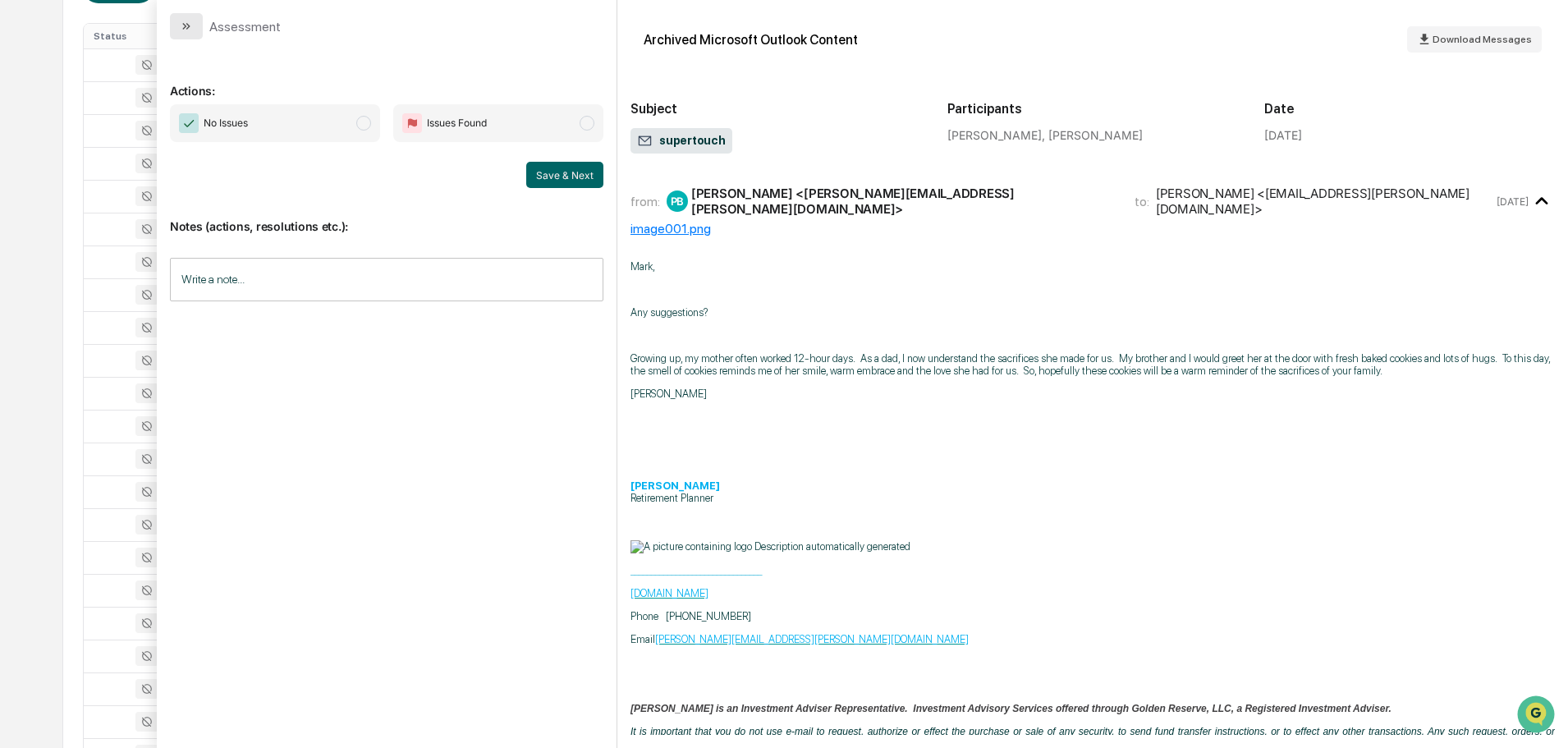
click at [190, 38] on button "modal" at bounding box center [187, 26] width 33 height 26
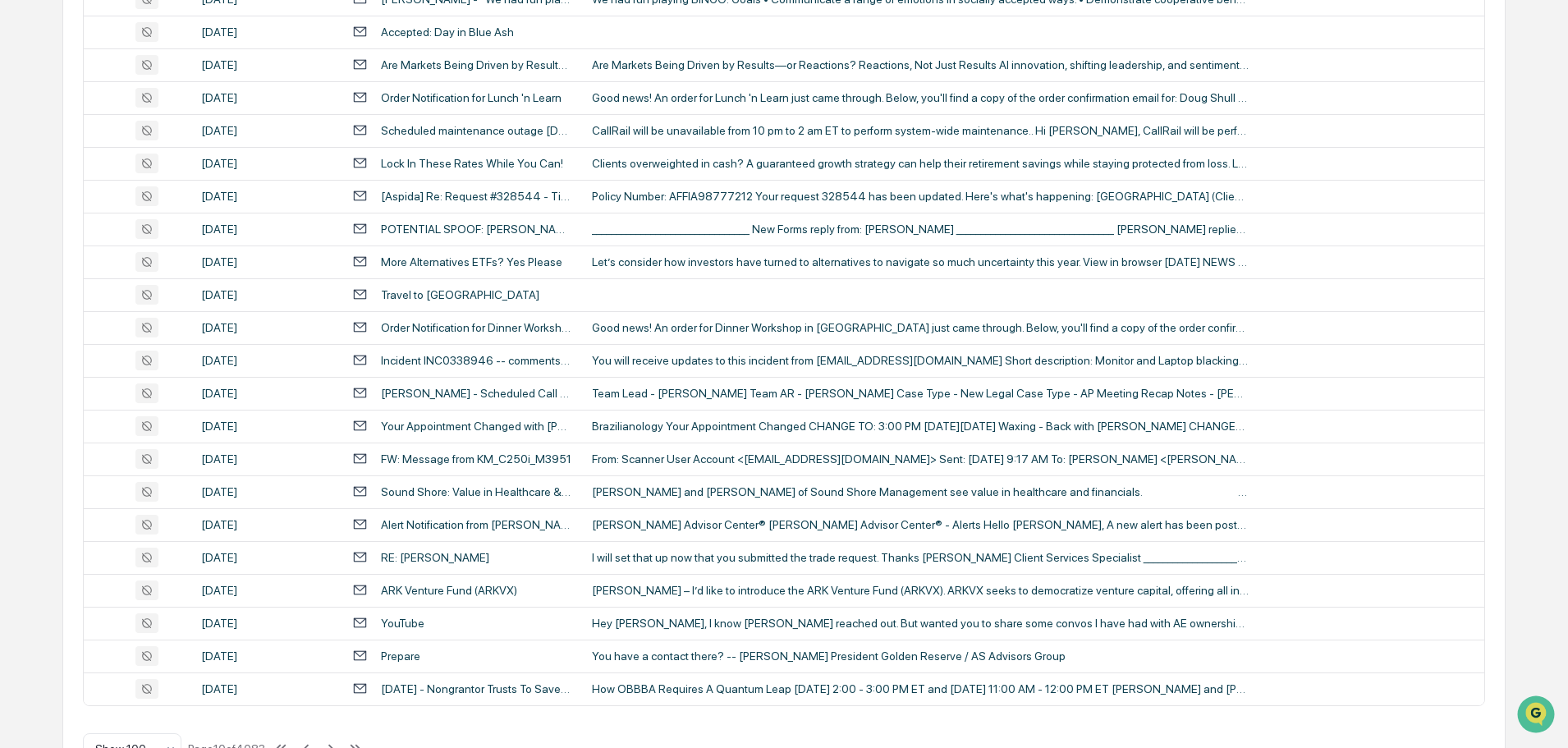
scroll to position [3007, 0]
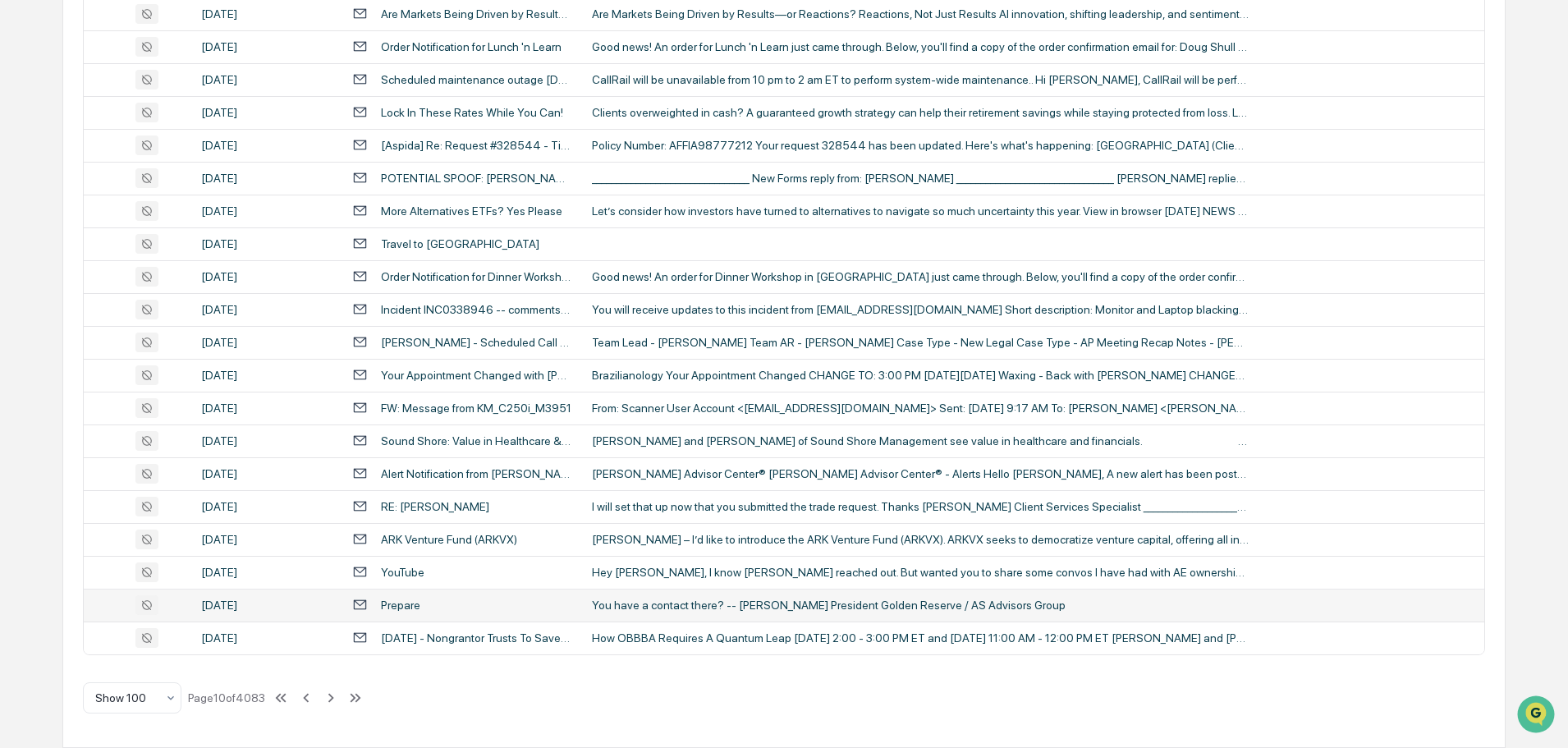
click at [630, 610] on div "You have a contact there? -- [PERSON_NAME] President Golden Reserve / AS Adviso…" at bounding box center [920, 605] width 657 height 13
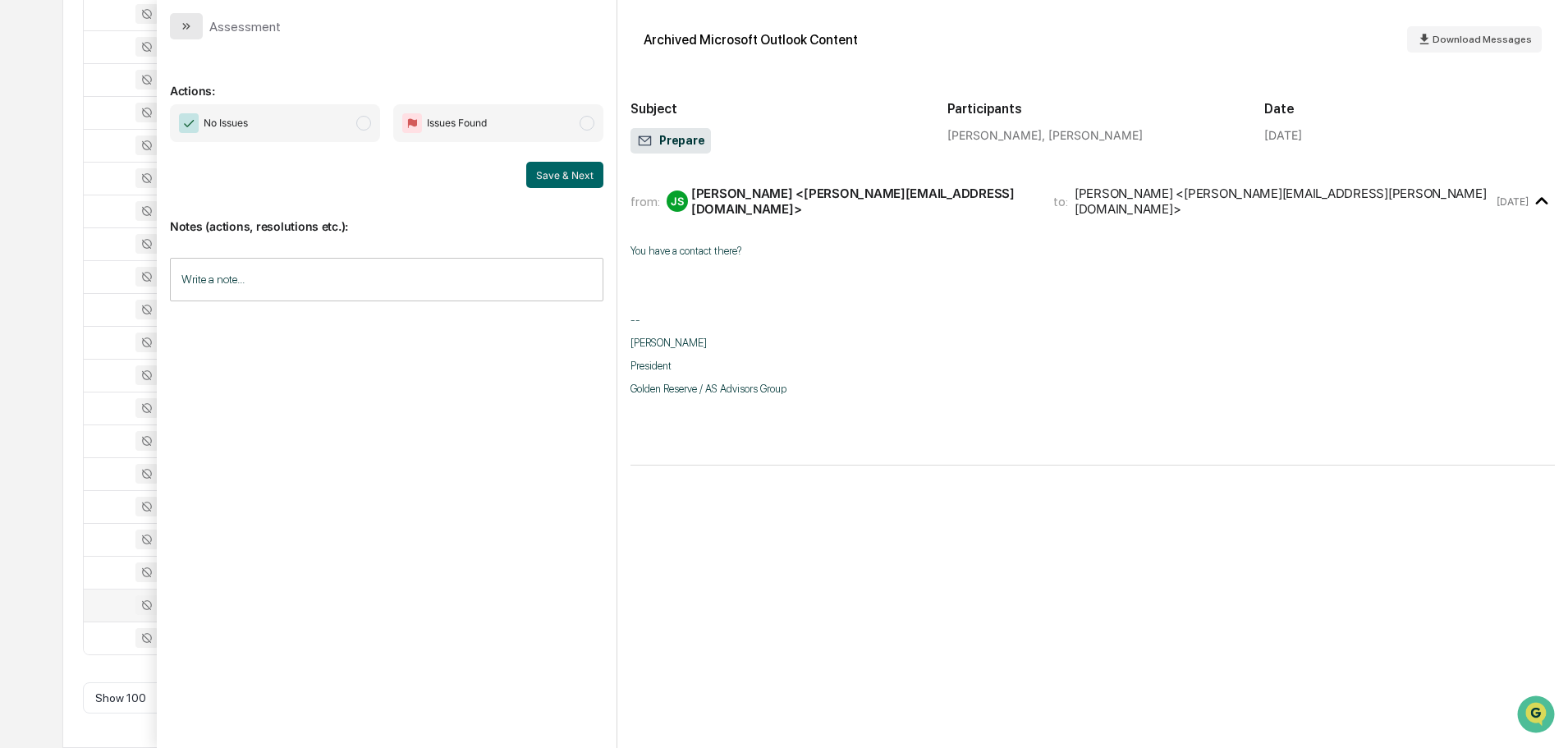
click at [196, 29] on button "modal" at bounding box center [187, 26] width 33 height 26
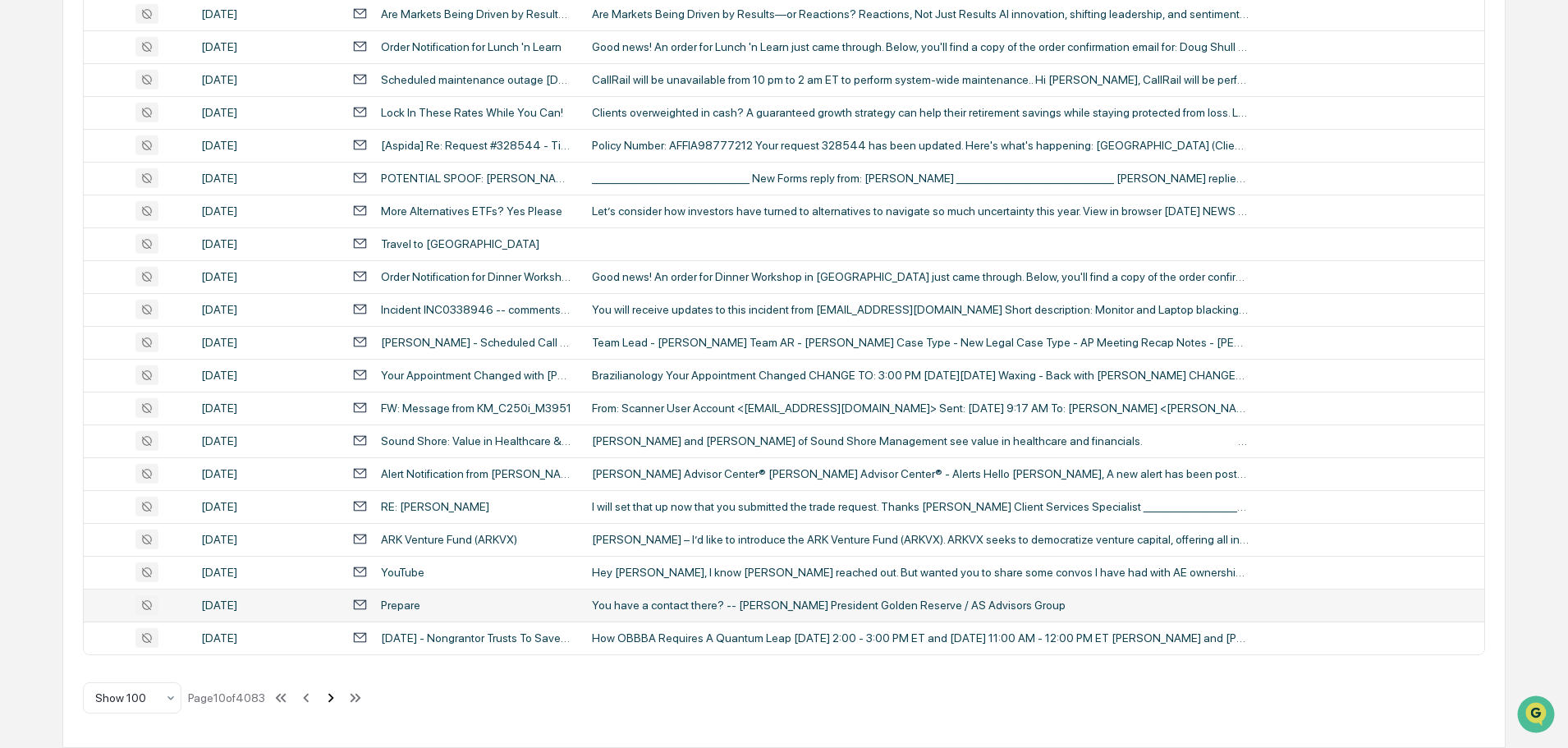
click at [331, 699] on icon at bounding box center [331, 698] width 18 height 18
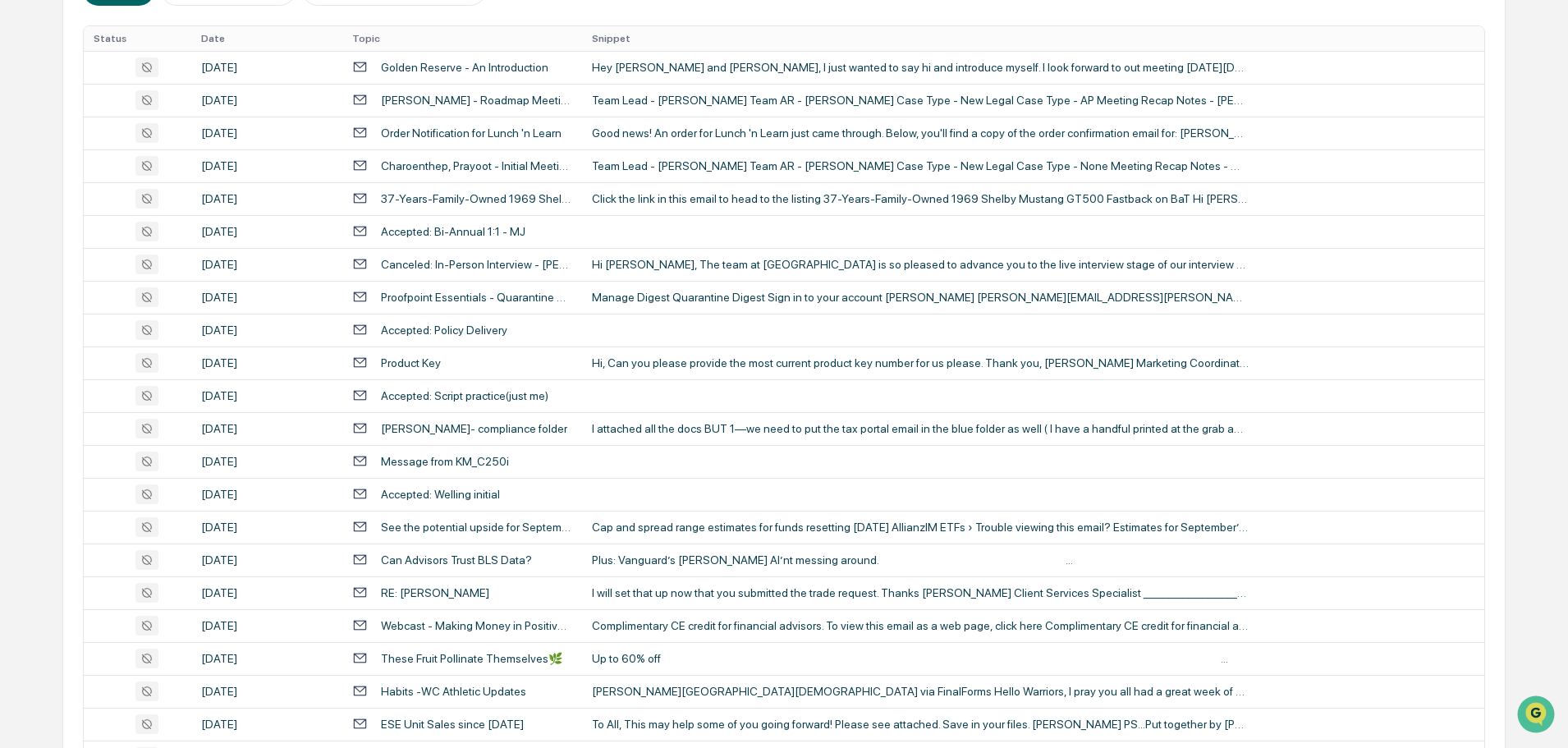
scroll to position [297, 0]
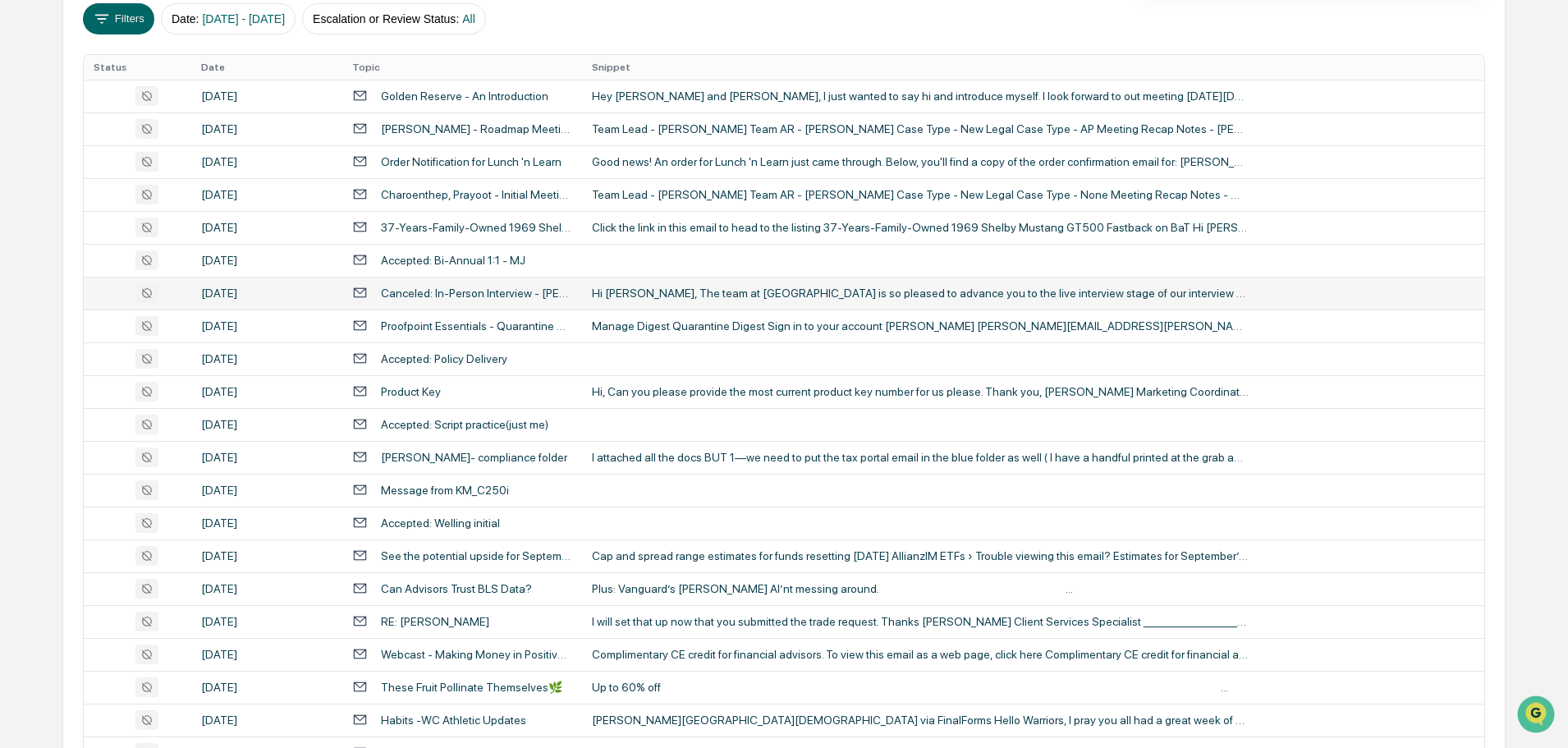
click at [646, 293] on div "Hi [PERSON_NAME], The team at [GEOGRAPHIC_DATA] is so pleased to advance you to…" at bounding box center [920, 293] width 657 height 13
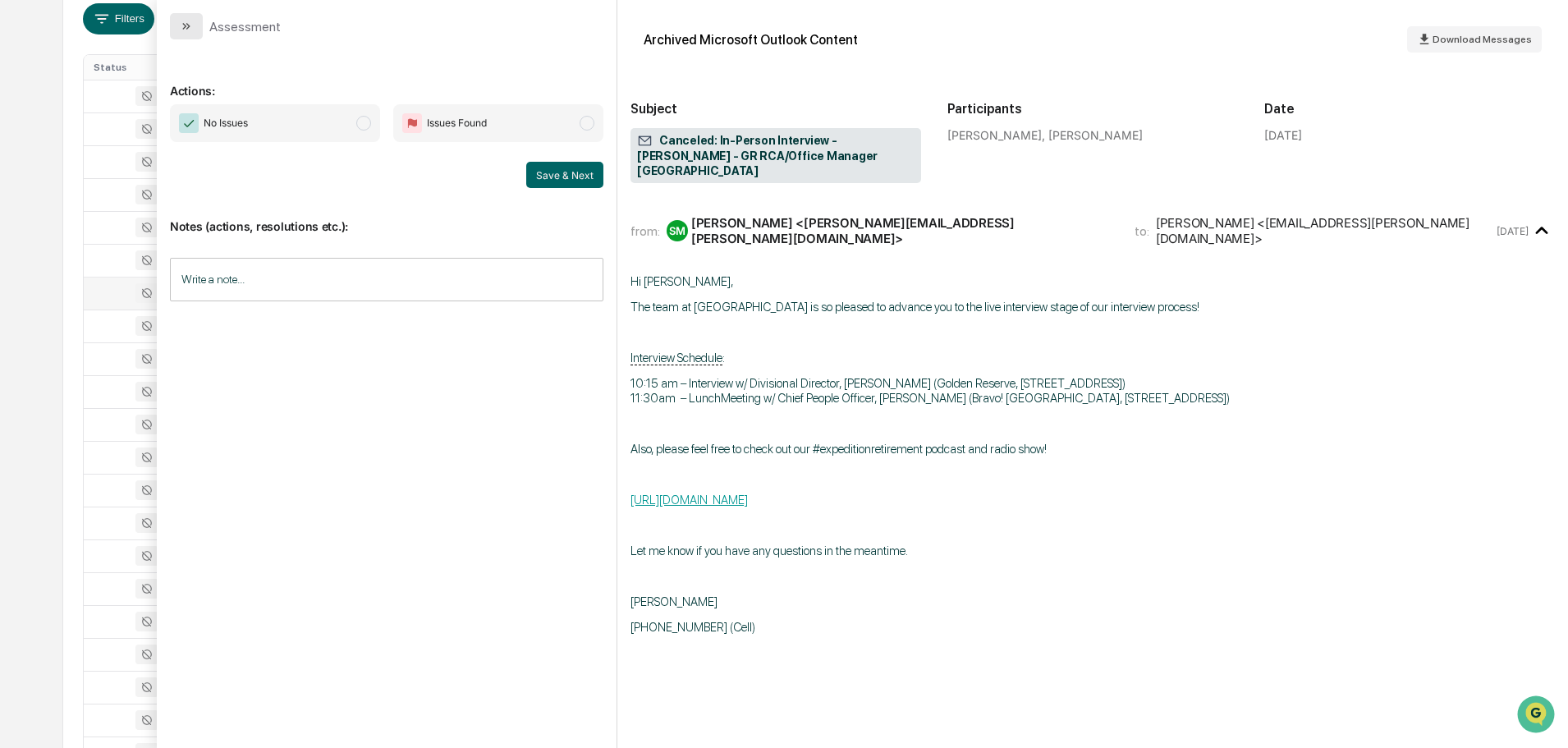
click at [188, 25] on icon "modal" at bounding box center [188, 26] width 5 height 6
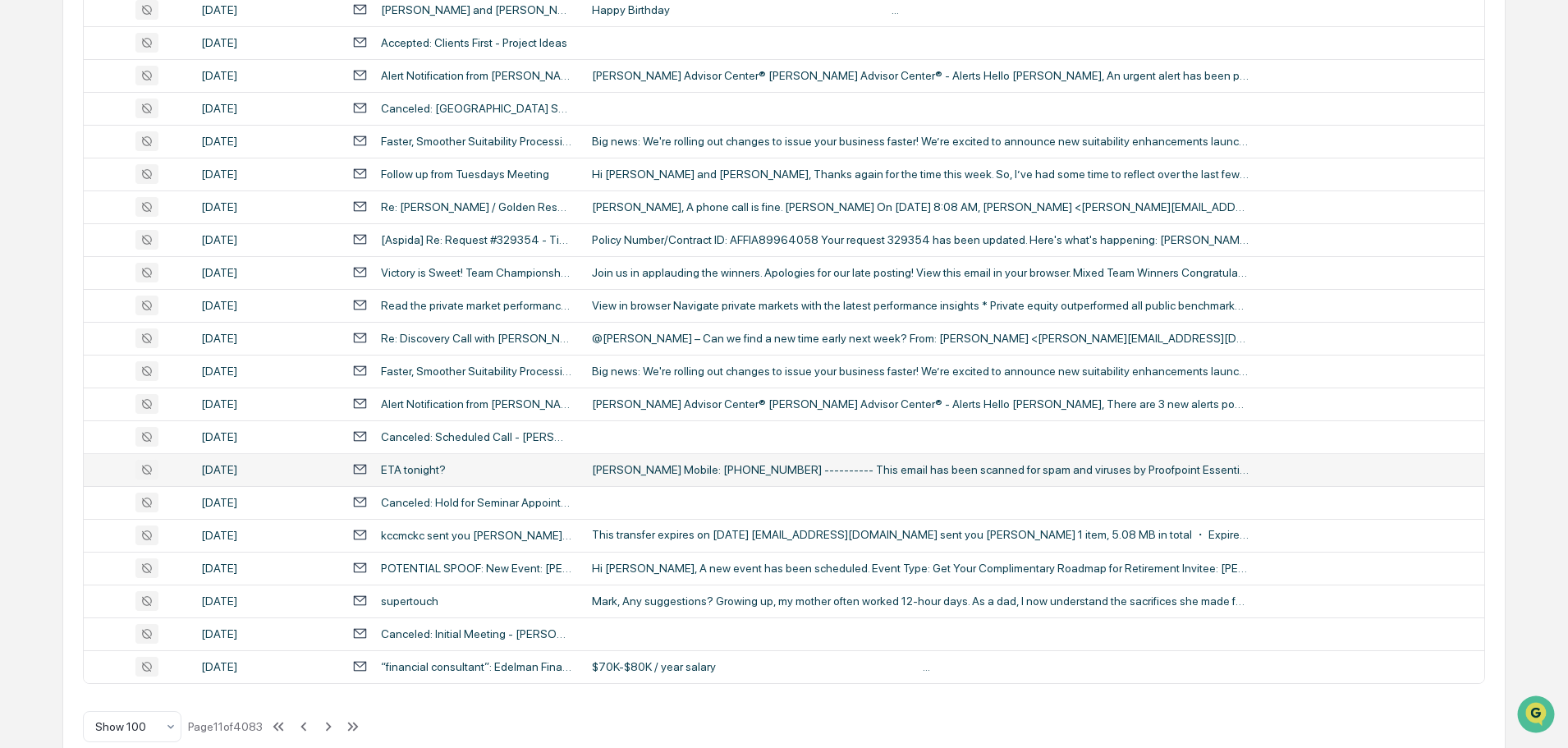
scroll to position [3007, 0]
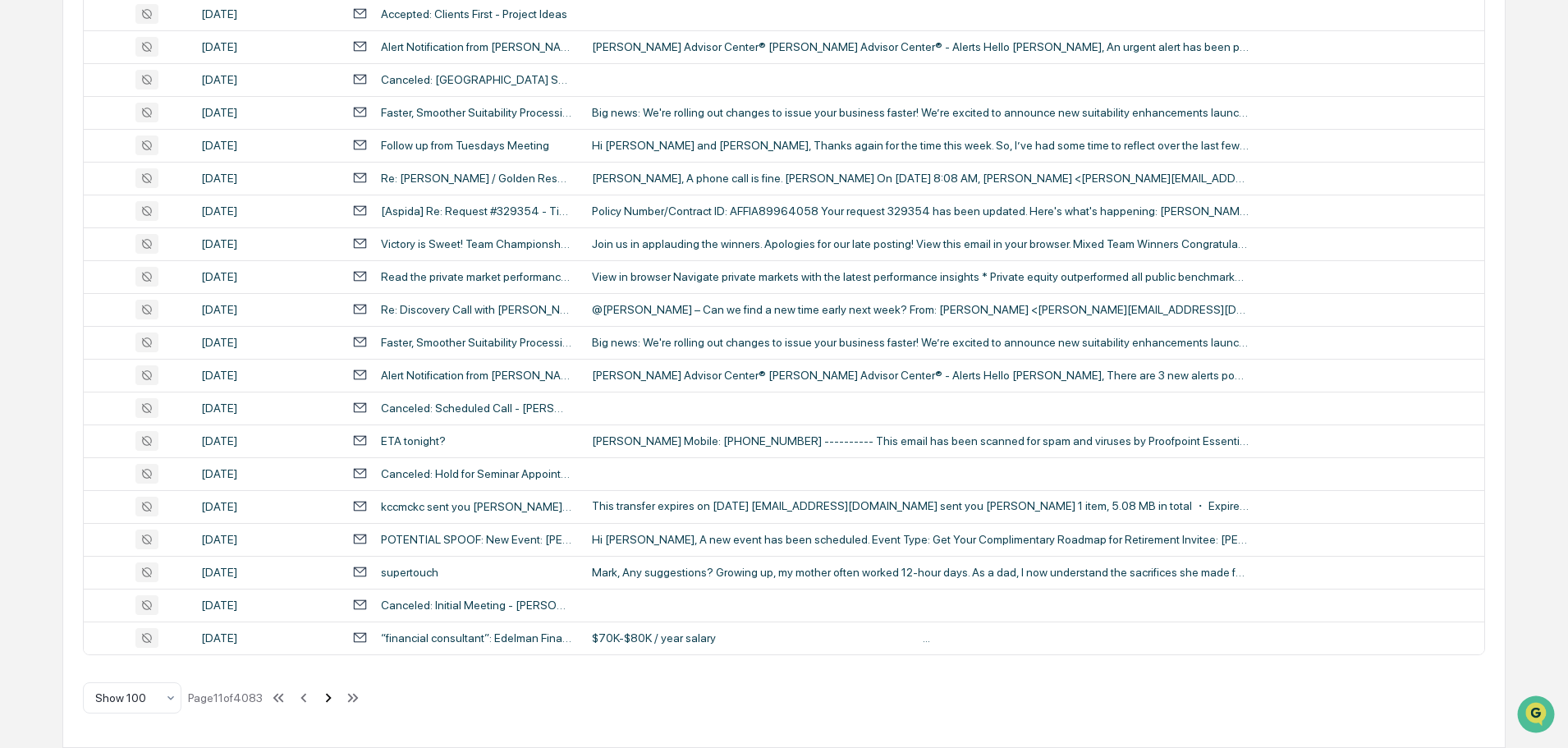
click at [331, 701] on icon at bounding box center [329, 698] width 5 height 9
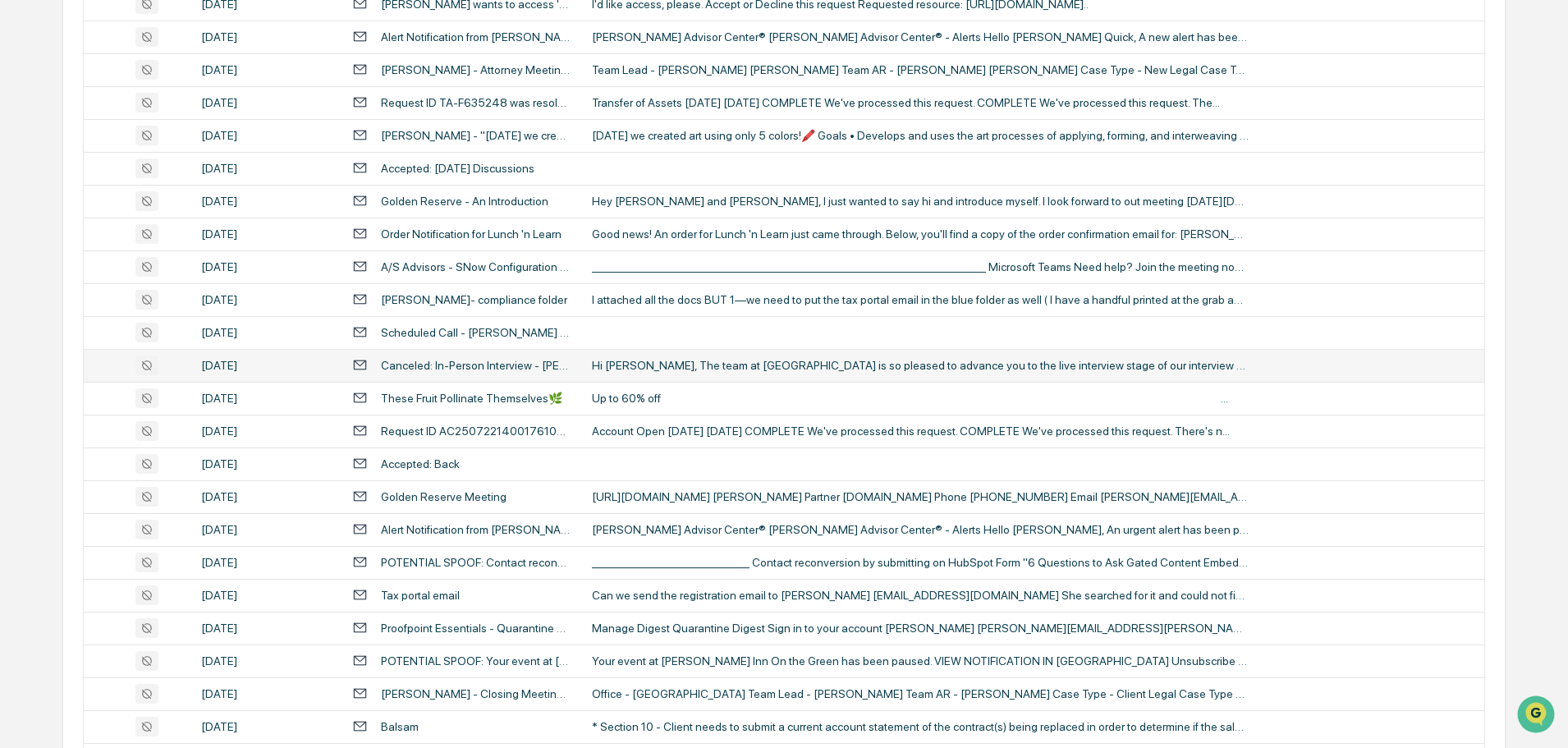
scroll to position [1150, 0]
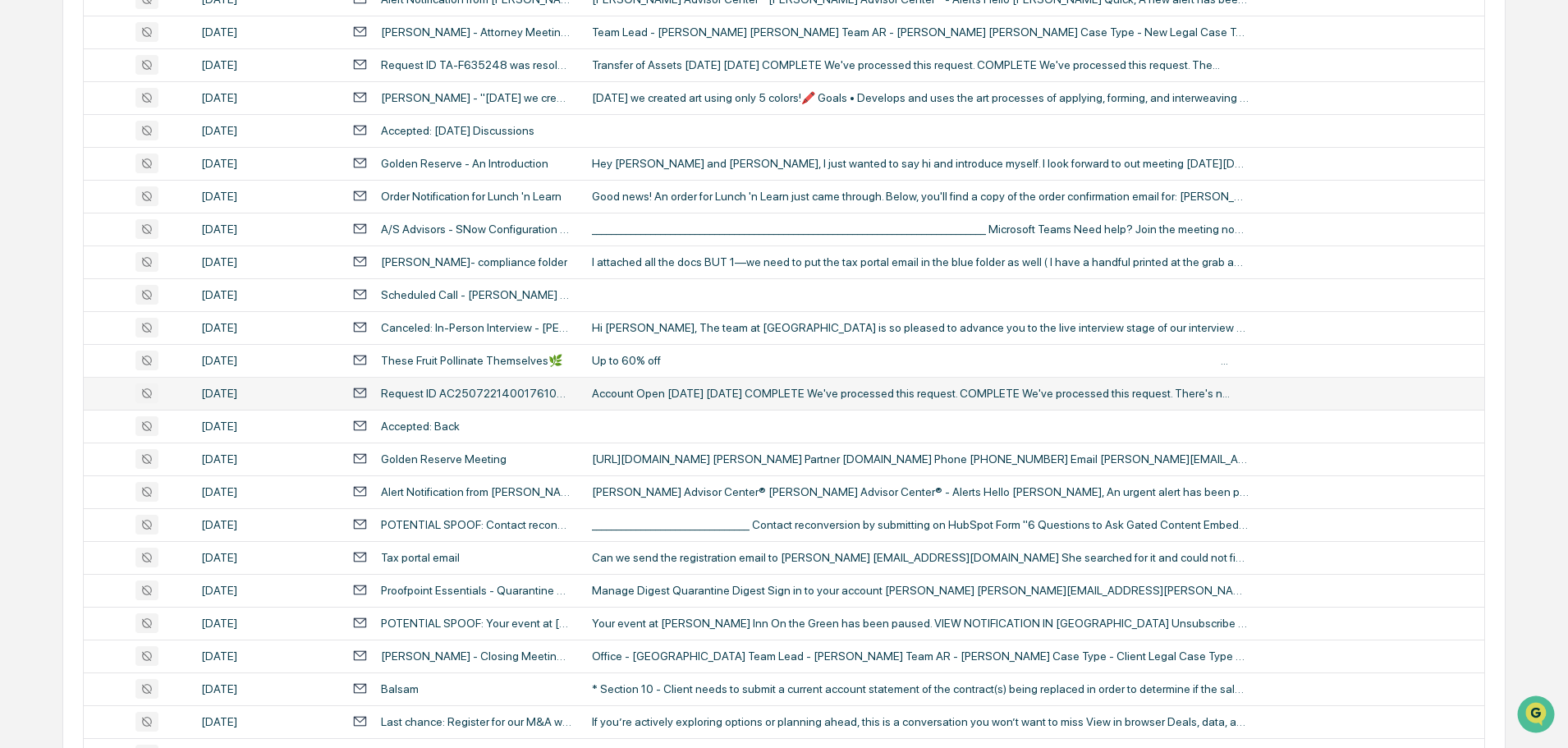
click at [684, 396] on div "Account Open [DATE] [DATE] COMPLETE We've processed this request. COMPLETE We'v…" at bounding box center [920, 394] width 657 height 13
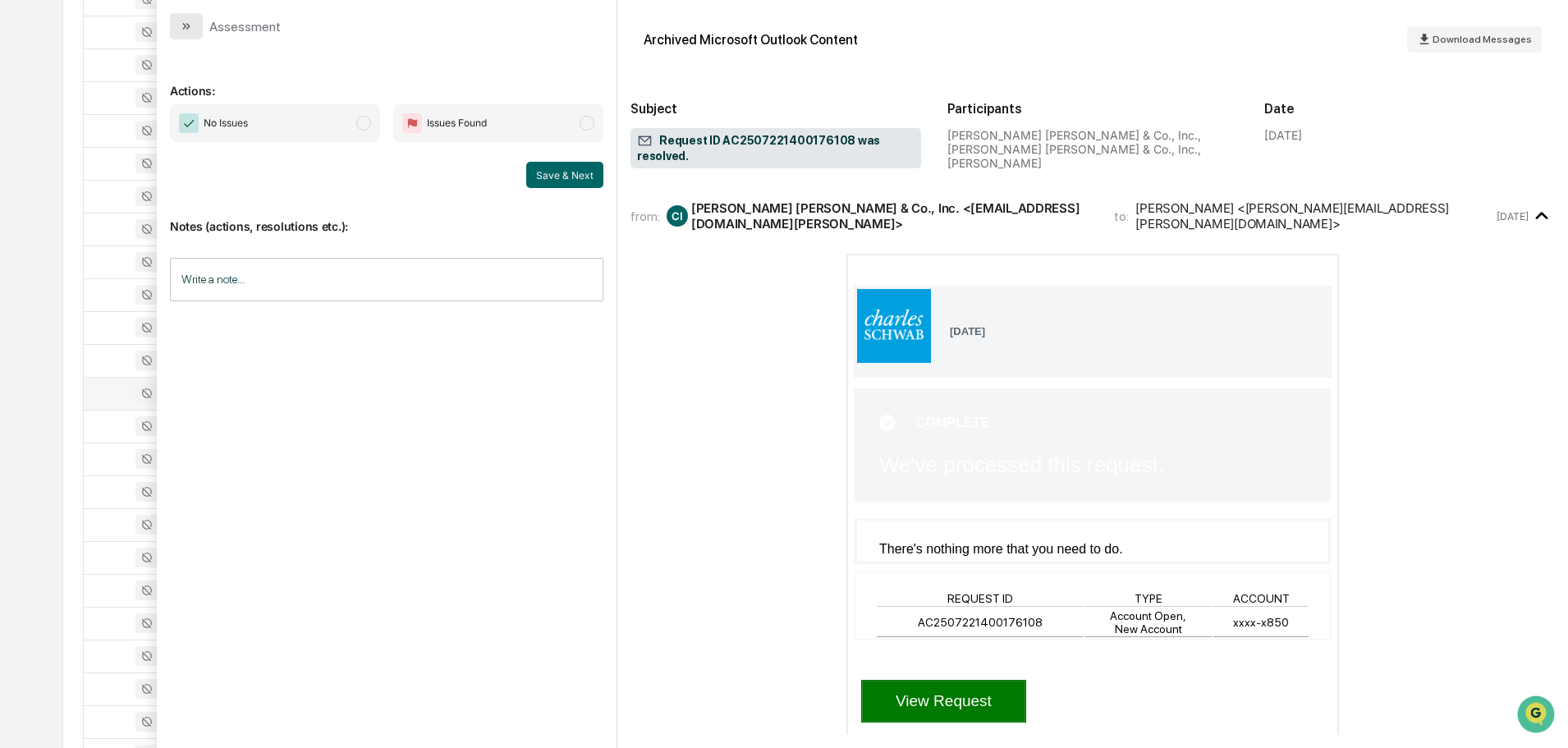
click at [194, 26] on button "modal" at bounding box center [187, 26] width 33 height 26
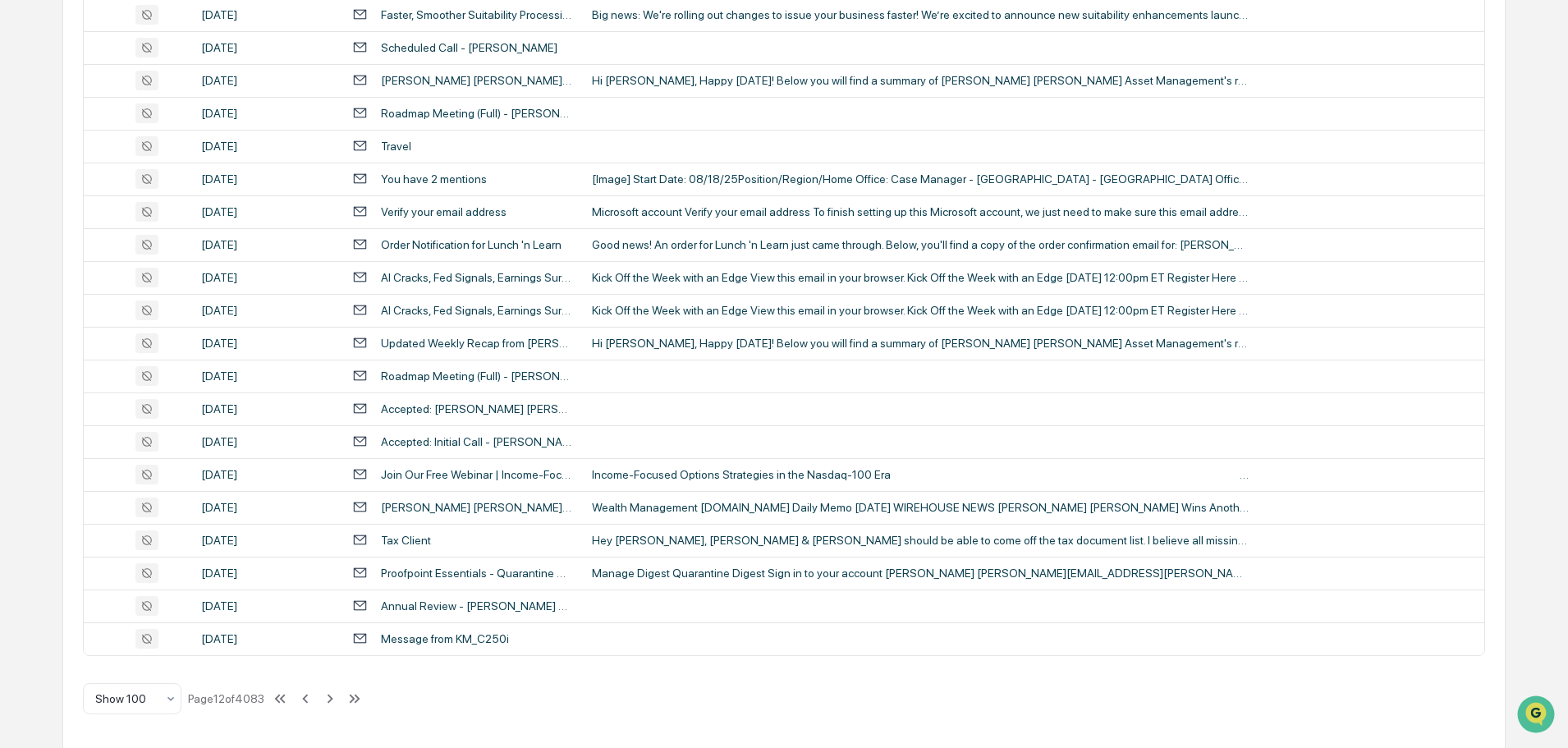
scroll to position [3007, 0]
click at [333, 698] on icon at bounding box center [331, 698] width 5 height 9
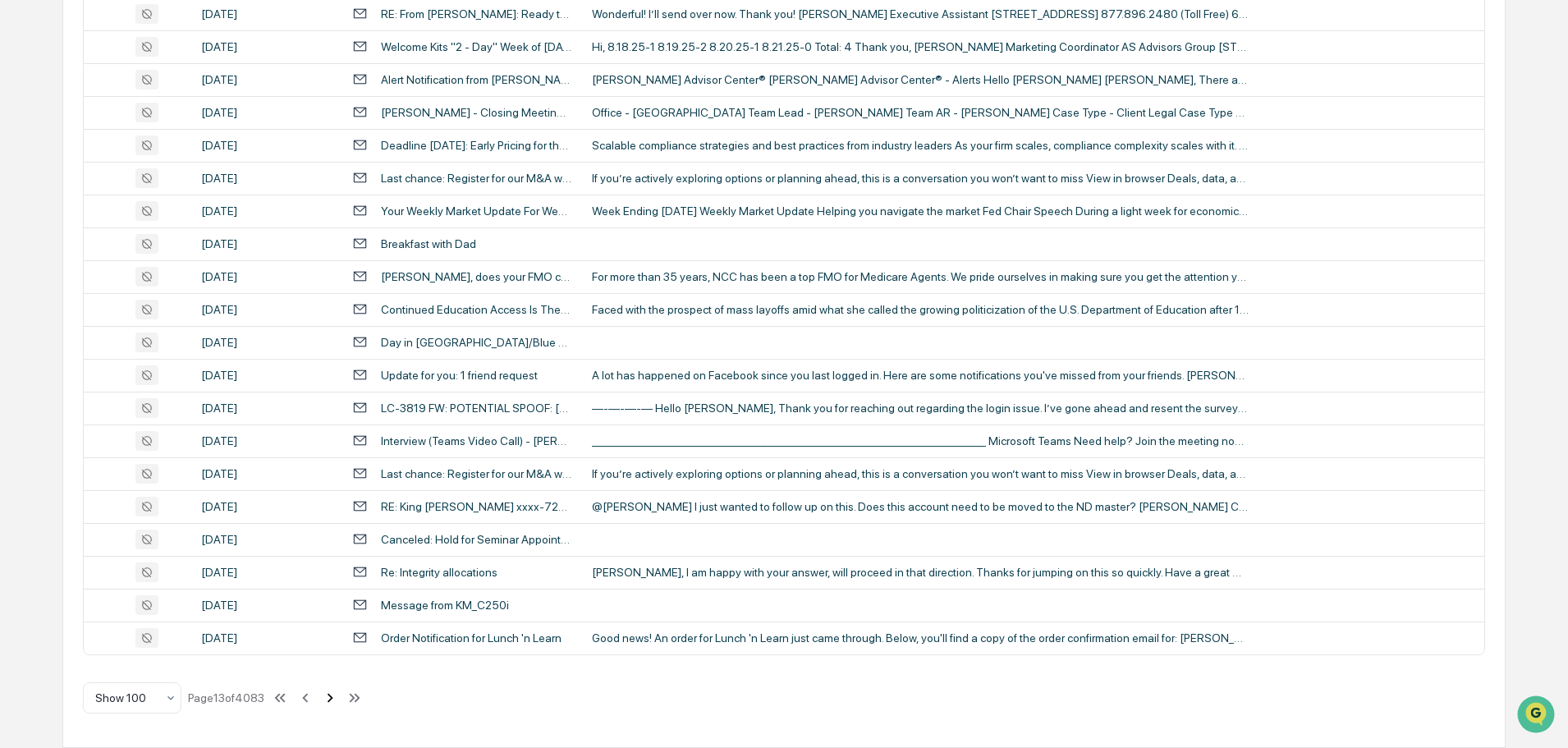
click at [332, 702] on icon at bounding box center [331, 698] width 5 height 9
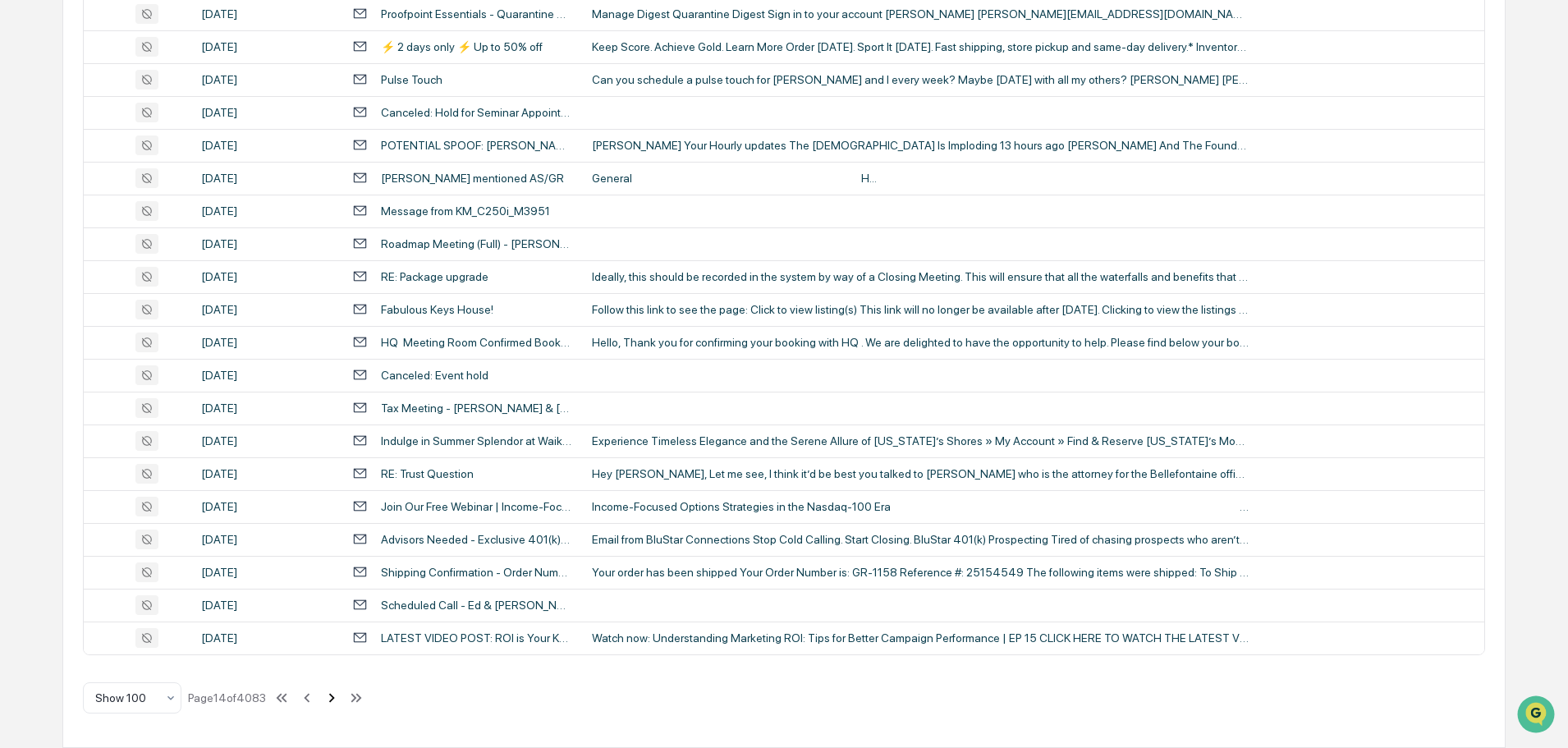
click at [335, 702] on icon at bounding box center [331, 698] width 18 height 18
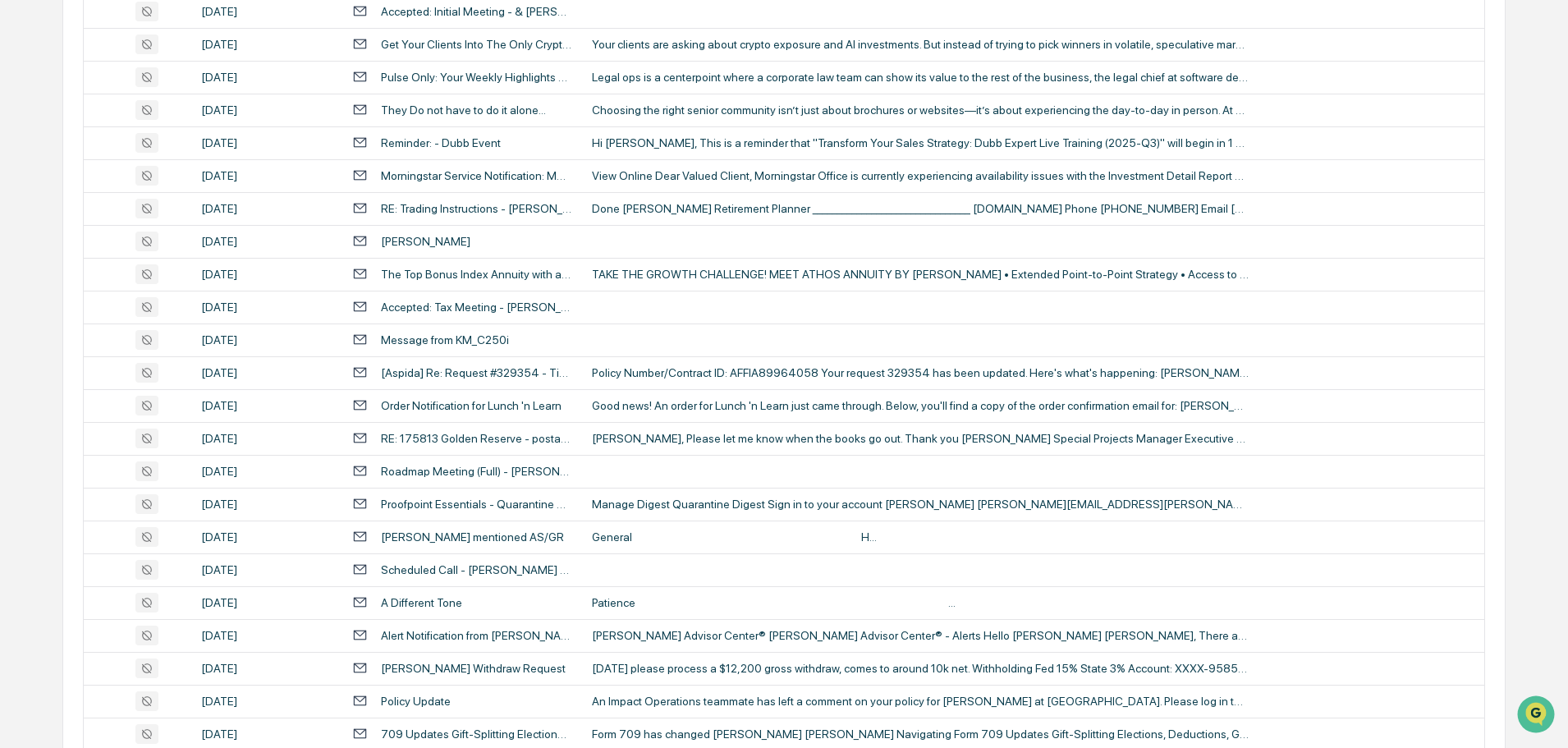
scroll to position [1068, 0]
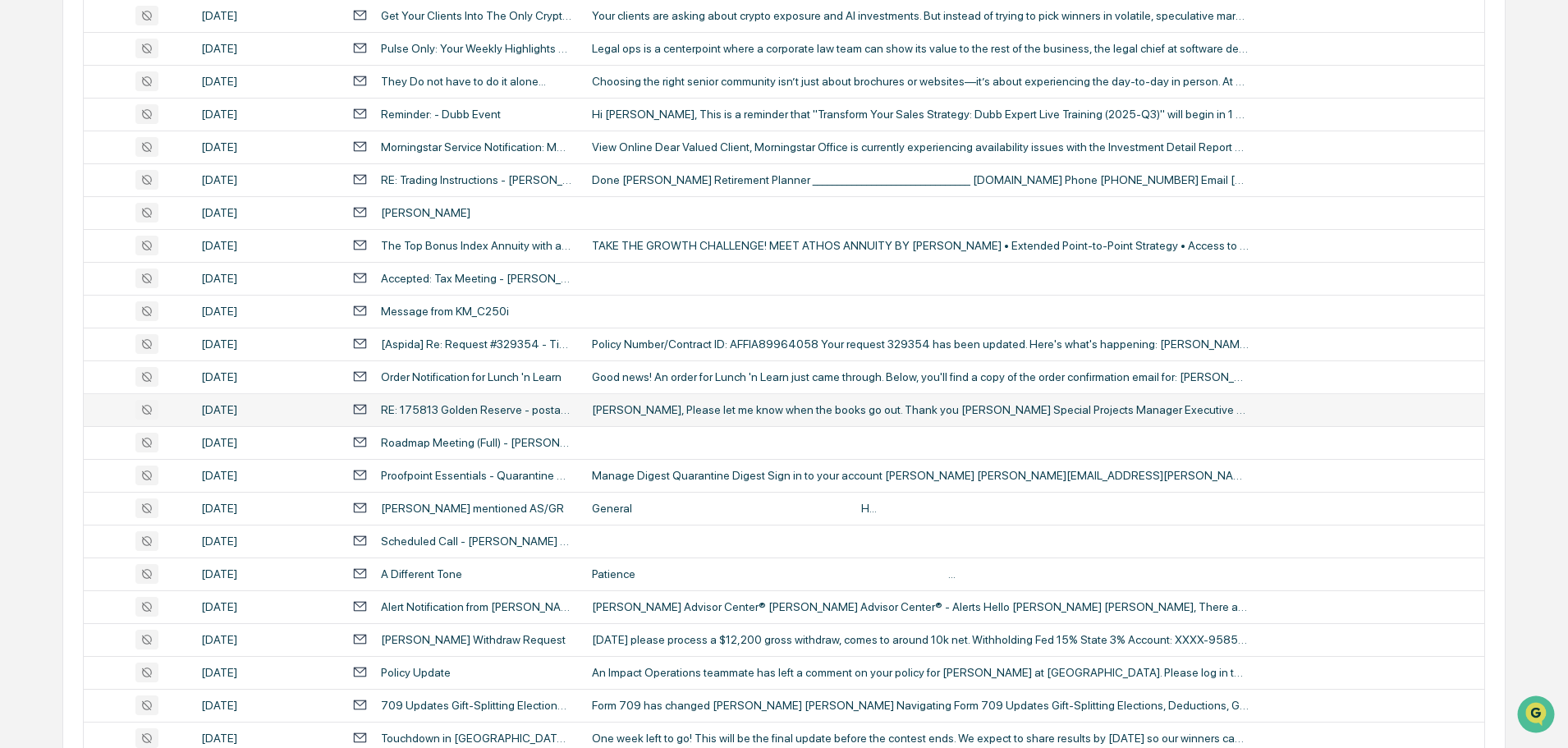
click at [673, 406] on div "[PERSON_NAME], Please let me know when the books go out. Thank you [PERSON_NAME…" at bounding box center [920, 410] width 657 height 13
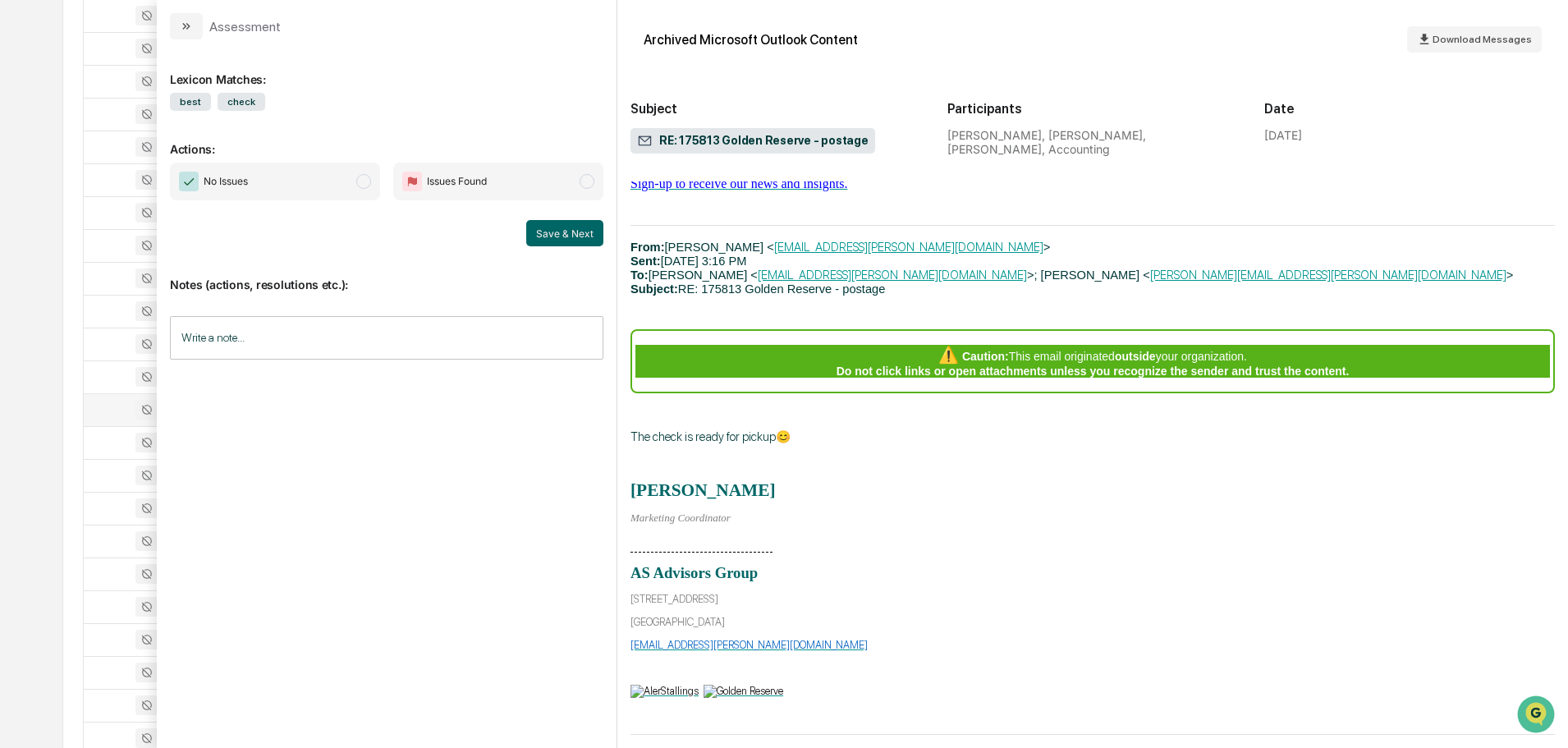
scroll to position [2300, 0]
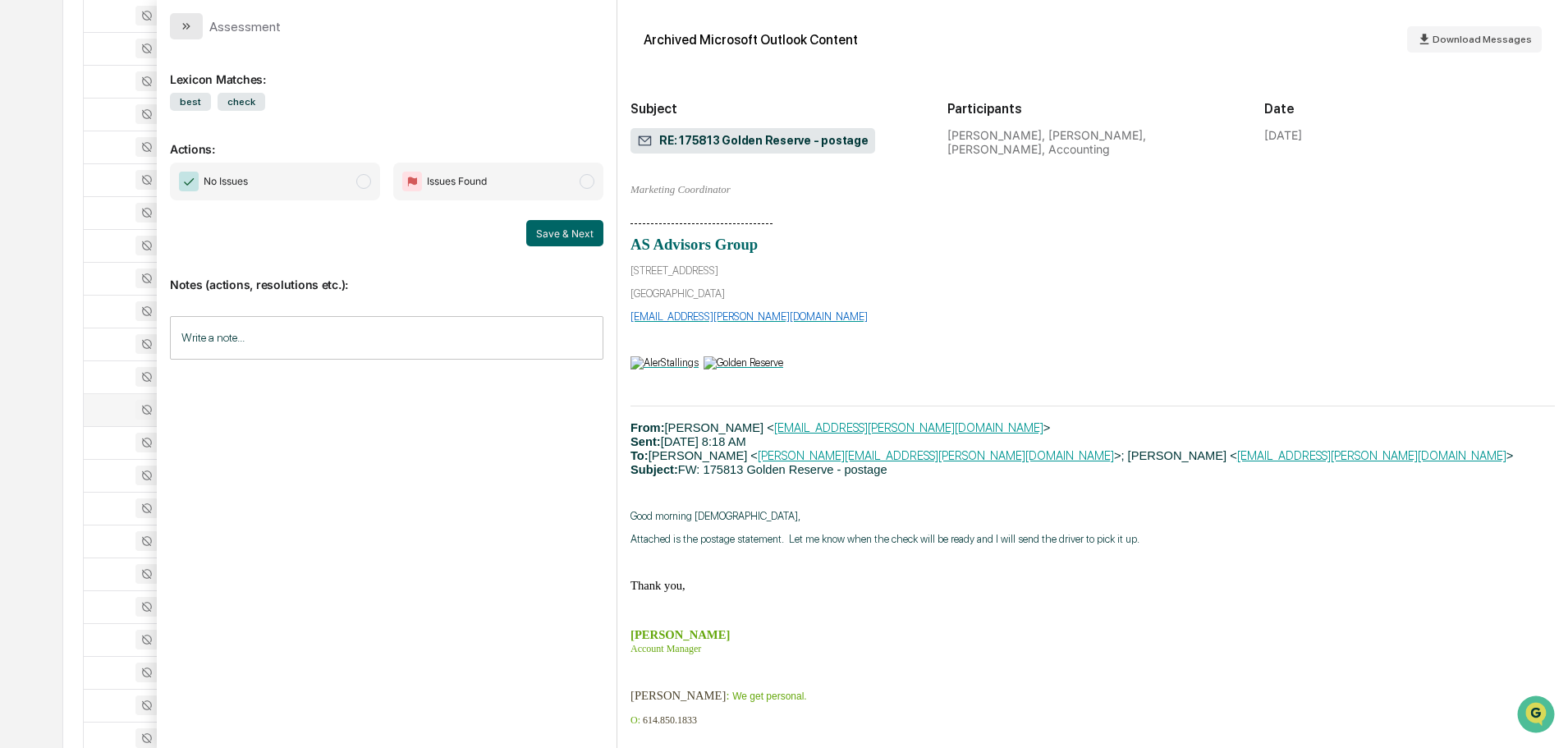
click at [196, 35] on button "modal" at bounding box center [187, 26] width 33 height 26
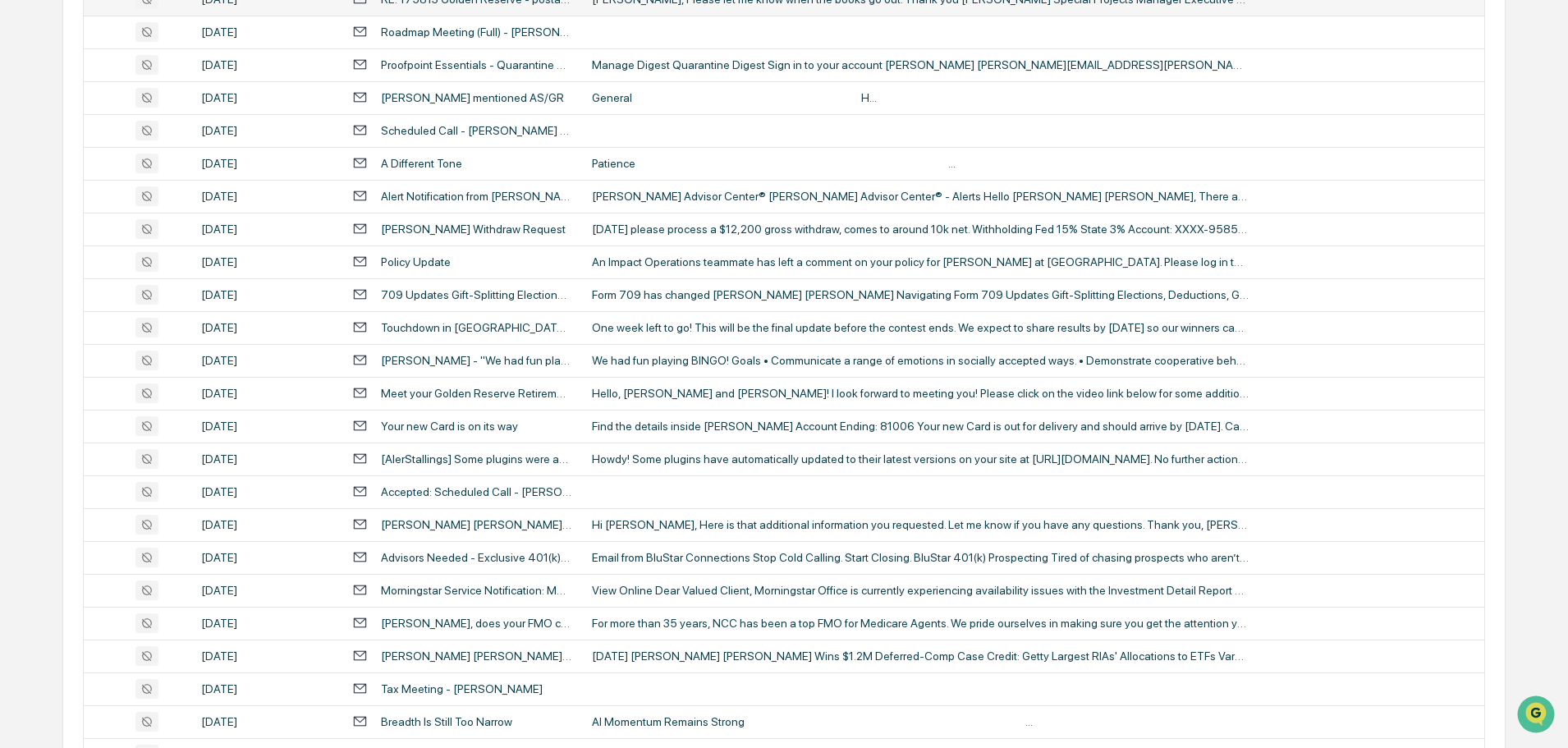
scroll to position [1561, 0]
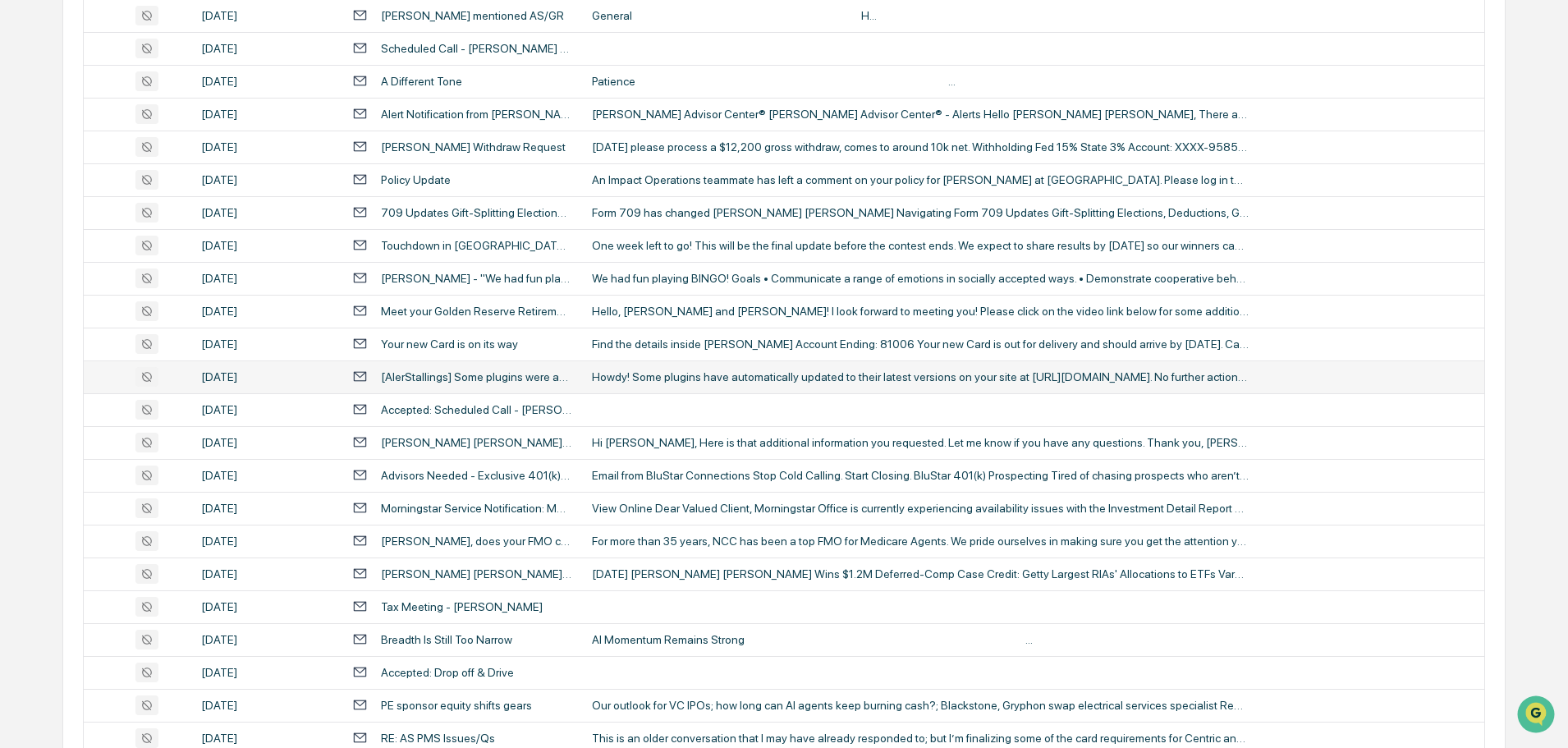
click at [643, 376] on div "Howdy! Some plugins have automatically updated to their latest versions on your…" at bounding box center [920, 377] width 657 height 13
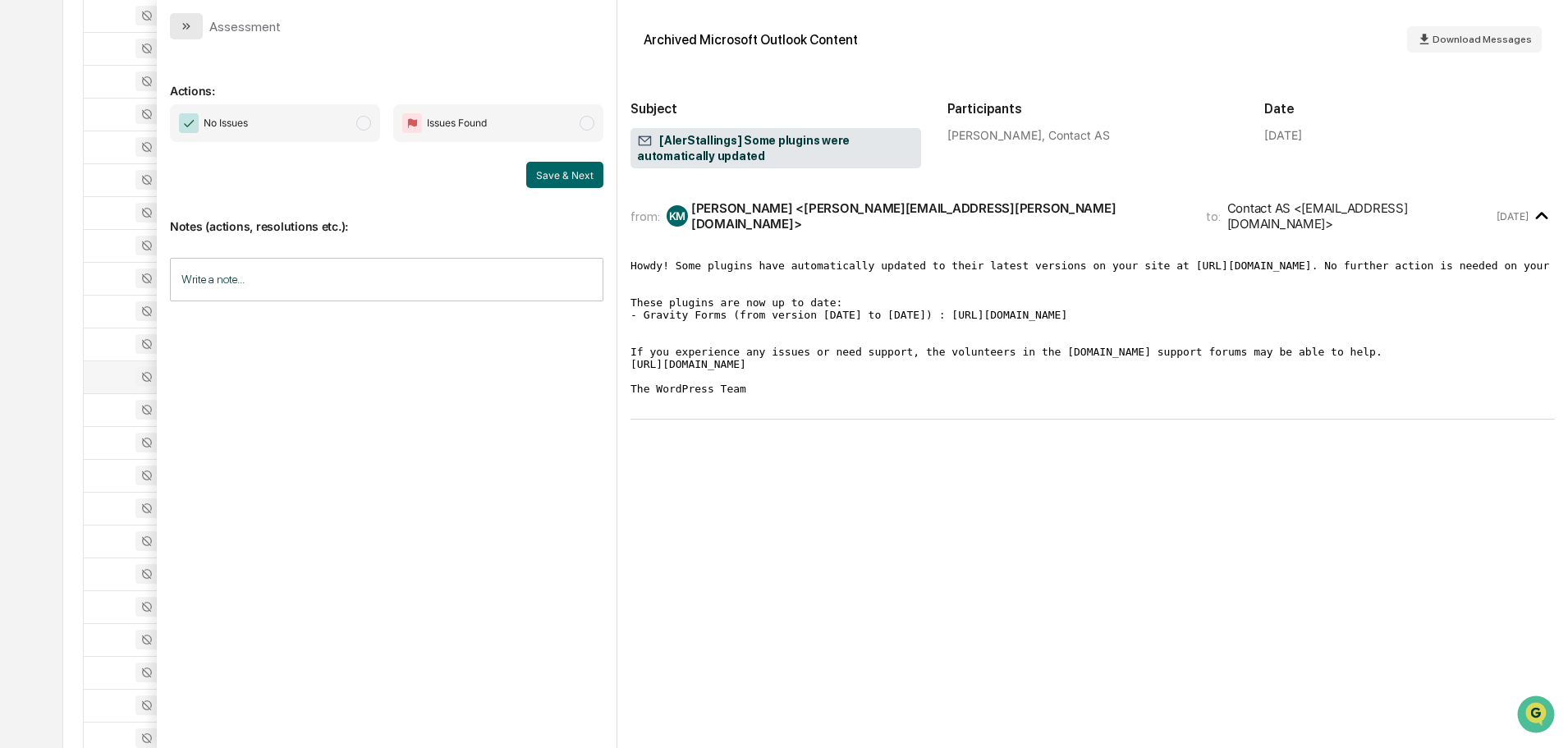
click at [175, 29] on button "modal" at bounding box center [187, 26] width 33 height 26
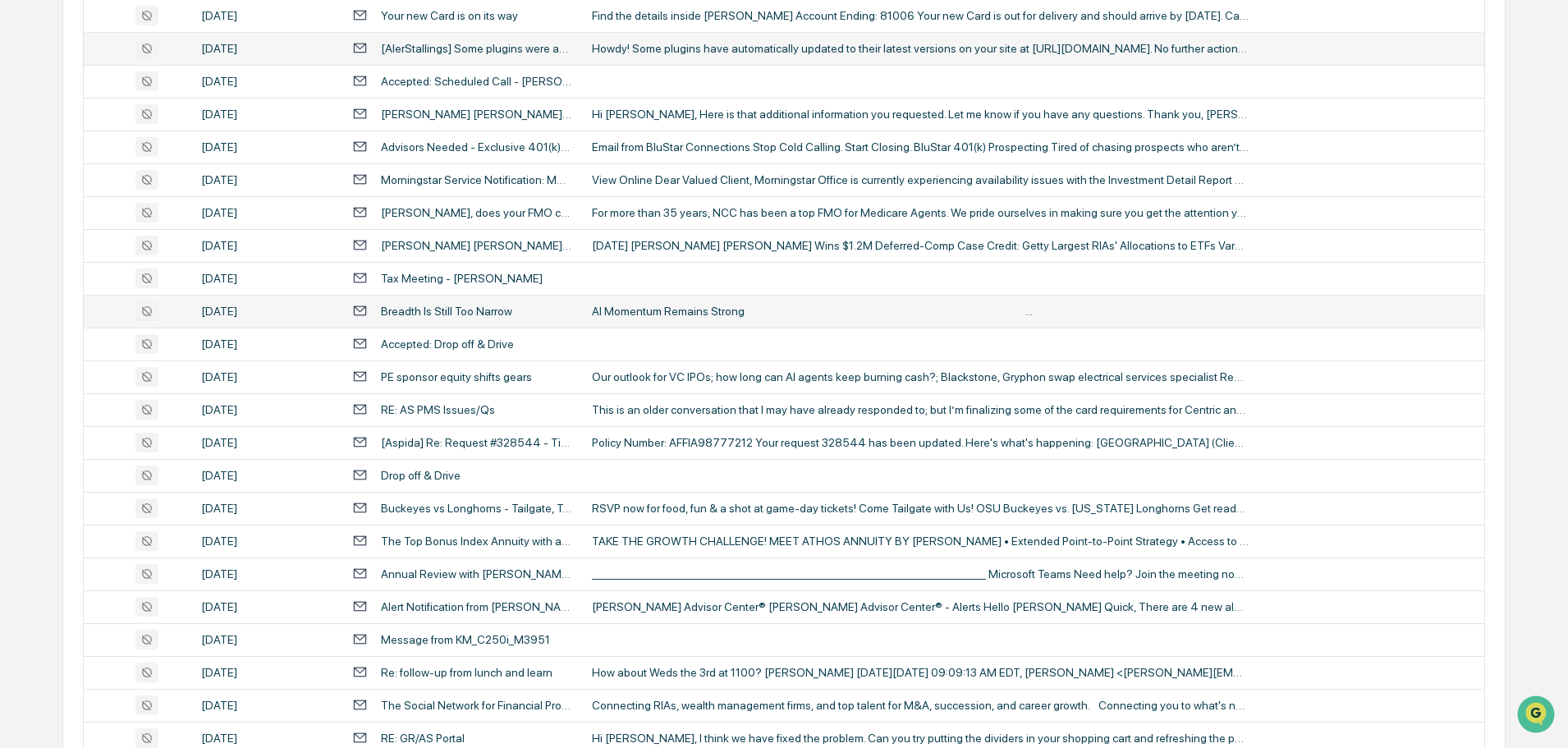
scroll to position [1972, 0]
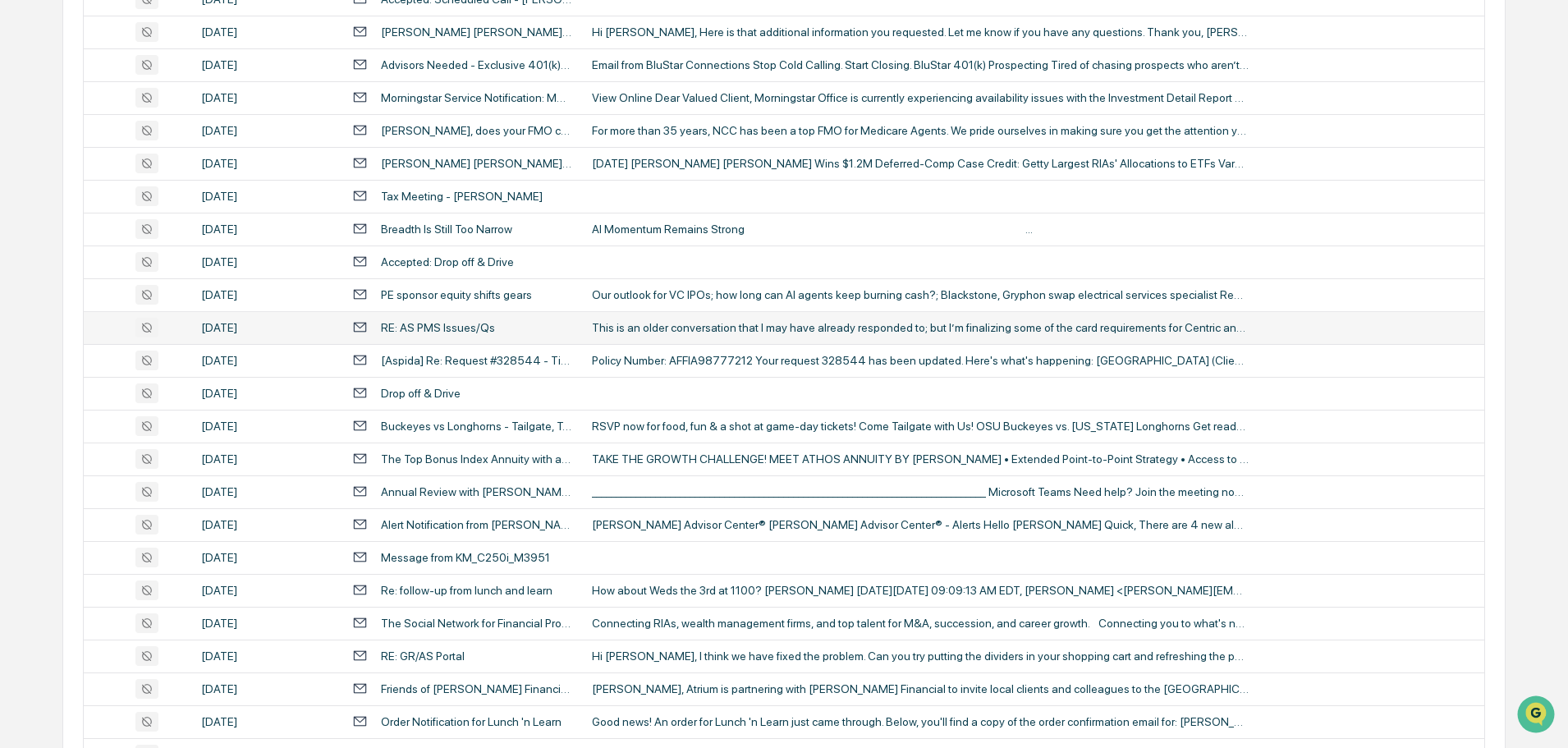
click at [654, 325] on div "This is an older conversation that I may have already responded to; but I’m fin…" at bounding box center [920, 327] width 657 height 13
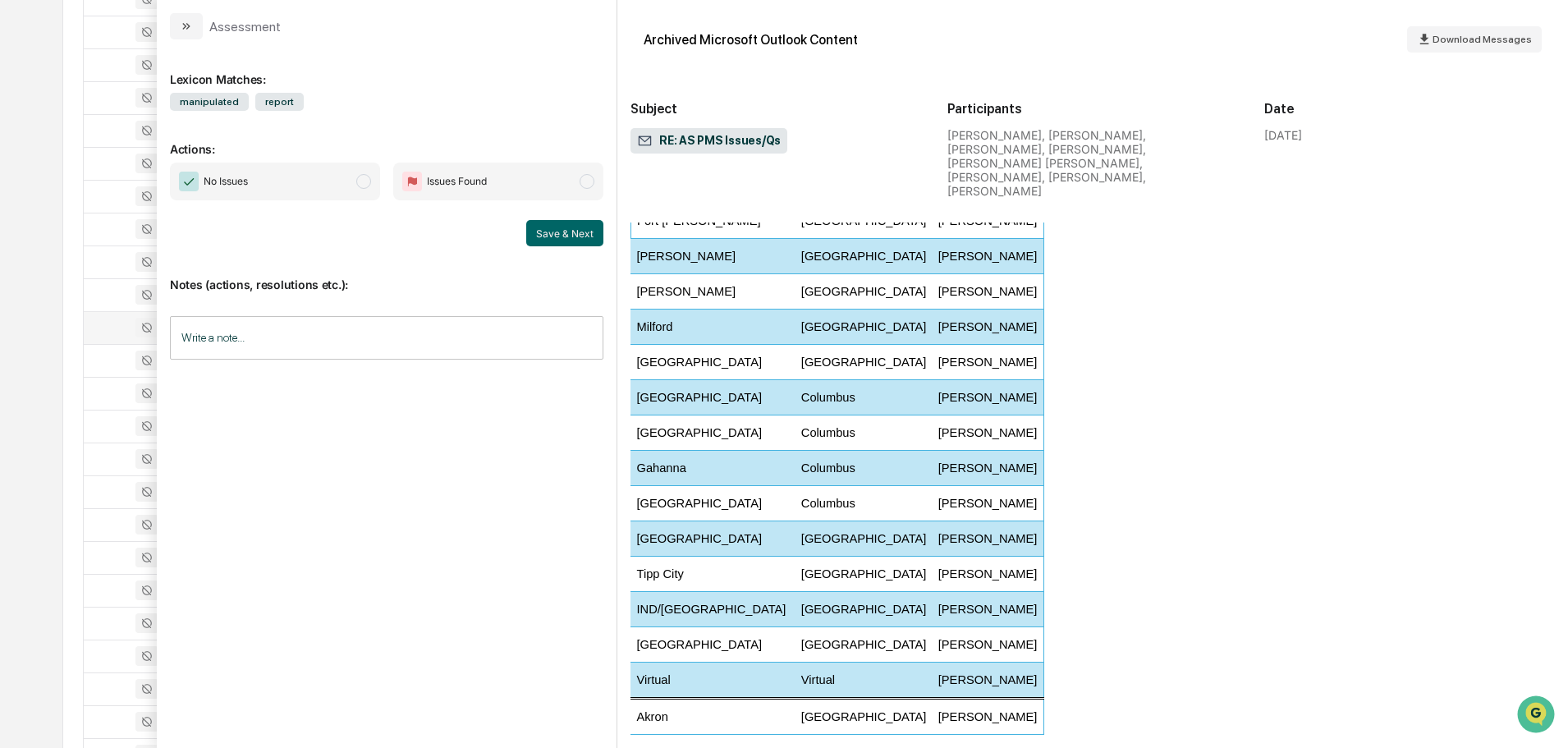
scroll to position [1643, 0]
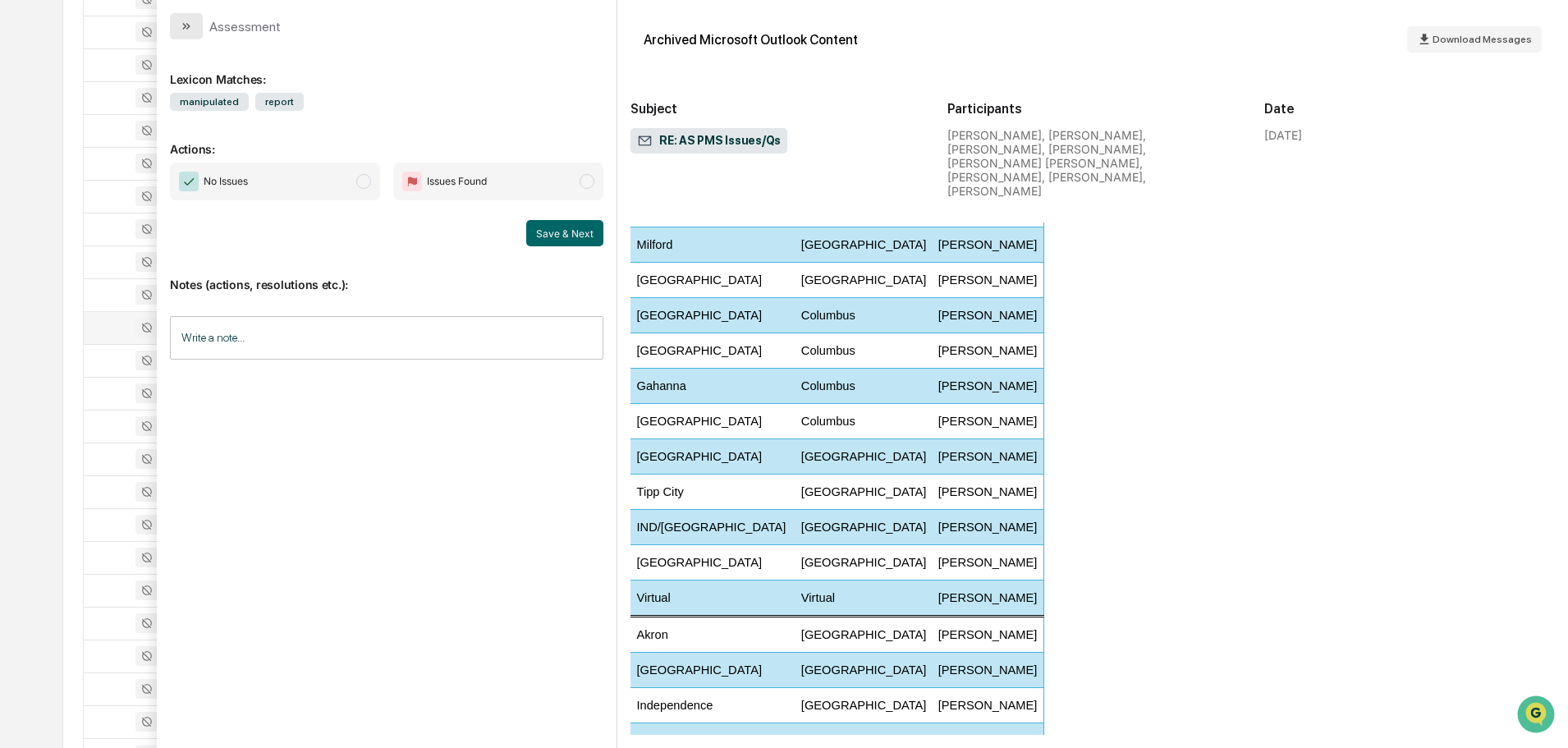
click at [196, 32] on button "modal" at bounding box center [187, 26] width 33 height 26
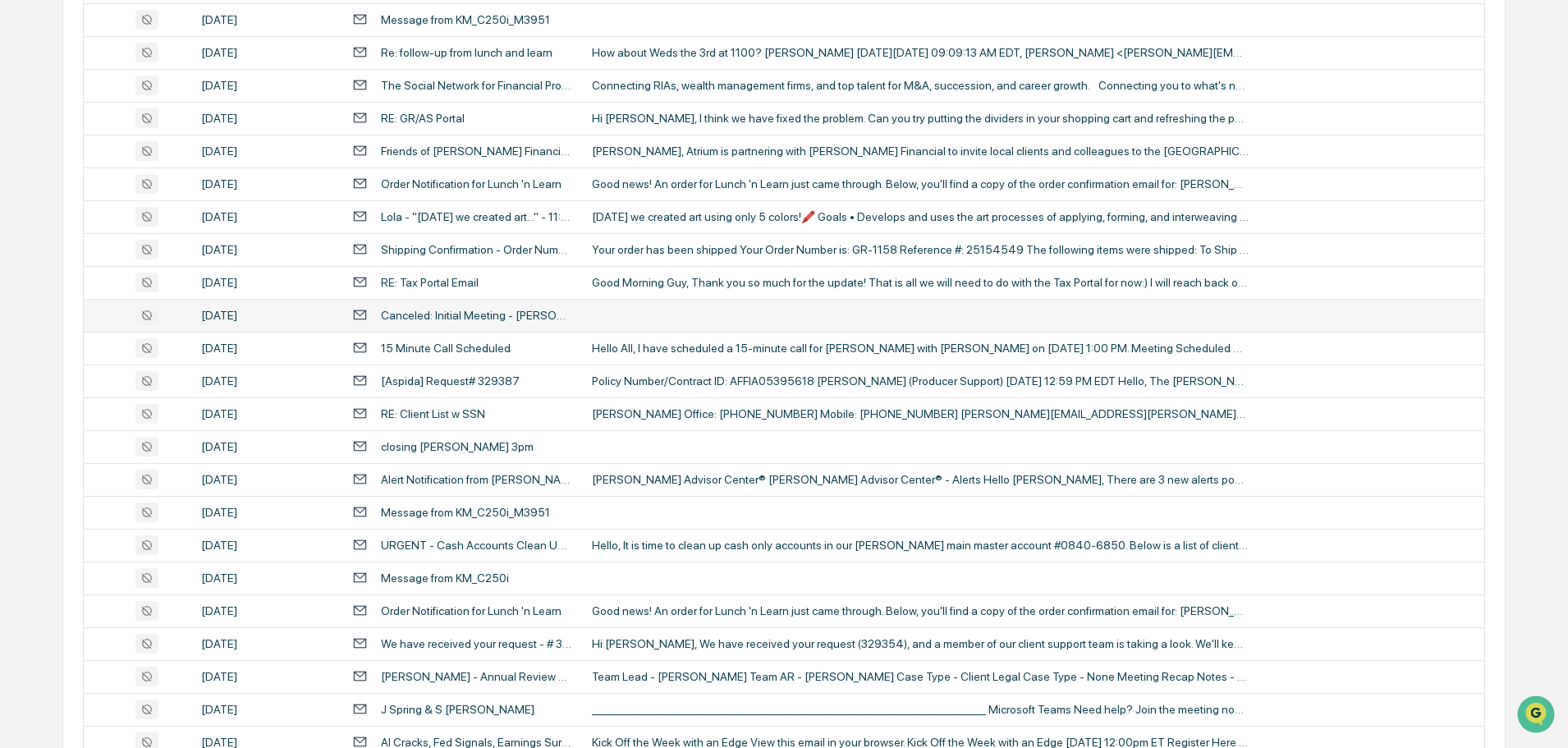
scroll to position [2546, 0]
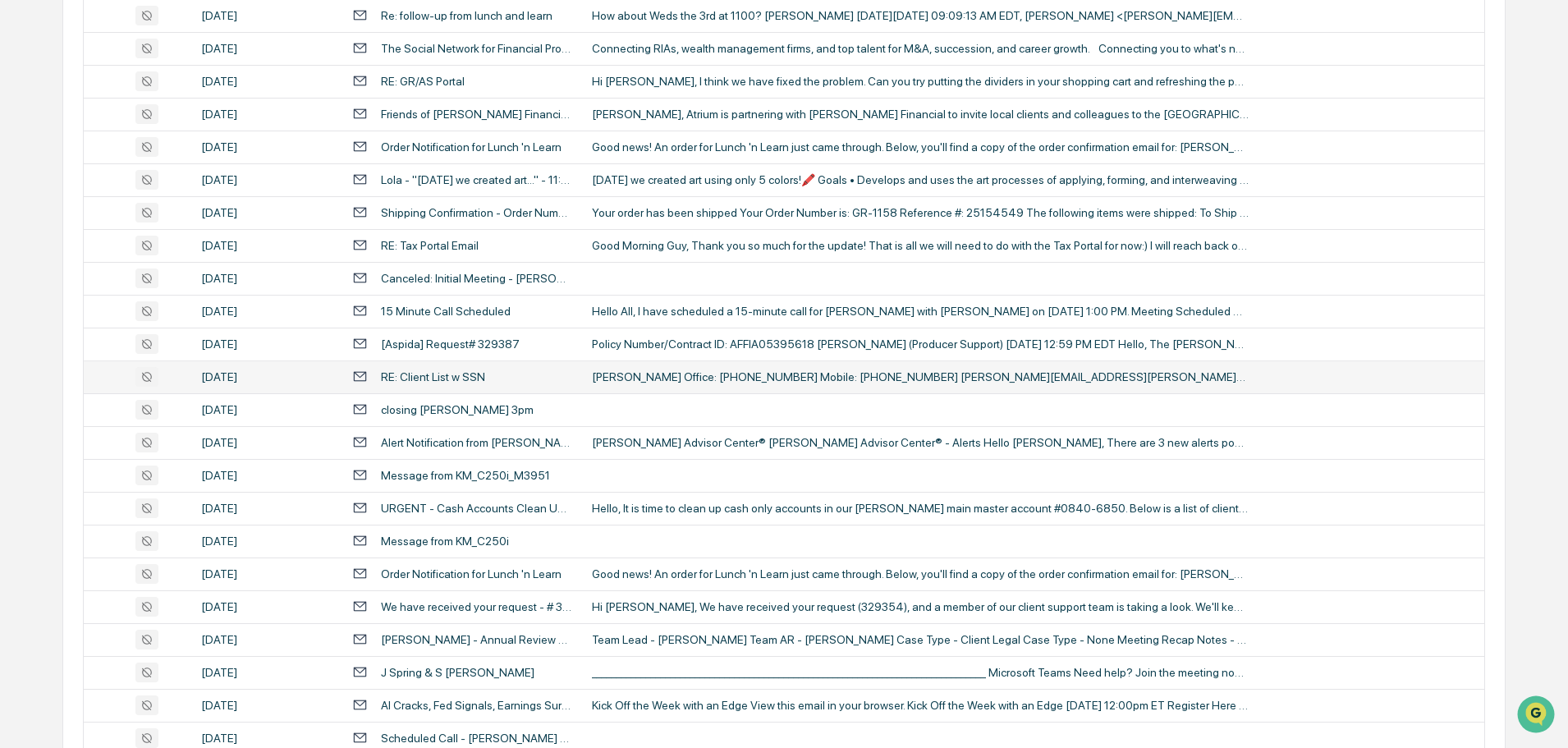
click at [678, 375] on div "[PERSON_NAME] Office: [PHONE_NUMBER] Mobile: [PHONE_NUMBER] [PERSON_NAME][EMAIL…" at bounding box center [920, 377] width 657 height 13
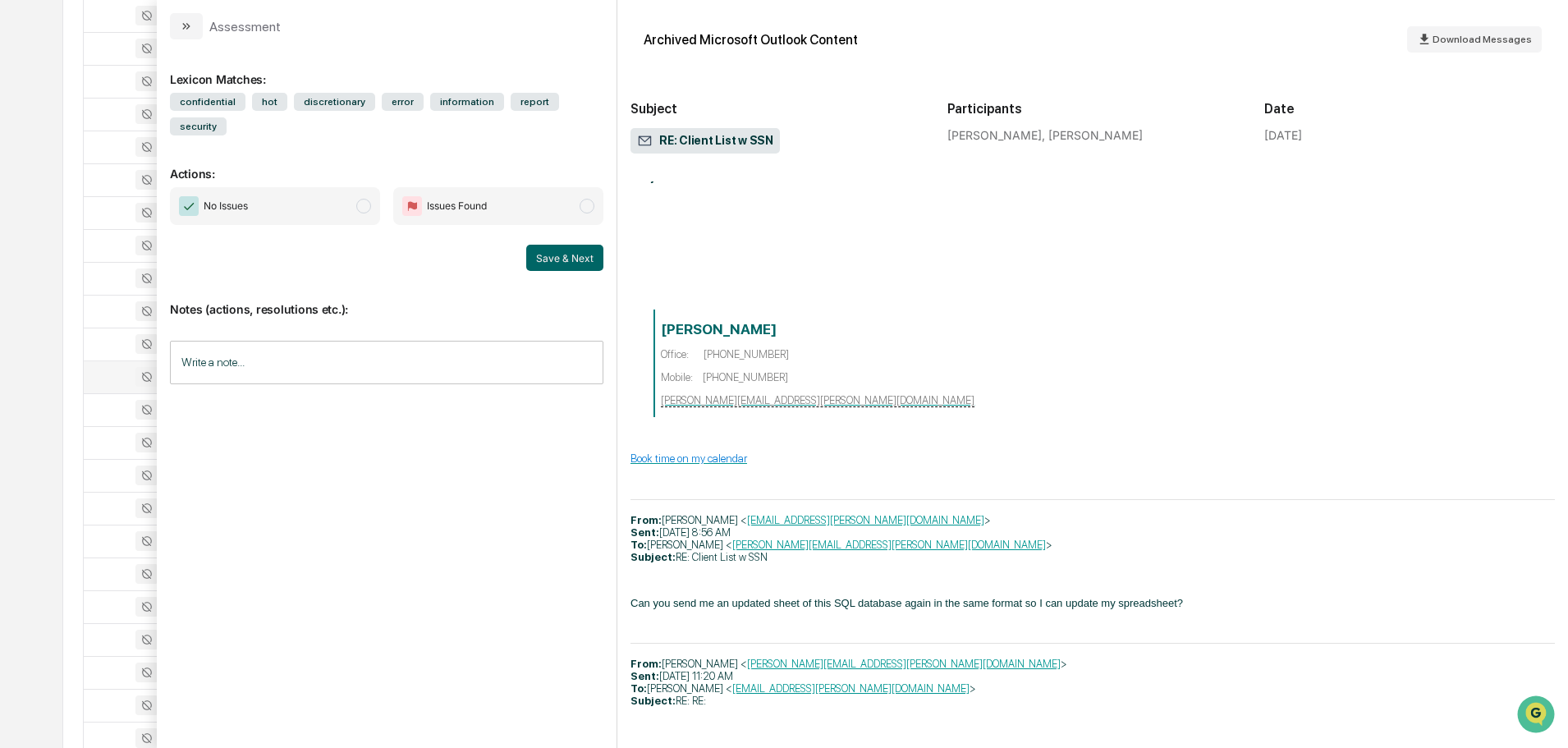
scroll to position [904, 0]
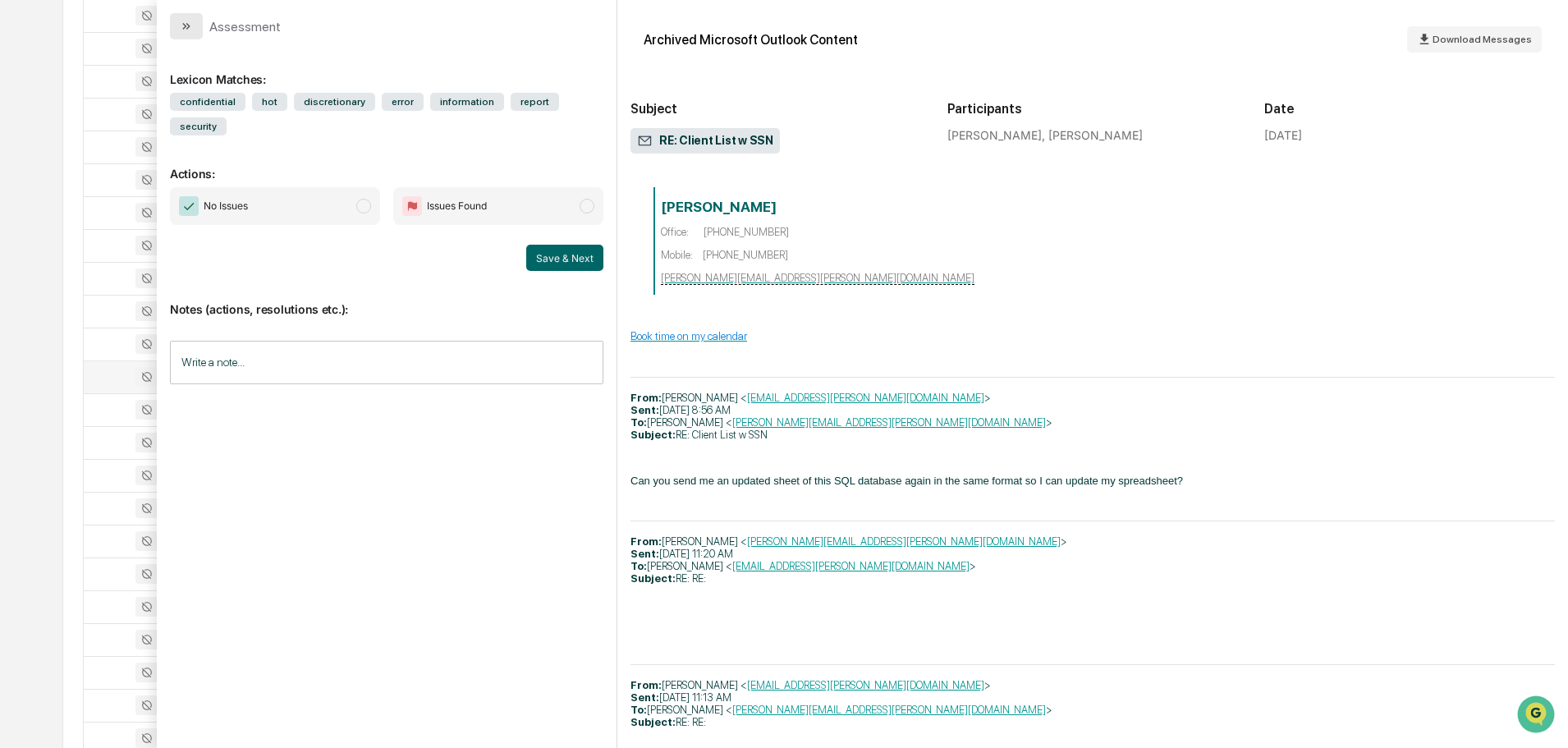
click at [190, 28] on icon "modal" at bounding box center [186, 26] width 13 height 13
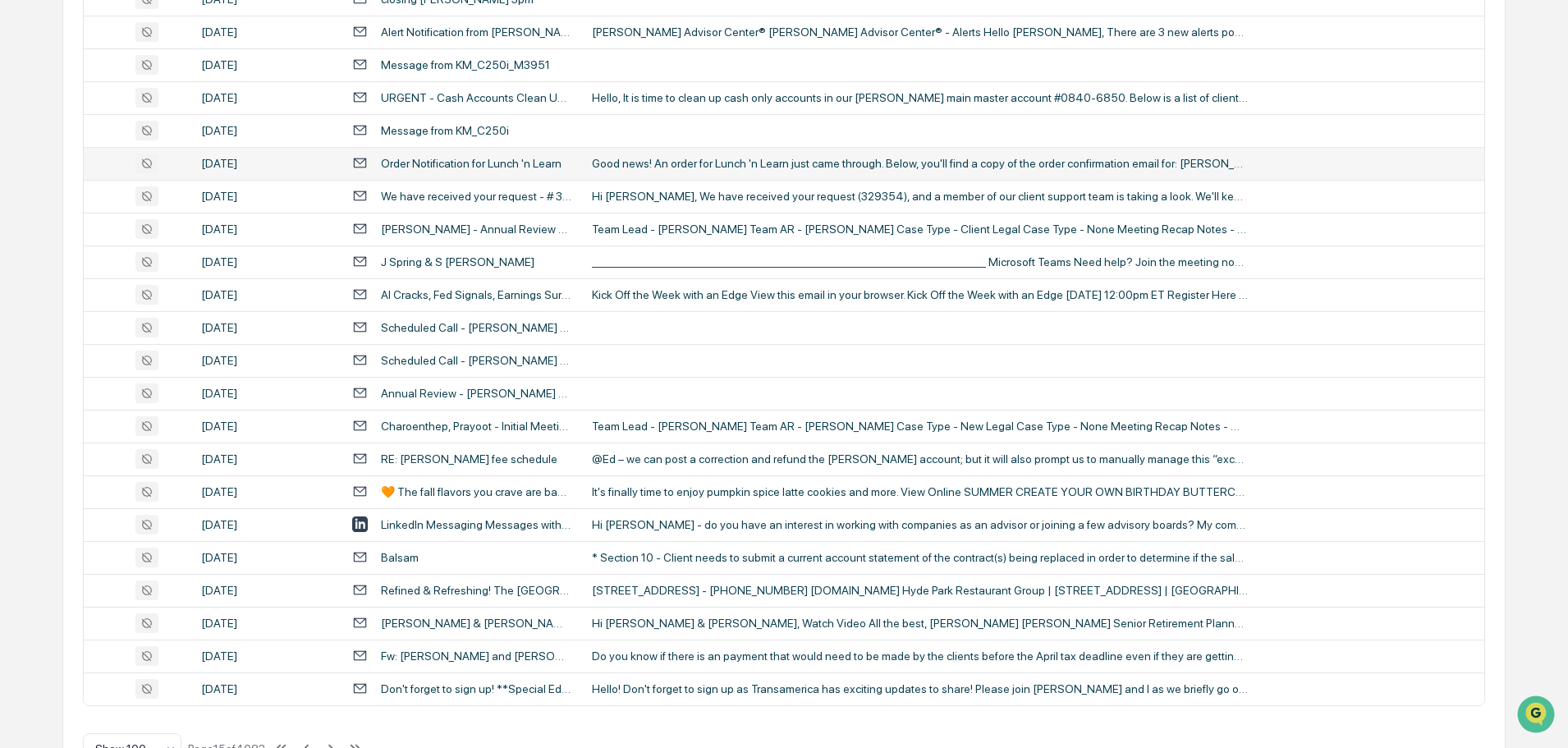
scroll to position [3007, 0]
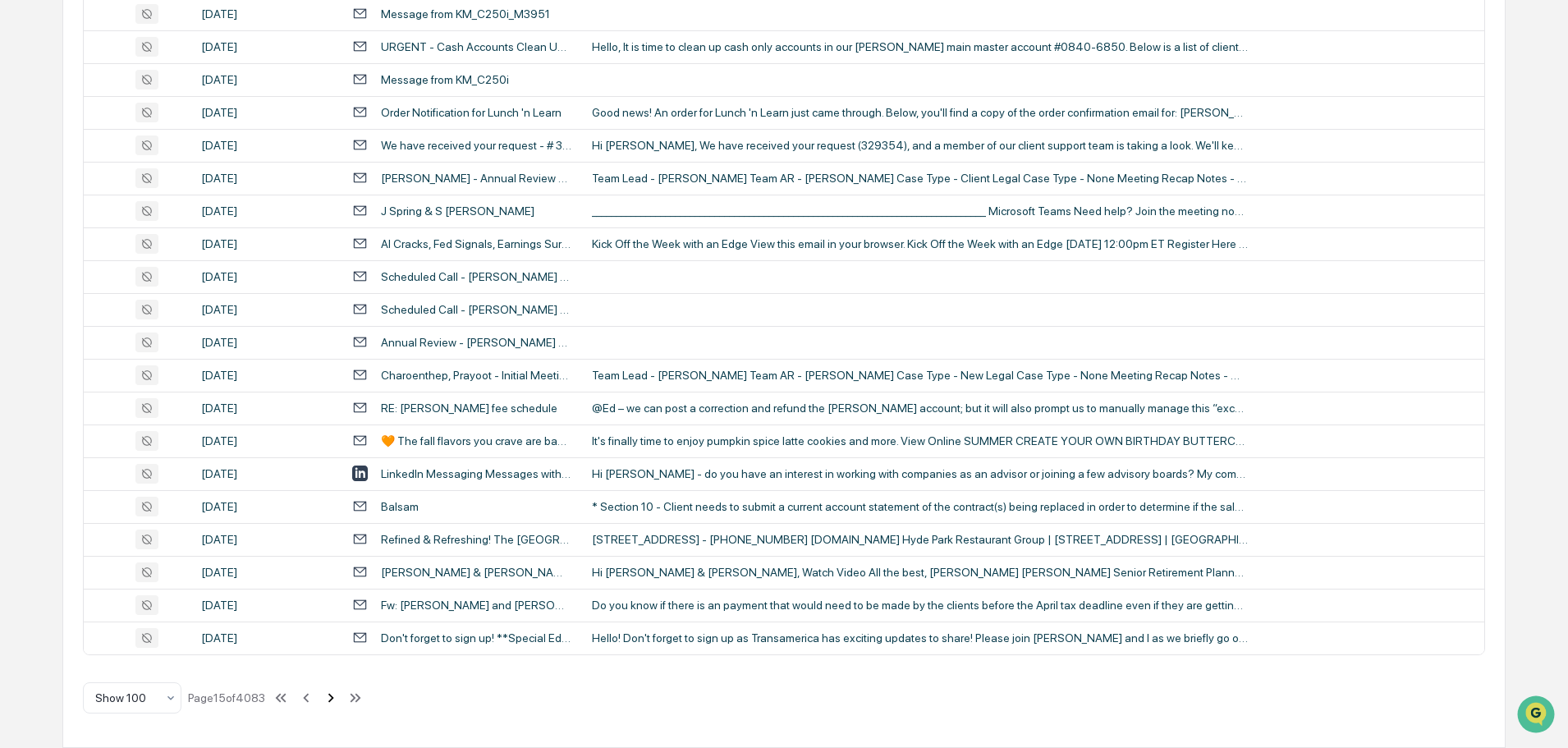
click at [329, 698] on icon at bounding box center [331, 698] width 18 height 18
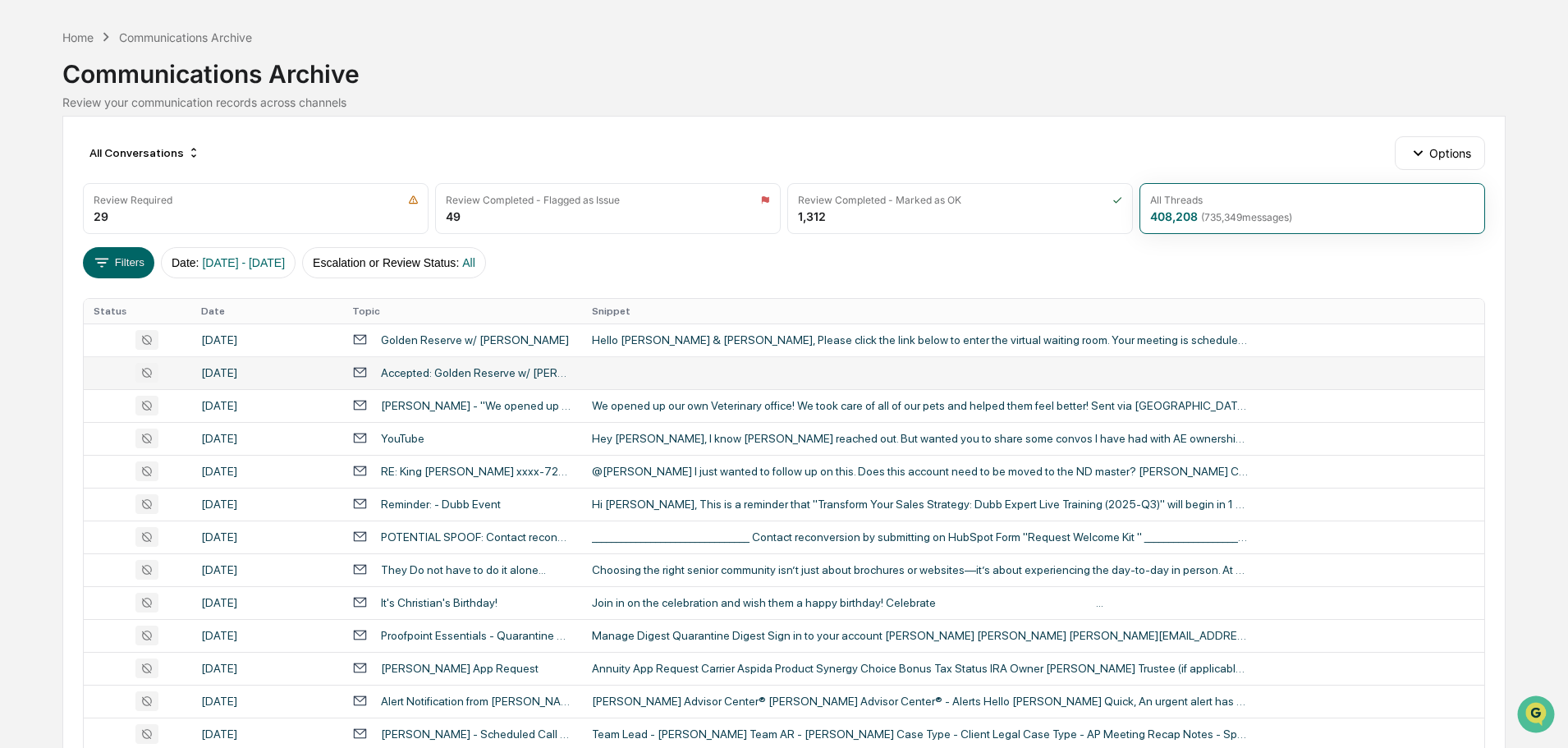
scroll to position [82, 0]
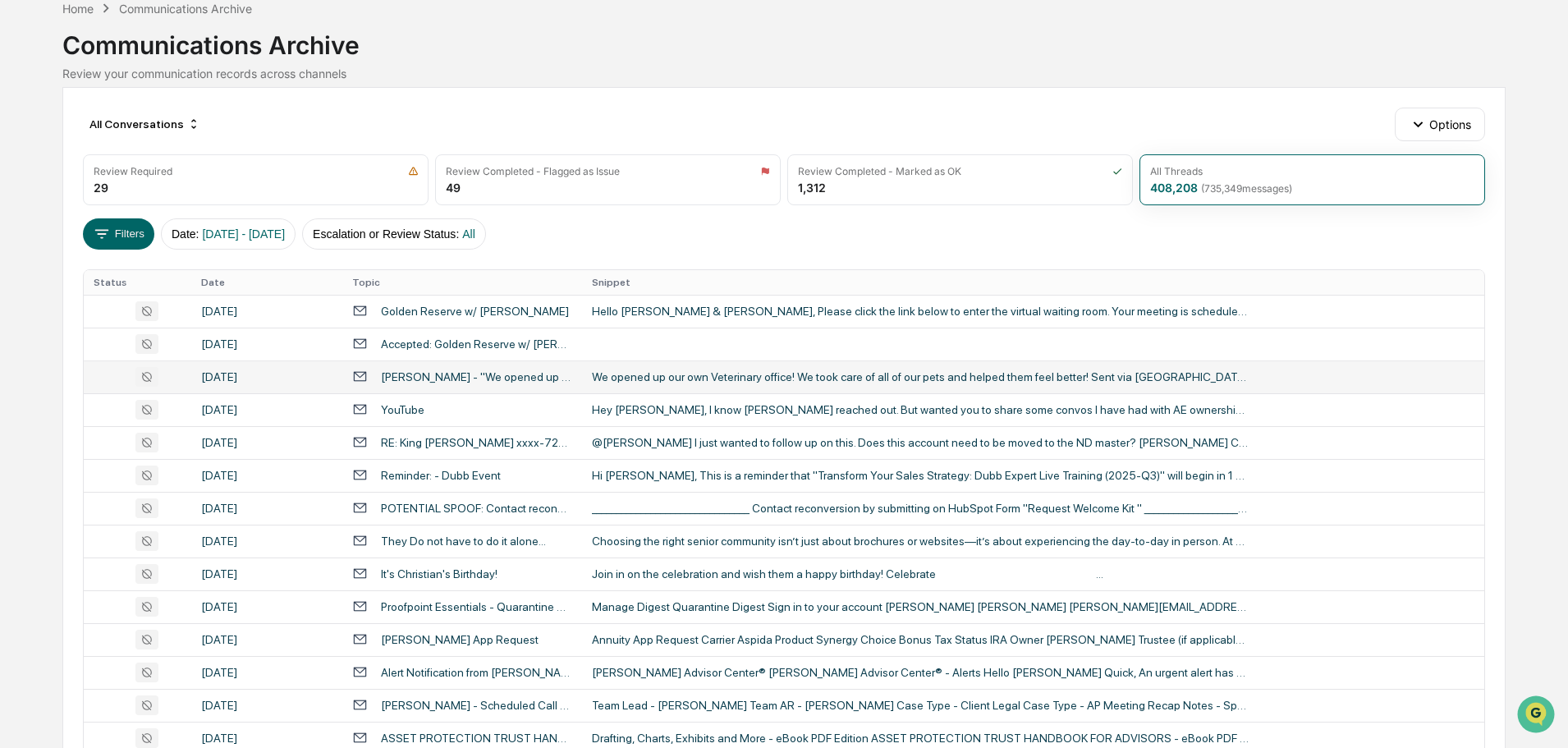
click at [708, 384] on td "We opened up our own Veterinary office! We took care of all of our pets and hel…" at bounding box center [1033, 377] width 902 height 33
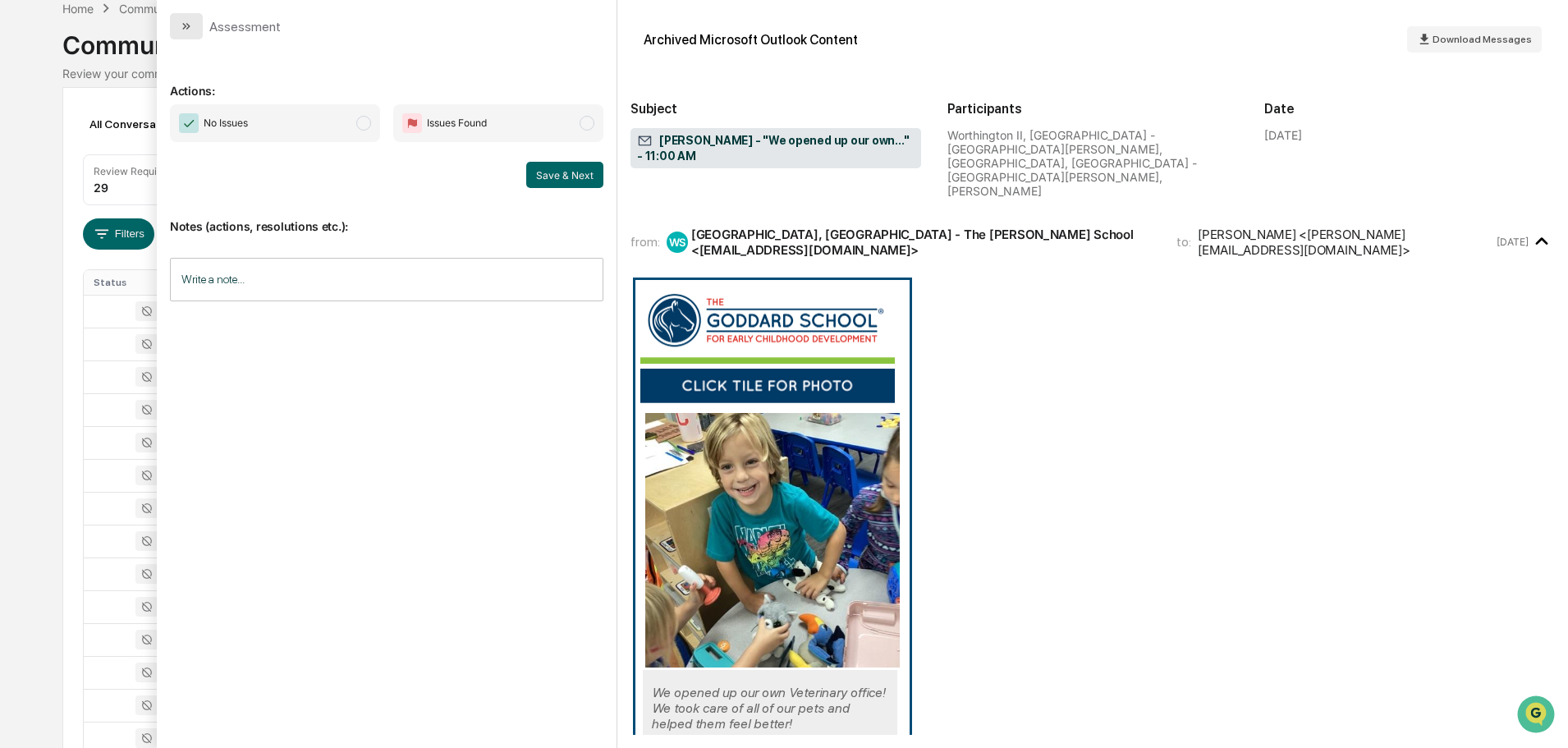
click at [191, 32] on icon "modal" at bounding box center [186, 26] width 13 height 13
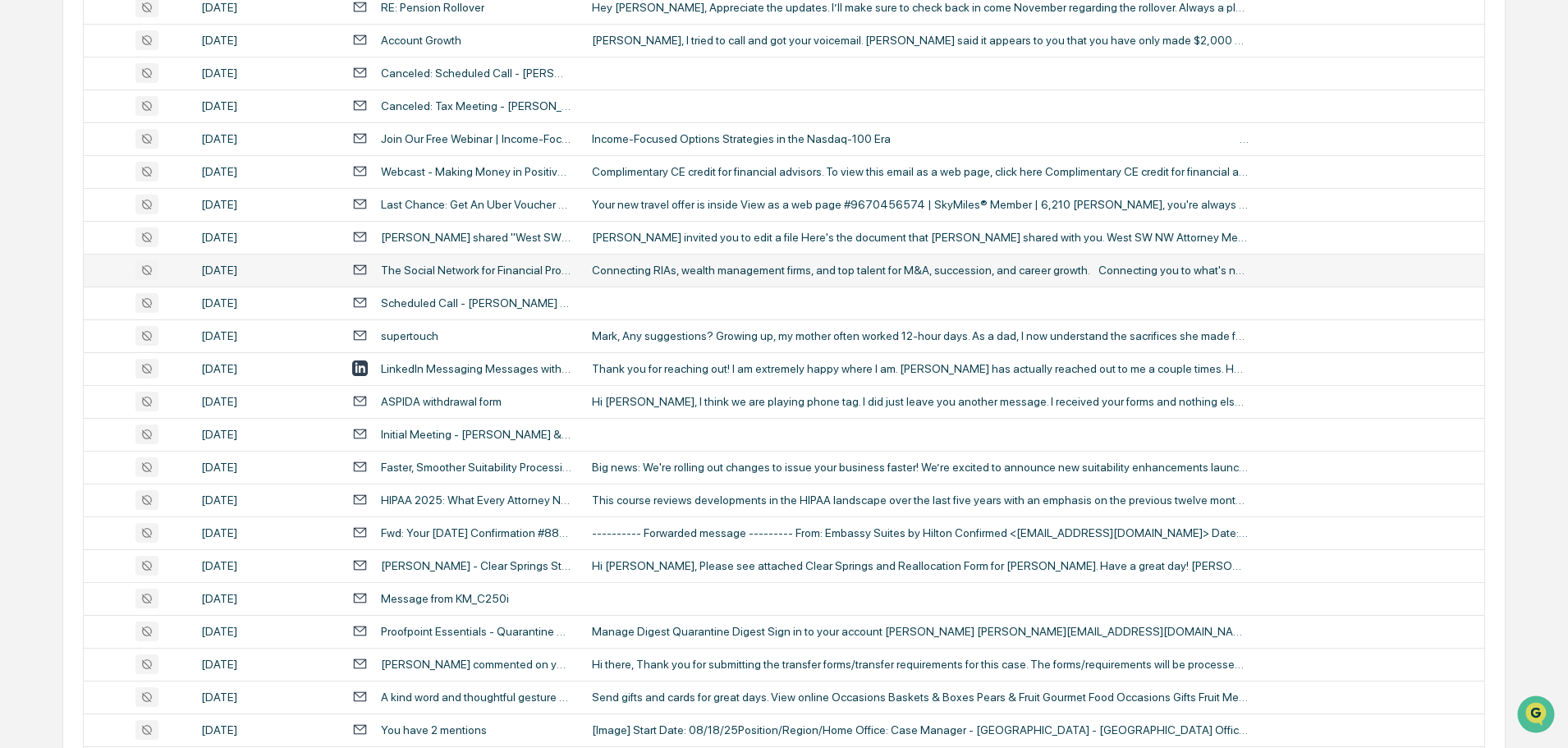
scroll to position [2218, 0]
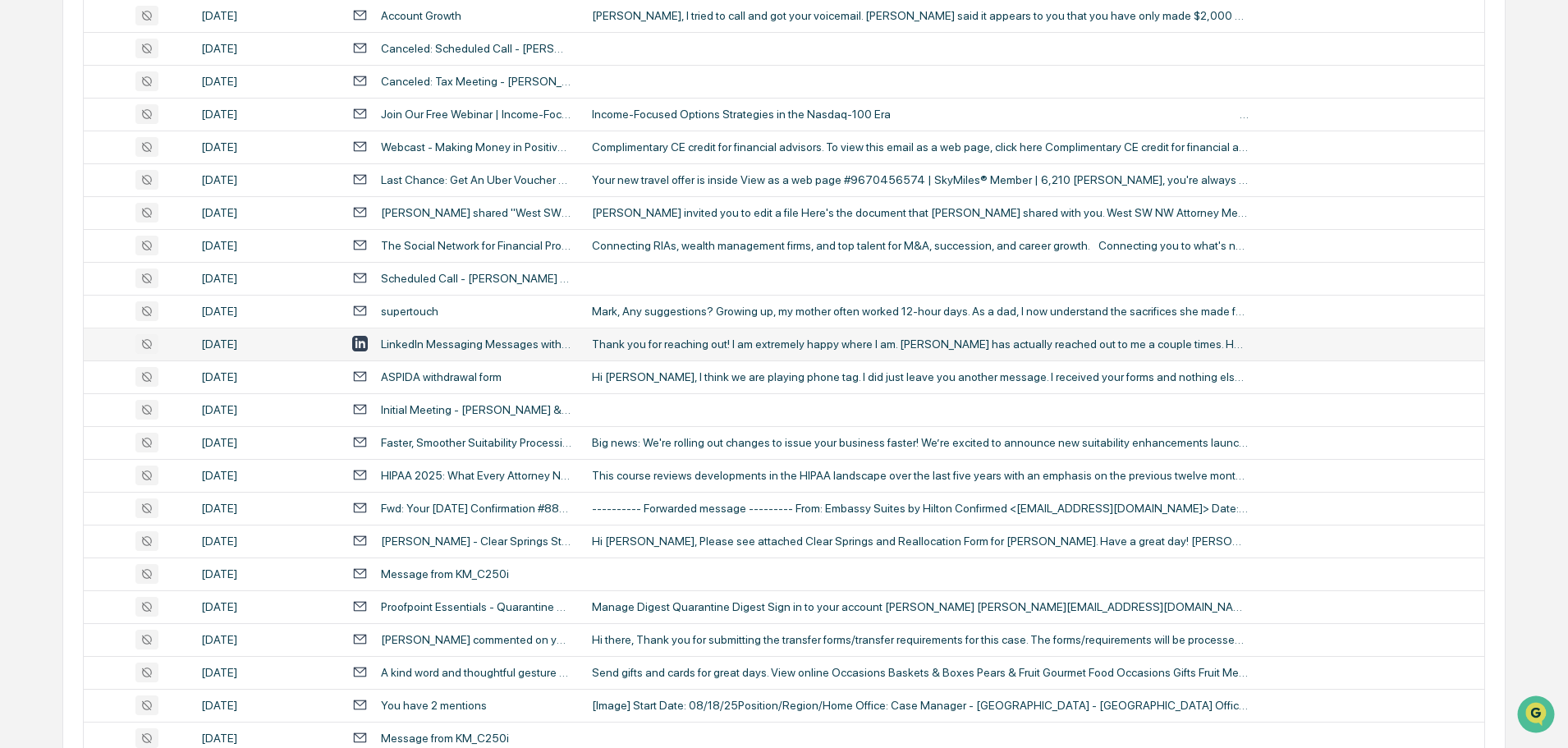
click at [692, 354] on td "Thank you for reaching out! I am extremely happy where I am. [PERSON_NAME] has …" at bounding box center [1033, 344] width 902 height 33
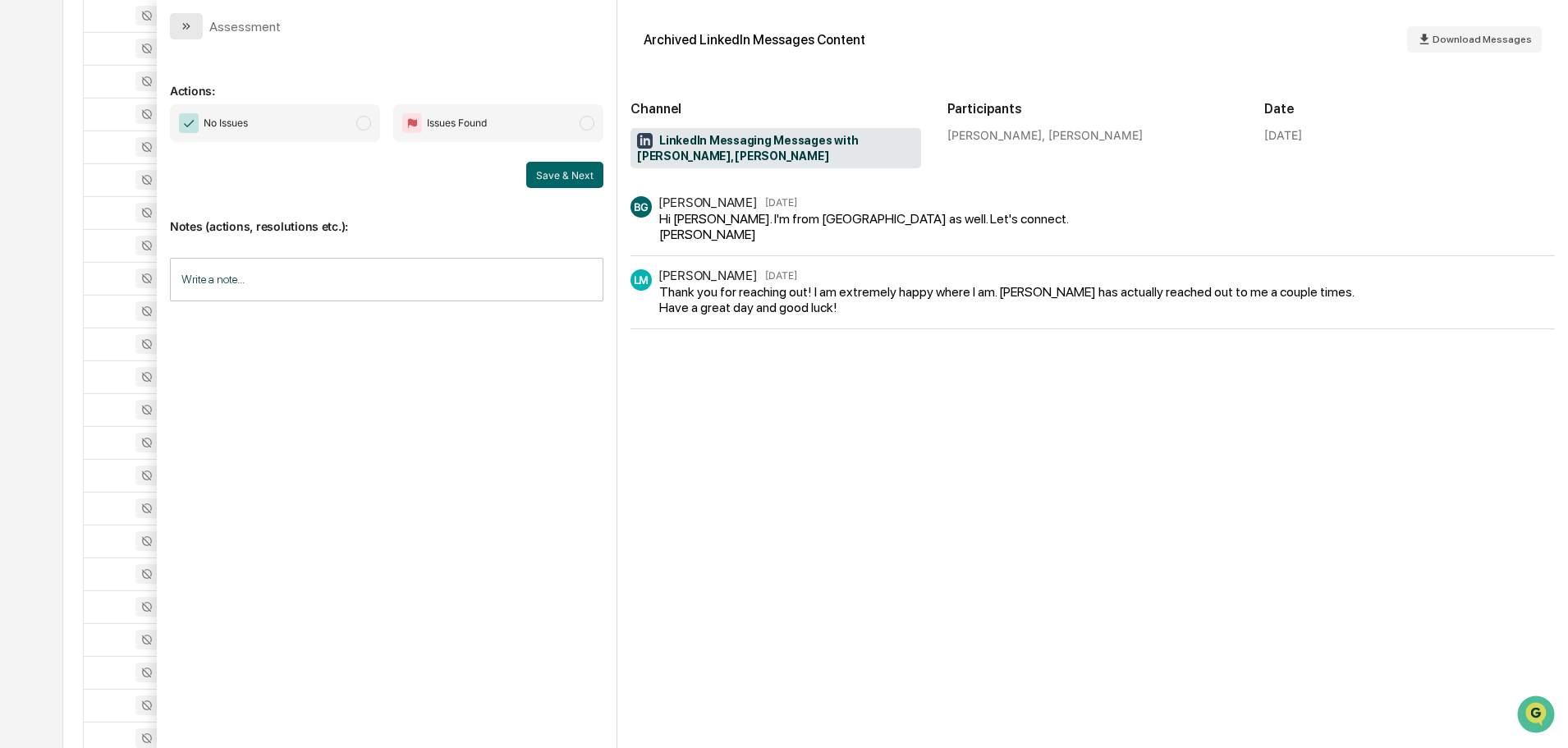
click at [176, 25] on button "modal" at bounding box center [187, 26] width 33 height 26
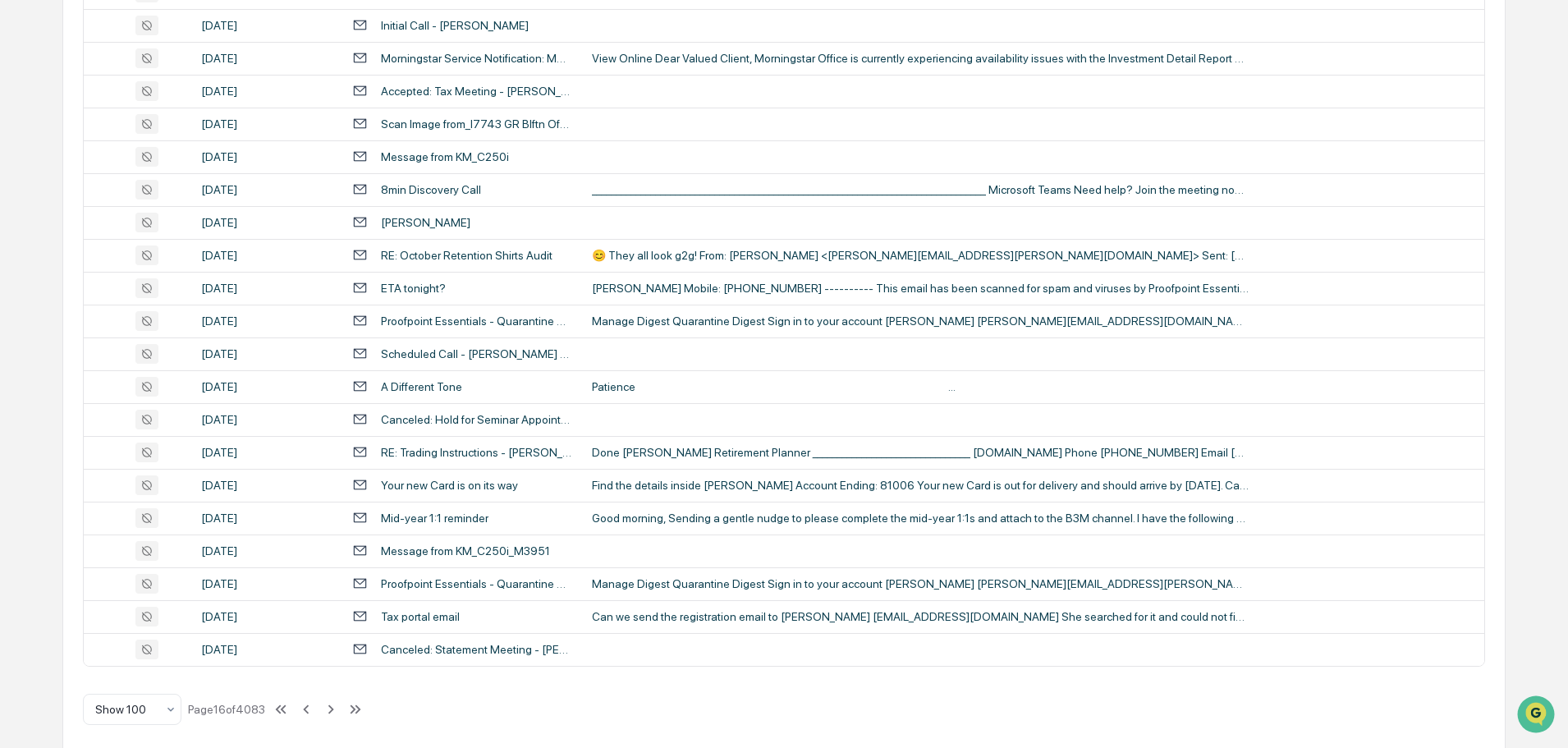
scroll to position [3007, 0]
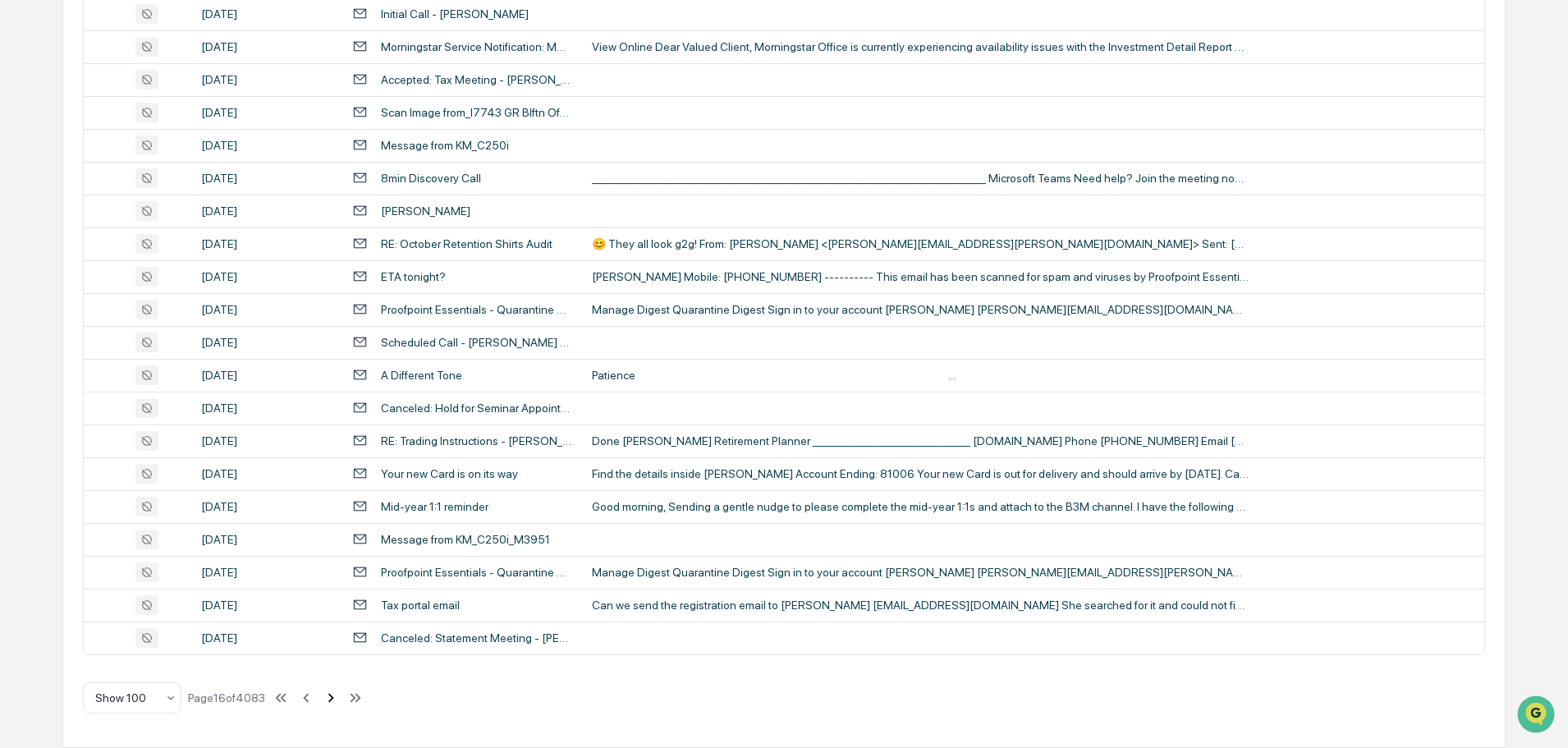
click at [334, 697] on icon at bounding box center [331, 698] width 18 height 18
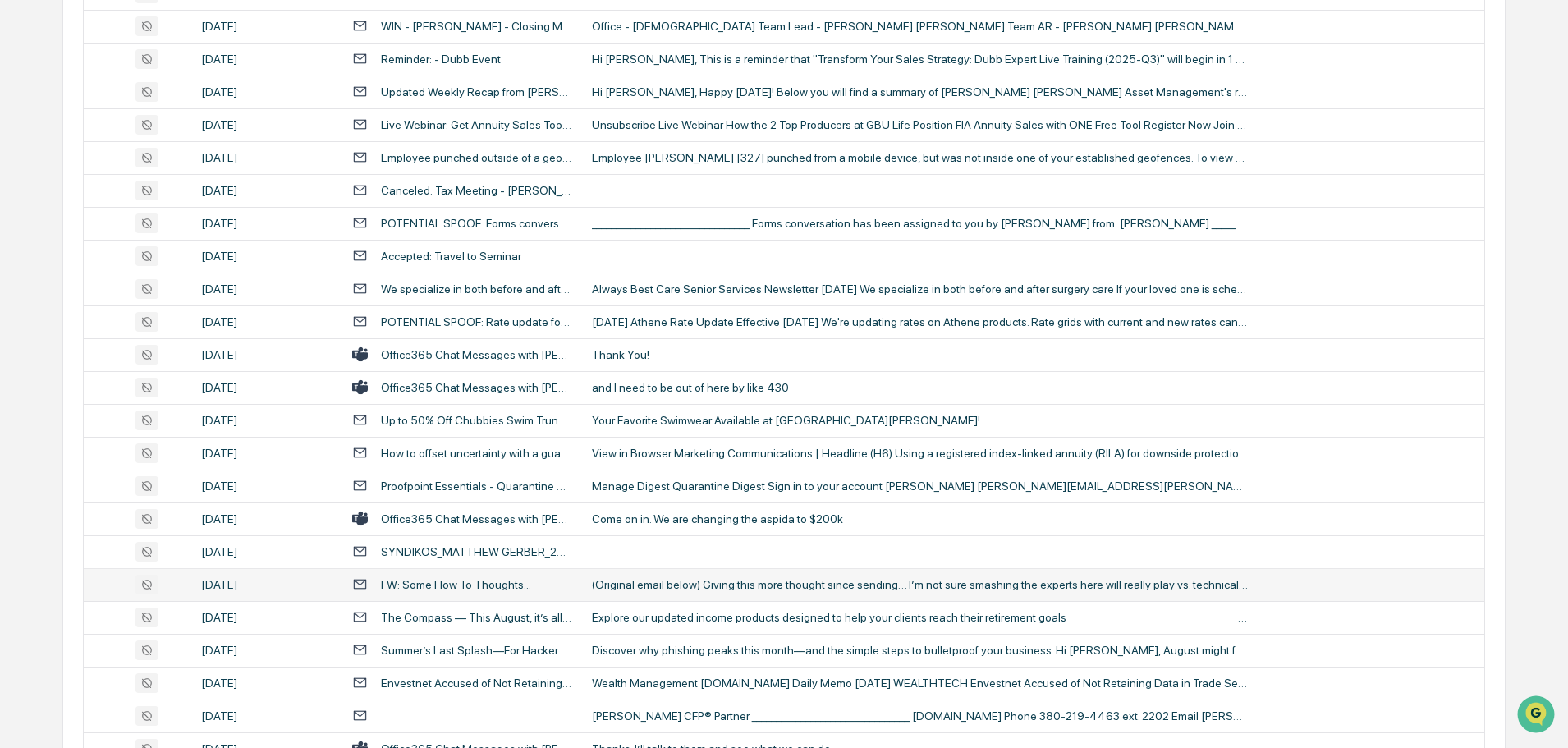
scroll to position [2761, 0]
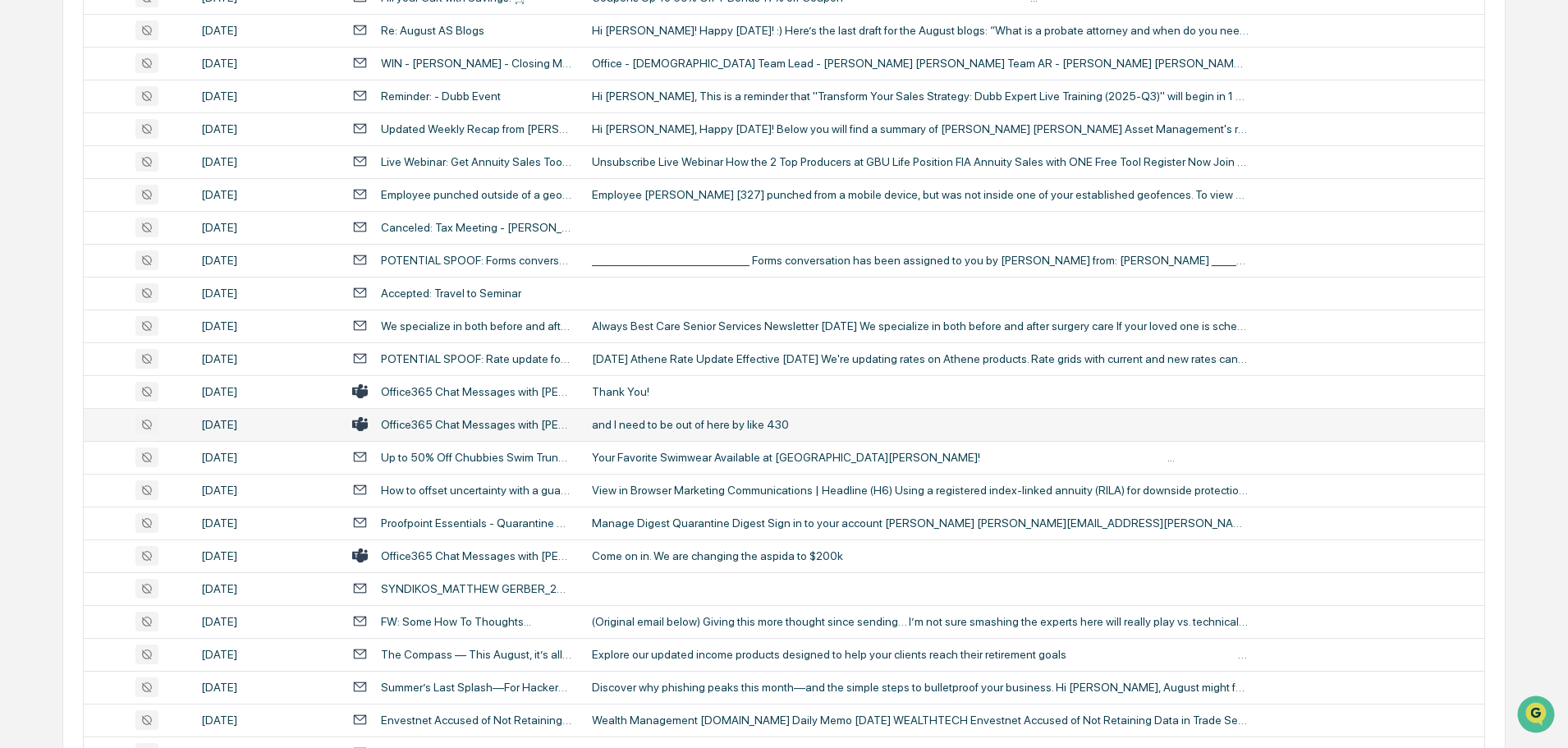
click at [670, 430] on div "and I need to be out of here by like 430" at bounding box center [920, 425] width 657 height 13
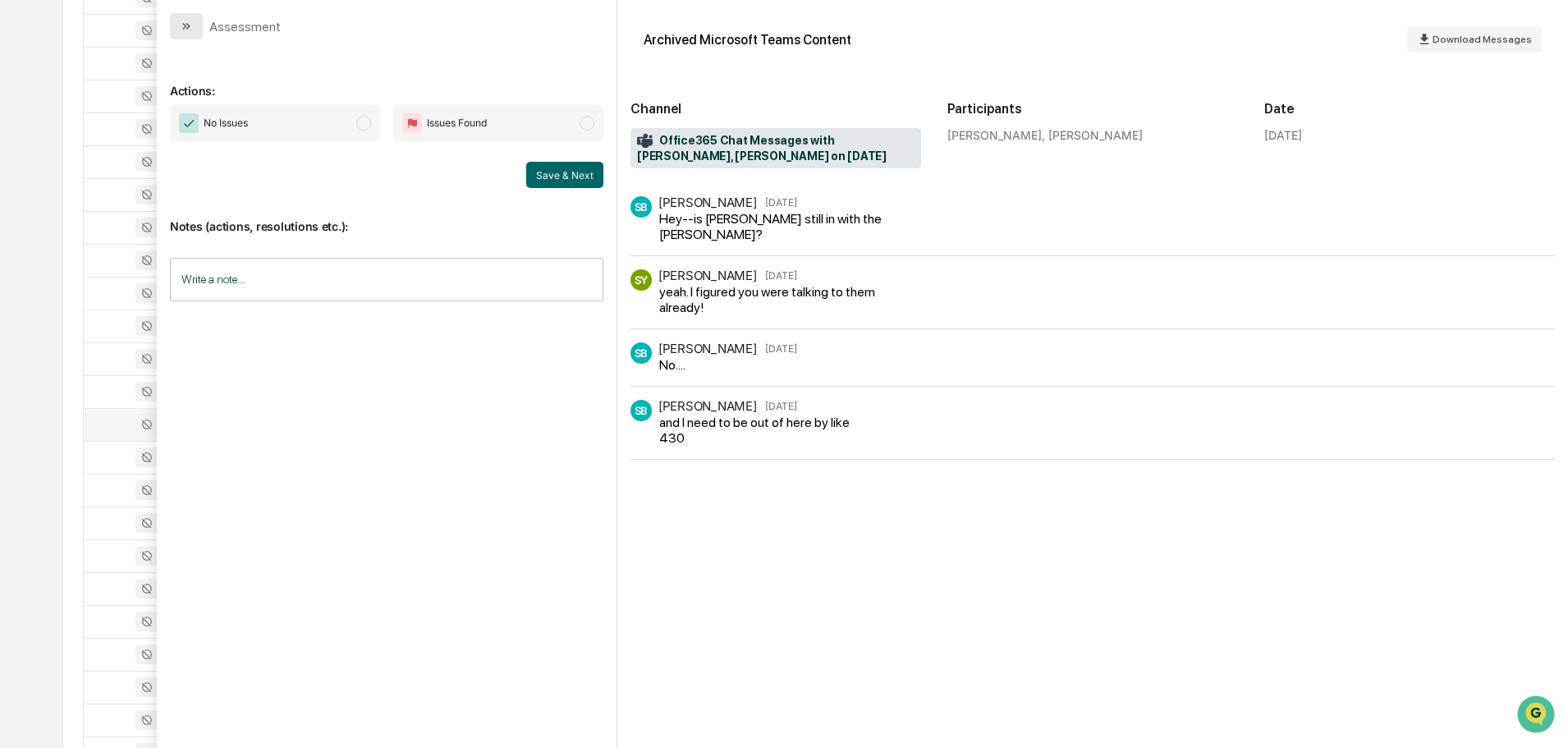
click at [193, 35] on button "modal" at bounding box center [187, 26] width 33 height 26
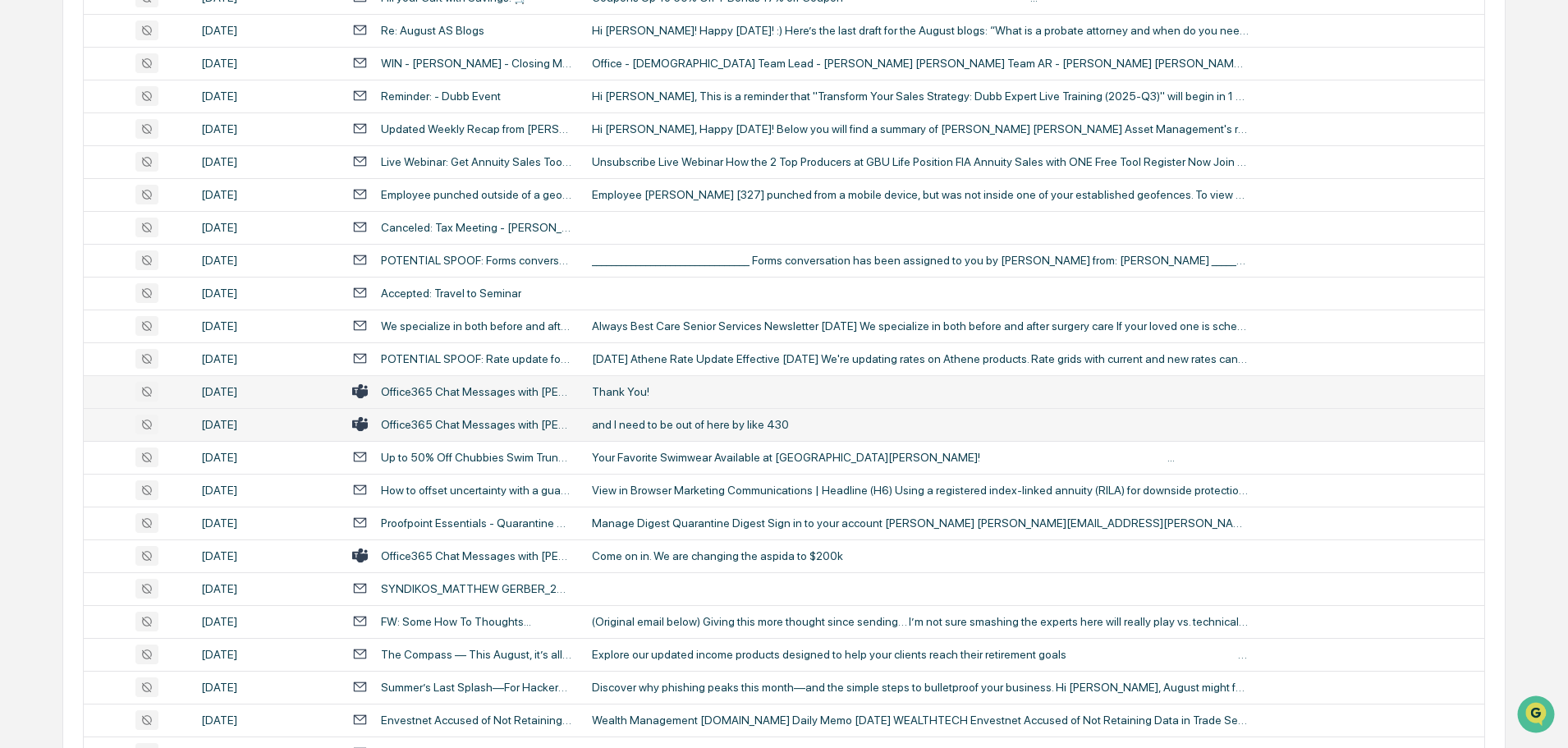
click at [623, 390] on div "Thank You!" at bounding box center [920, 392] width 657 height 13
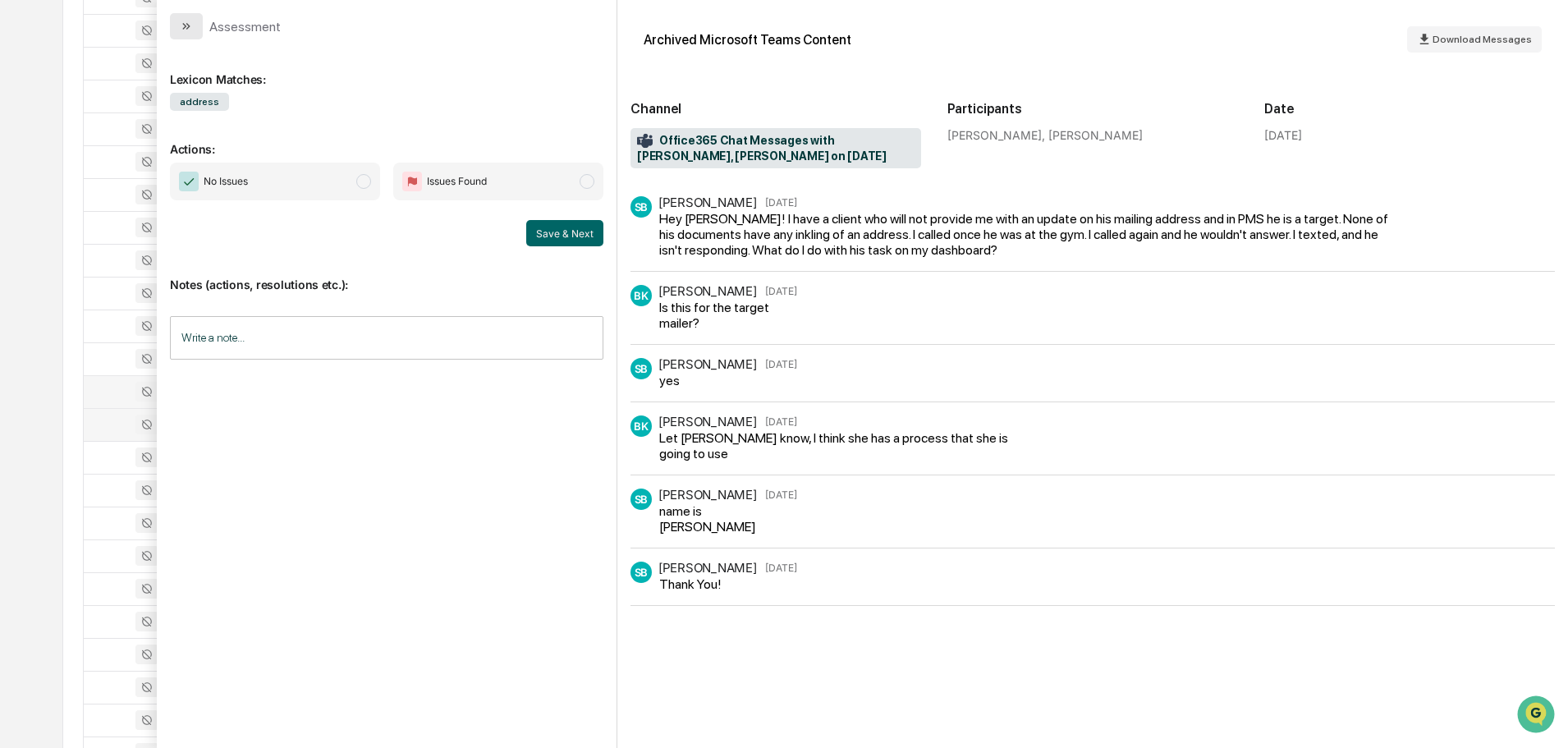
click at [176, 31] on button "modal" at bounding box center [187, 26] width 33 height 26
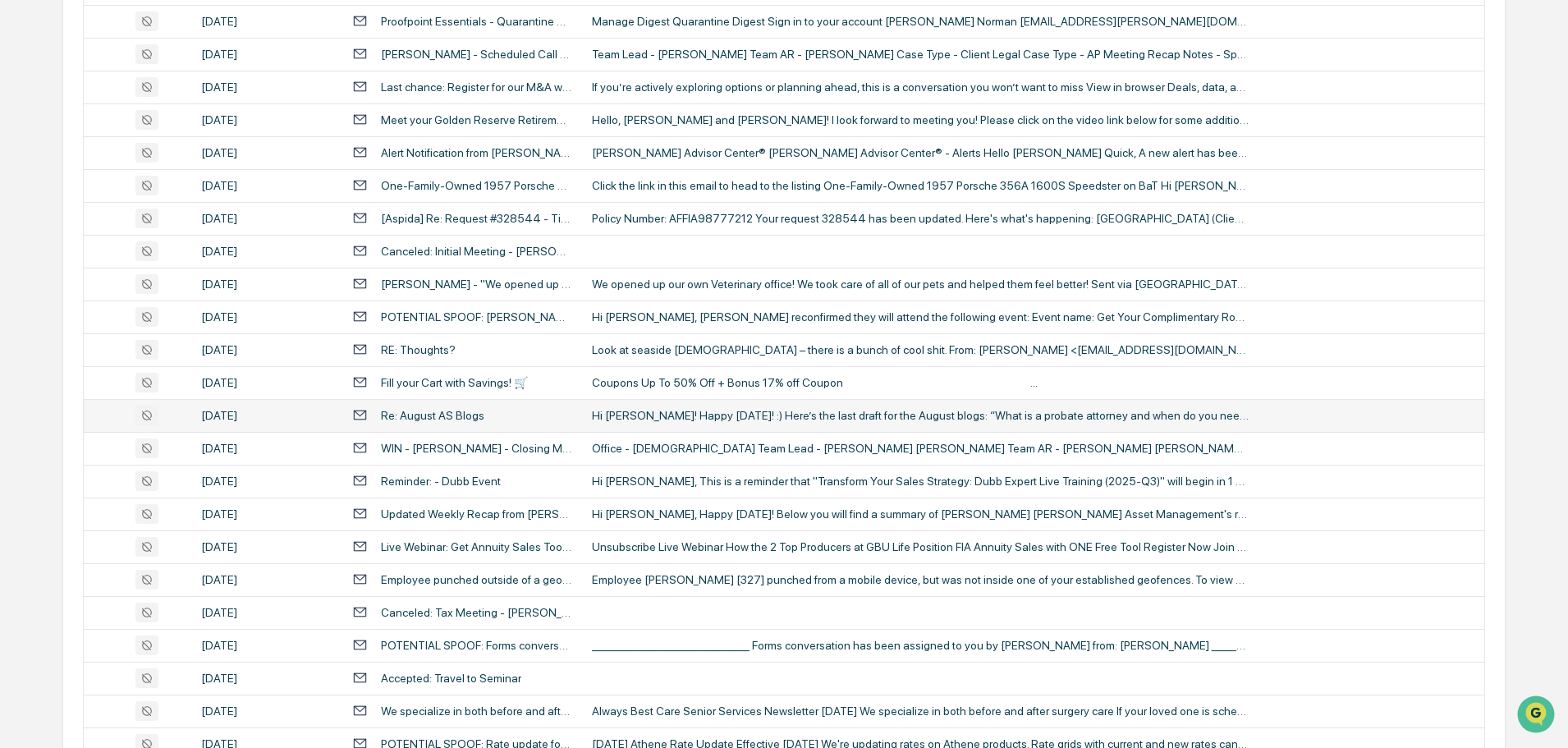
scroll to position [2351, 0]
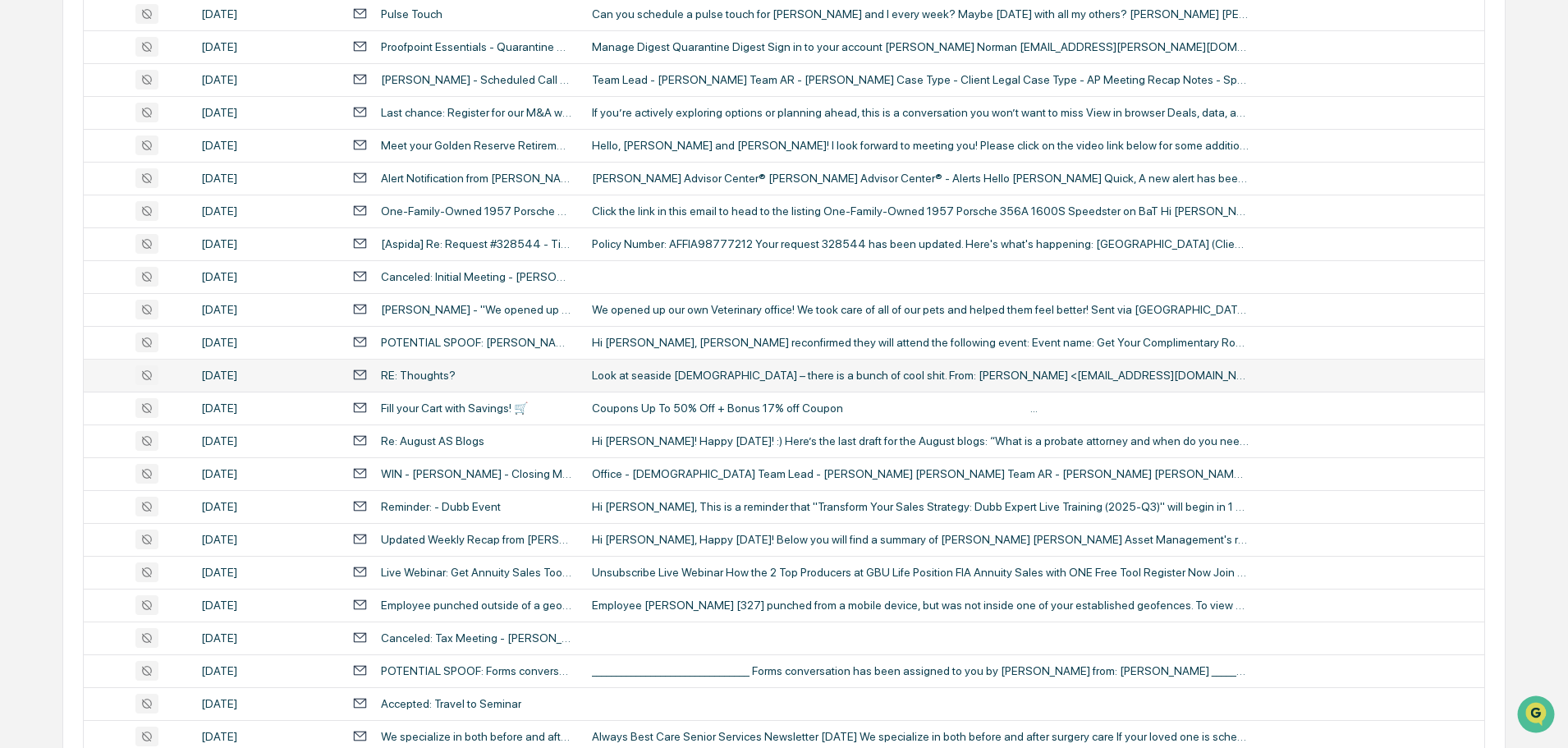
click at [633, 367] on td "Look at seaside [DEMOGRAPHIC_DATA] – there is a bunch of cool shit. From: [PERS…" at bounding box center [1033, 375] width 902 height 33
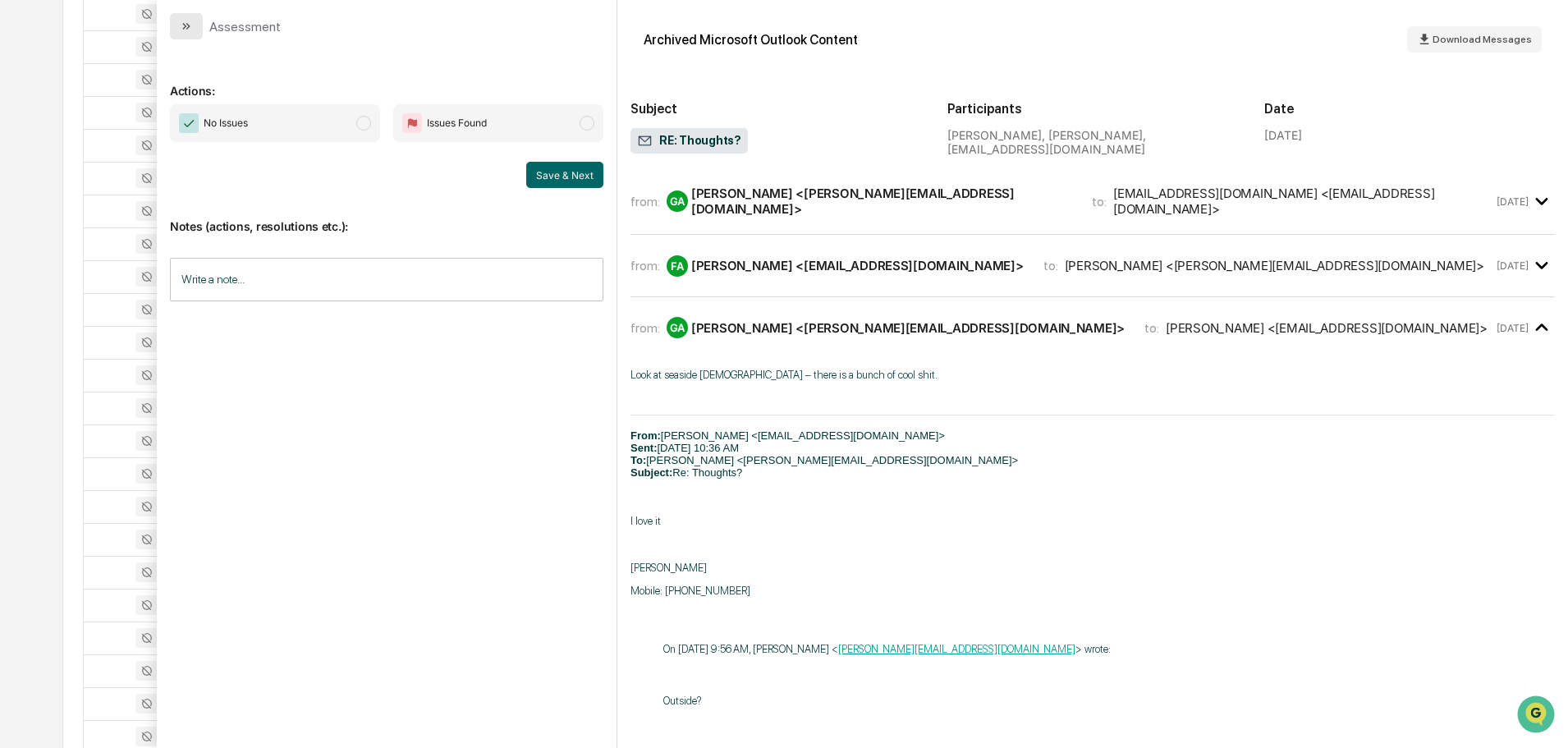
click at [177, 26] on button "modal" at bounding box center [187, 26] width 33 height 26
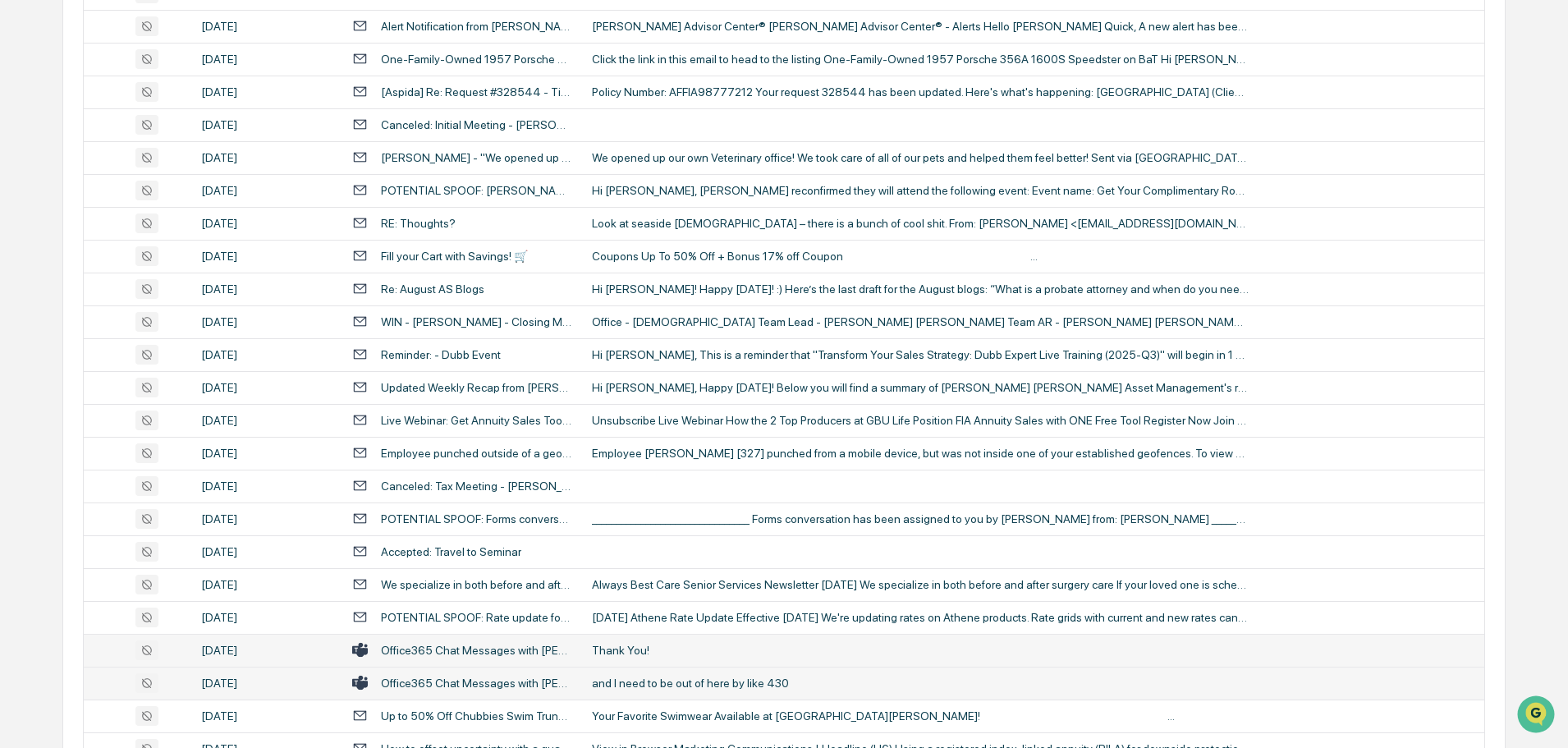
scroll to position [3007, 0]
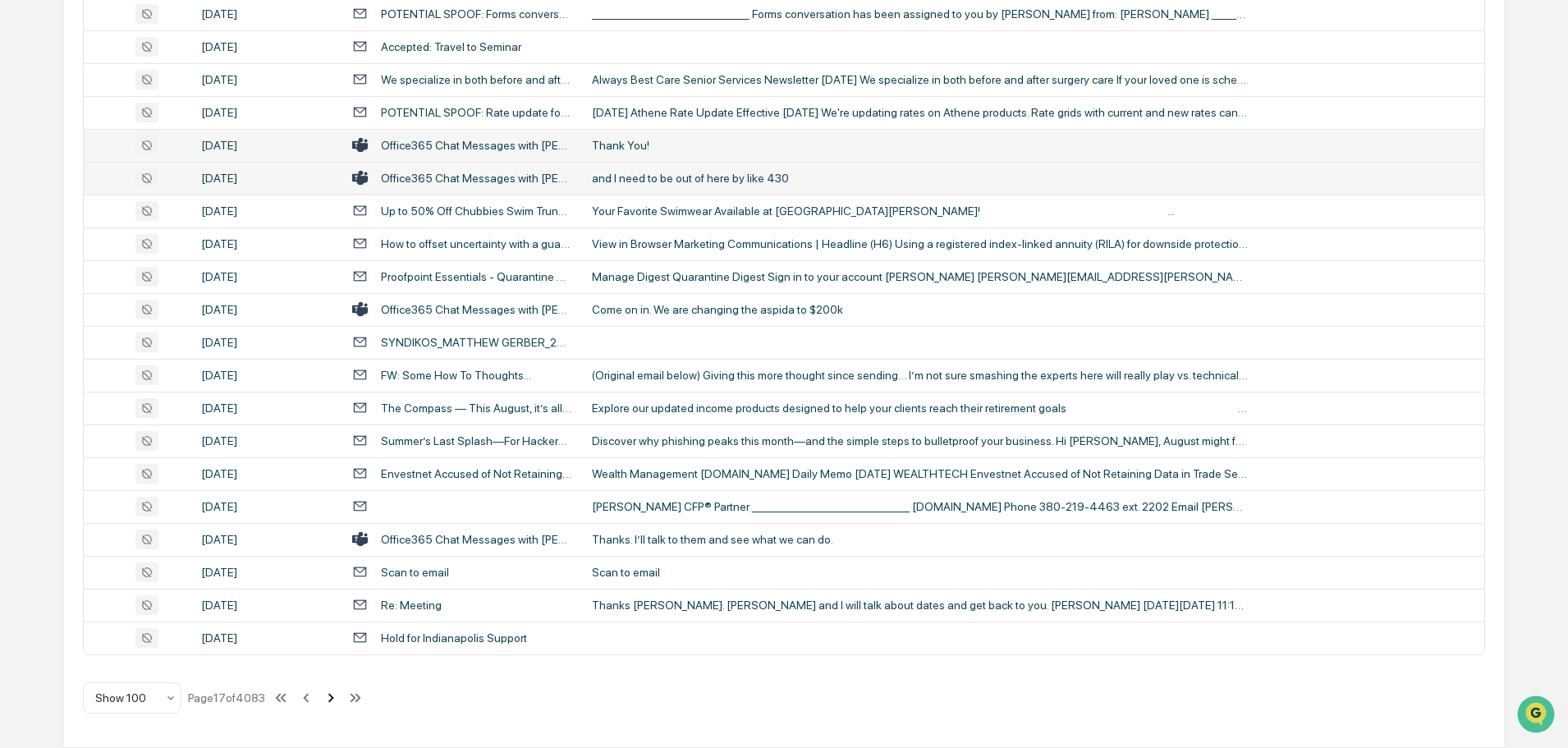
click at [330, 702] on icon at bounding box center [331, 698] width 18 height 18
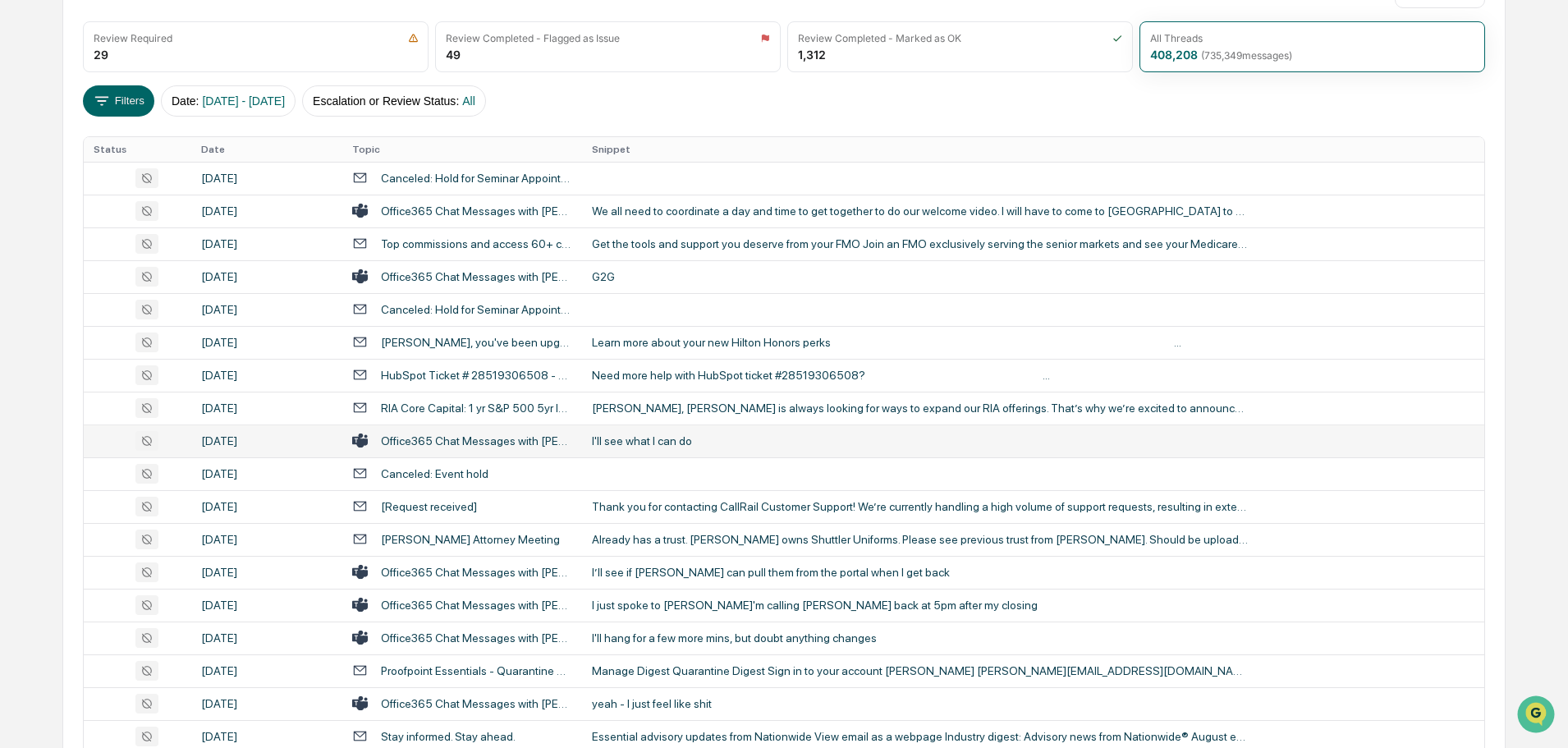
scroll to position [0, 0]
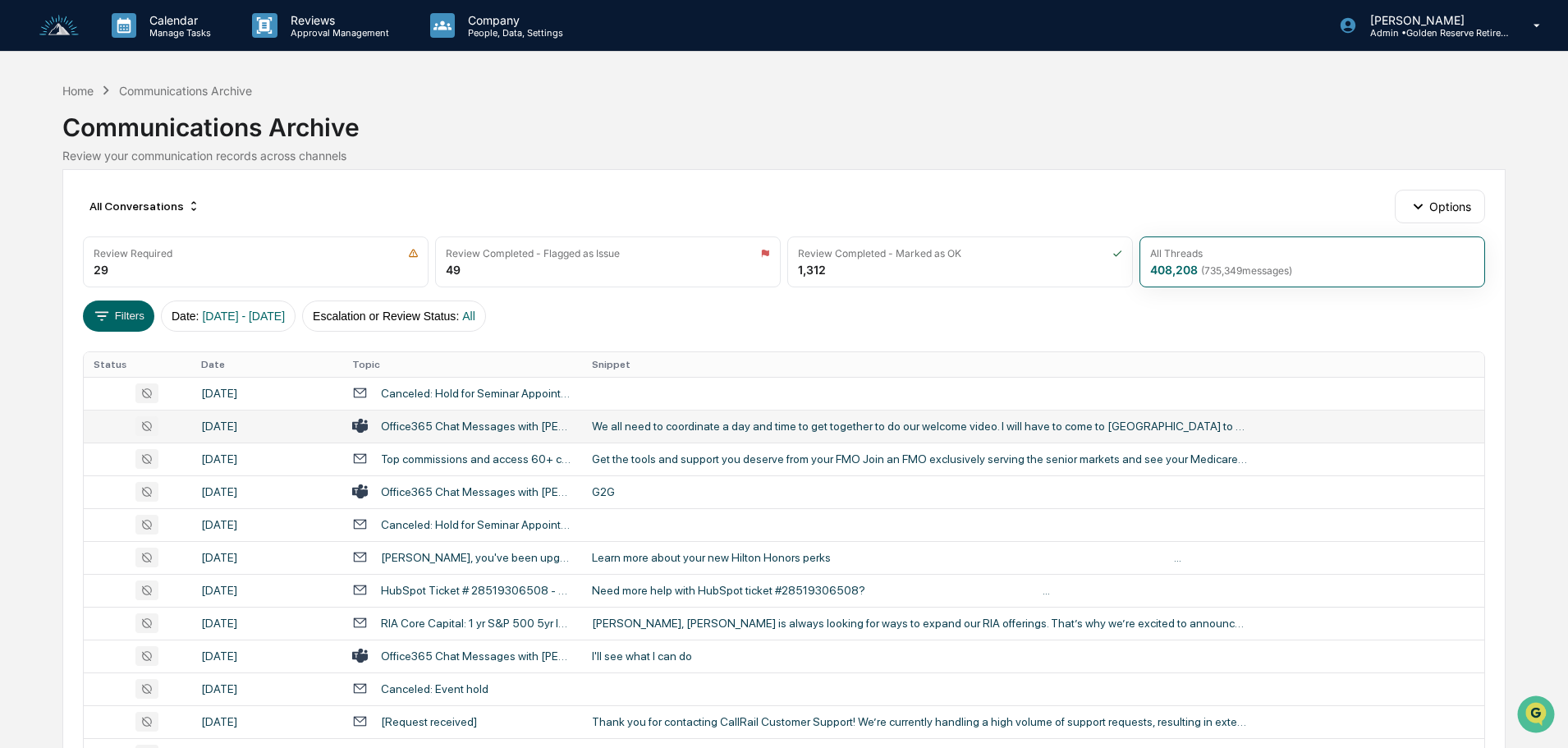
click at [675, 426] on div "We all need to coordinate a day and time to get together to do our welcome vide…" at bounding box center [920, 426] width 657 height 13
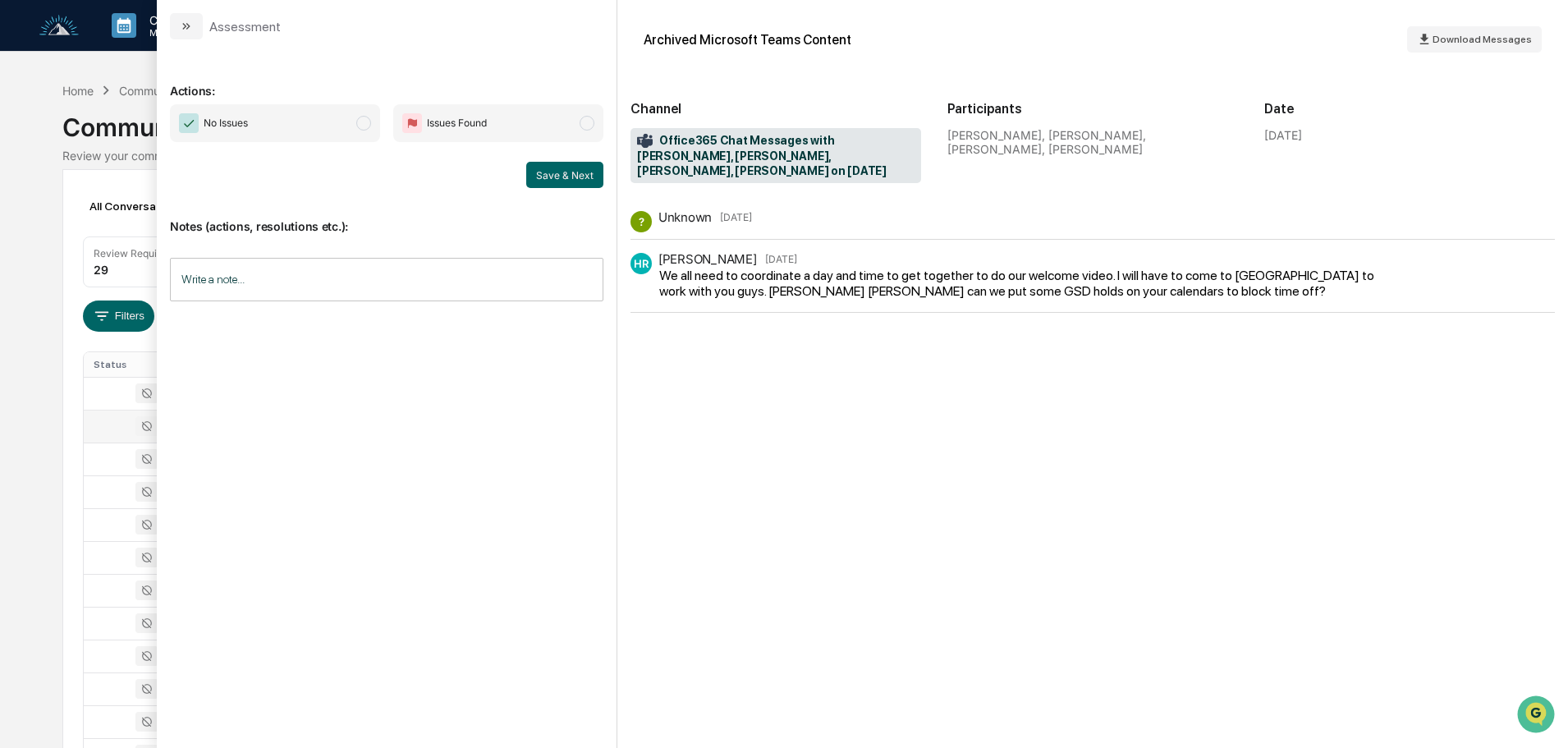
click at [196, 27] on button "modal" at bounding box center [187, 26] width 33 height 26
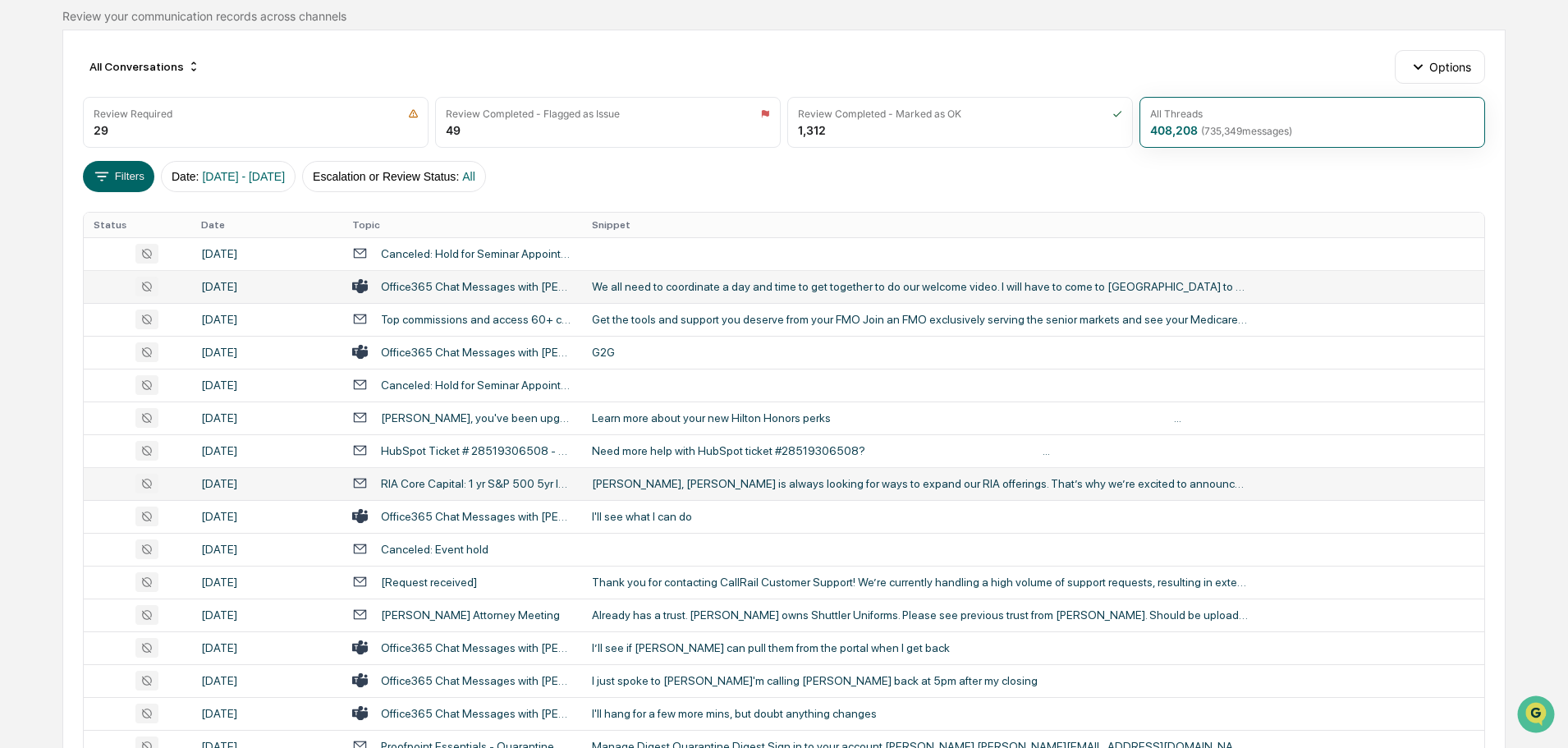
scroll to position [164, 0]
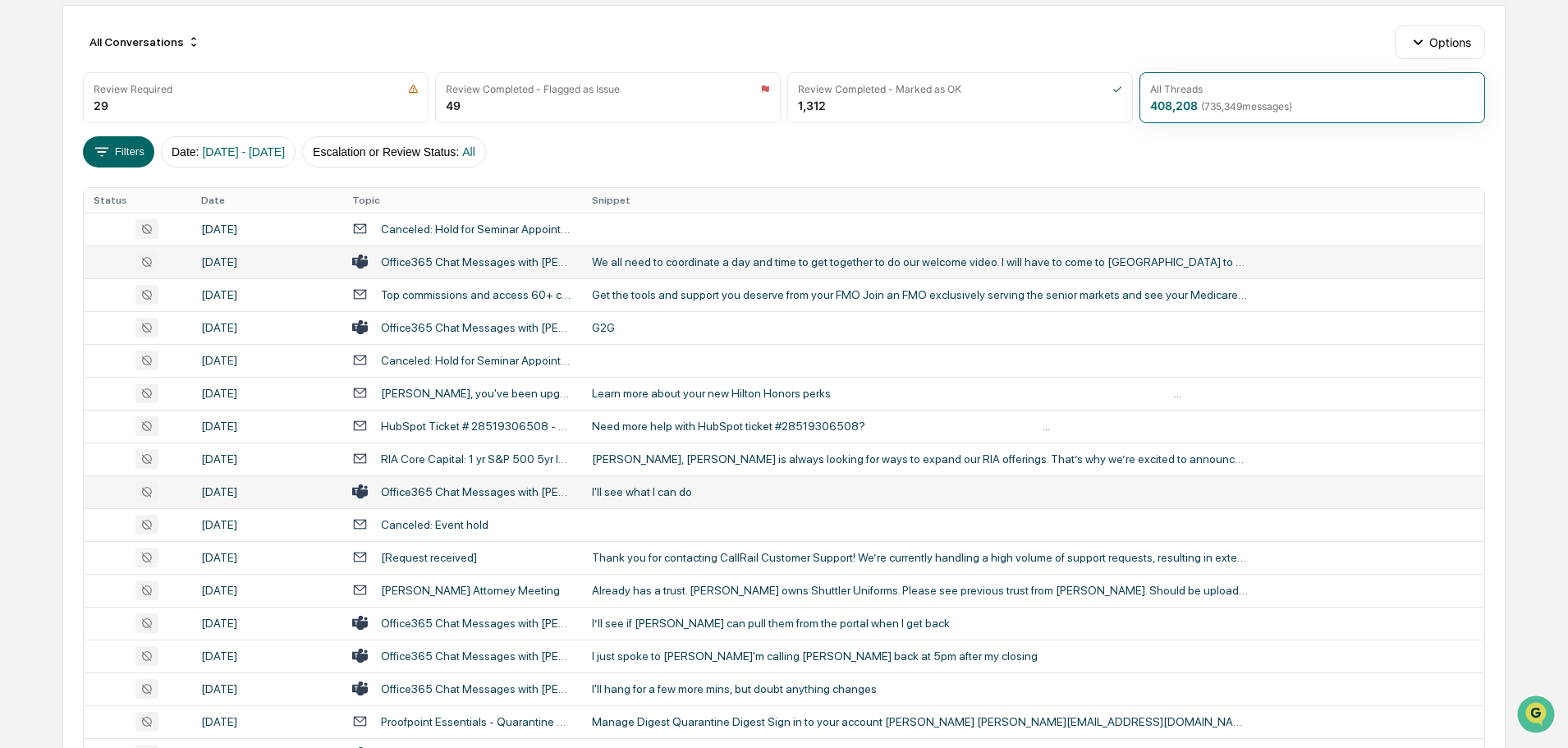
click at [654, 490] on div "I'll see what I can do" at bounding box center [920, 492] width 657 height 13
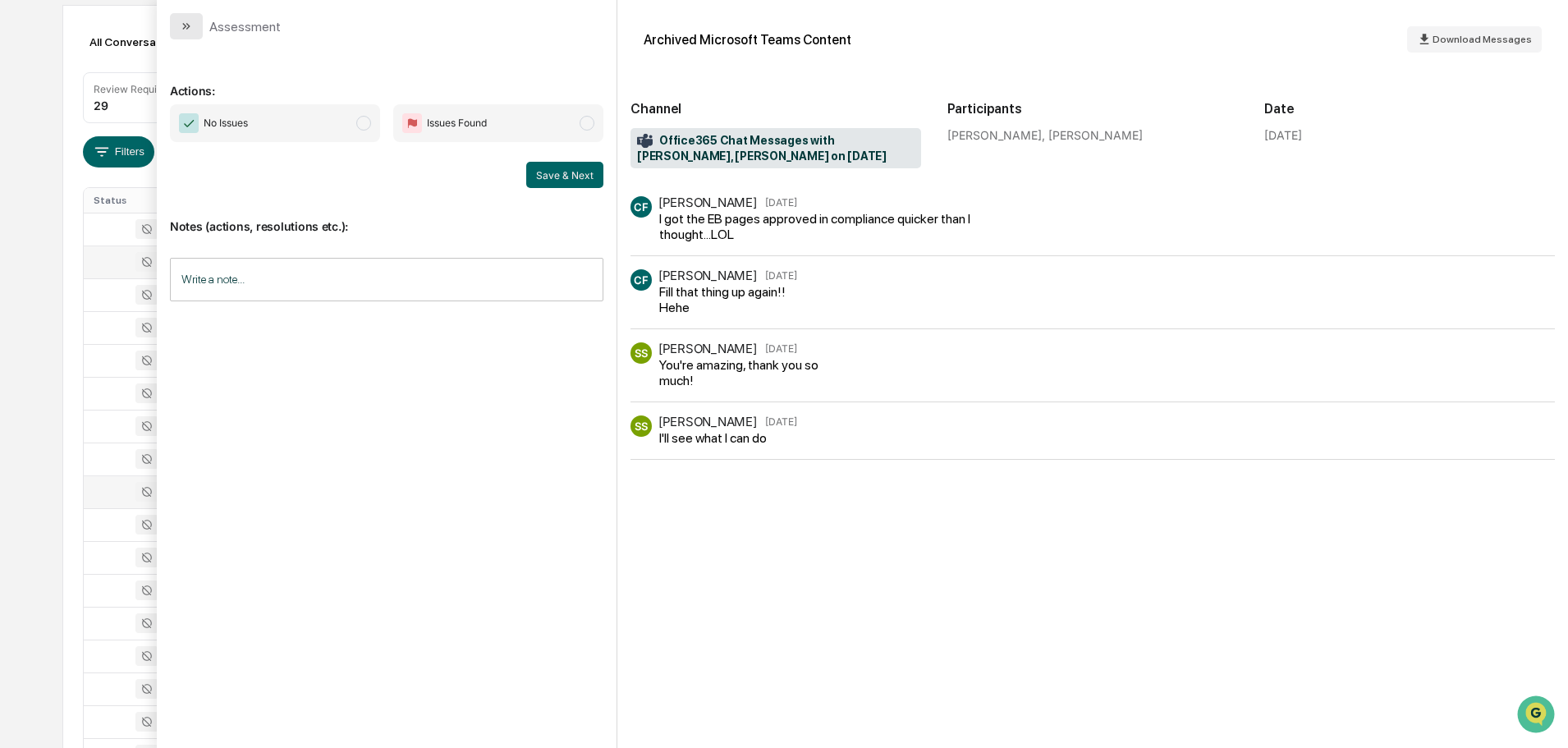
click at [188, 30] on icon "modal" at bounding box center [186, 26] width 13 height 13
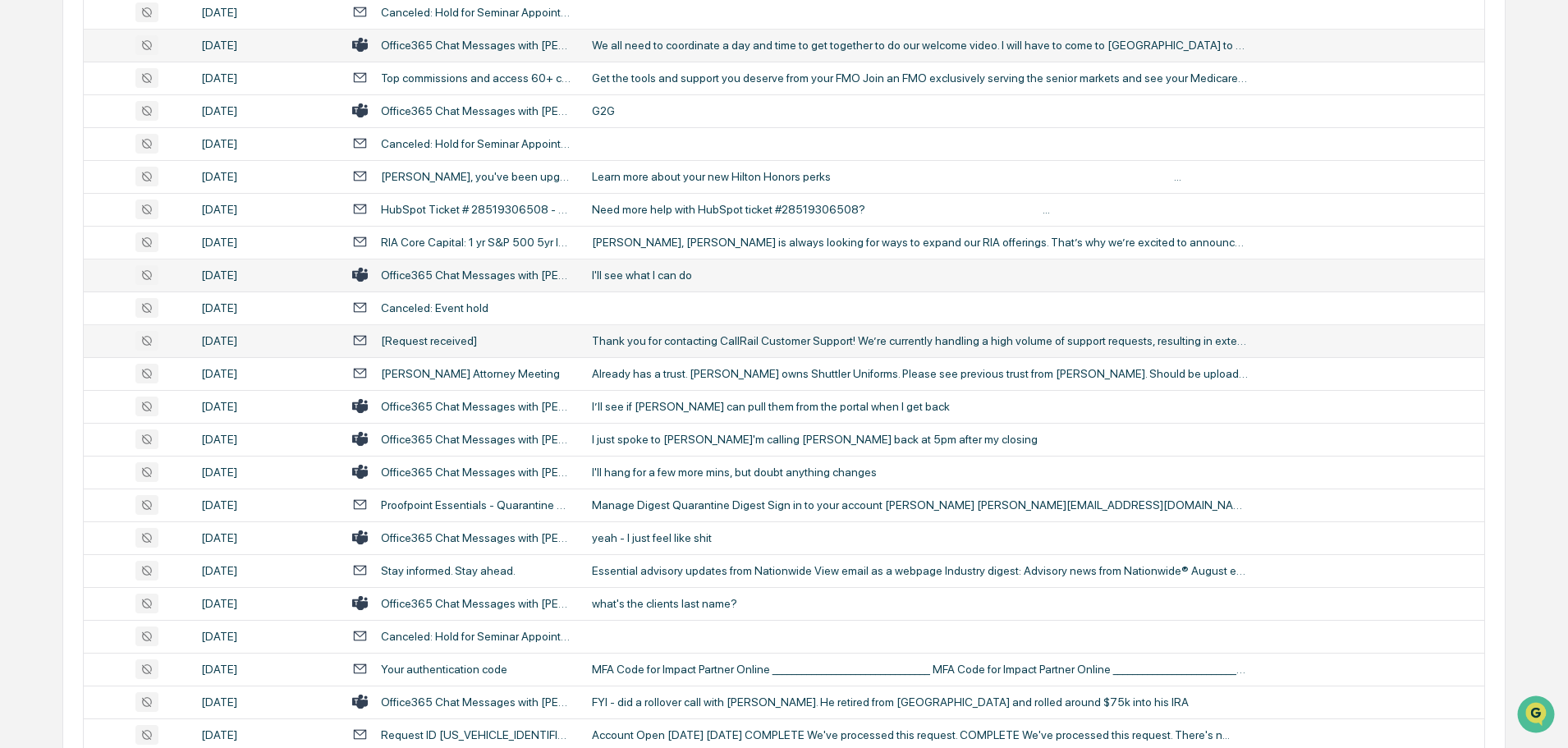
scroll to position [411, 0]
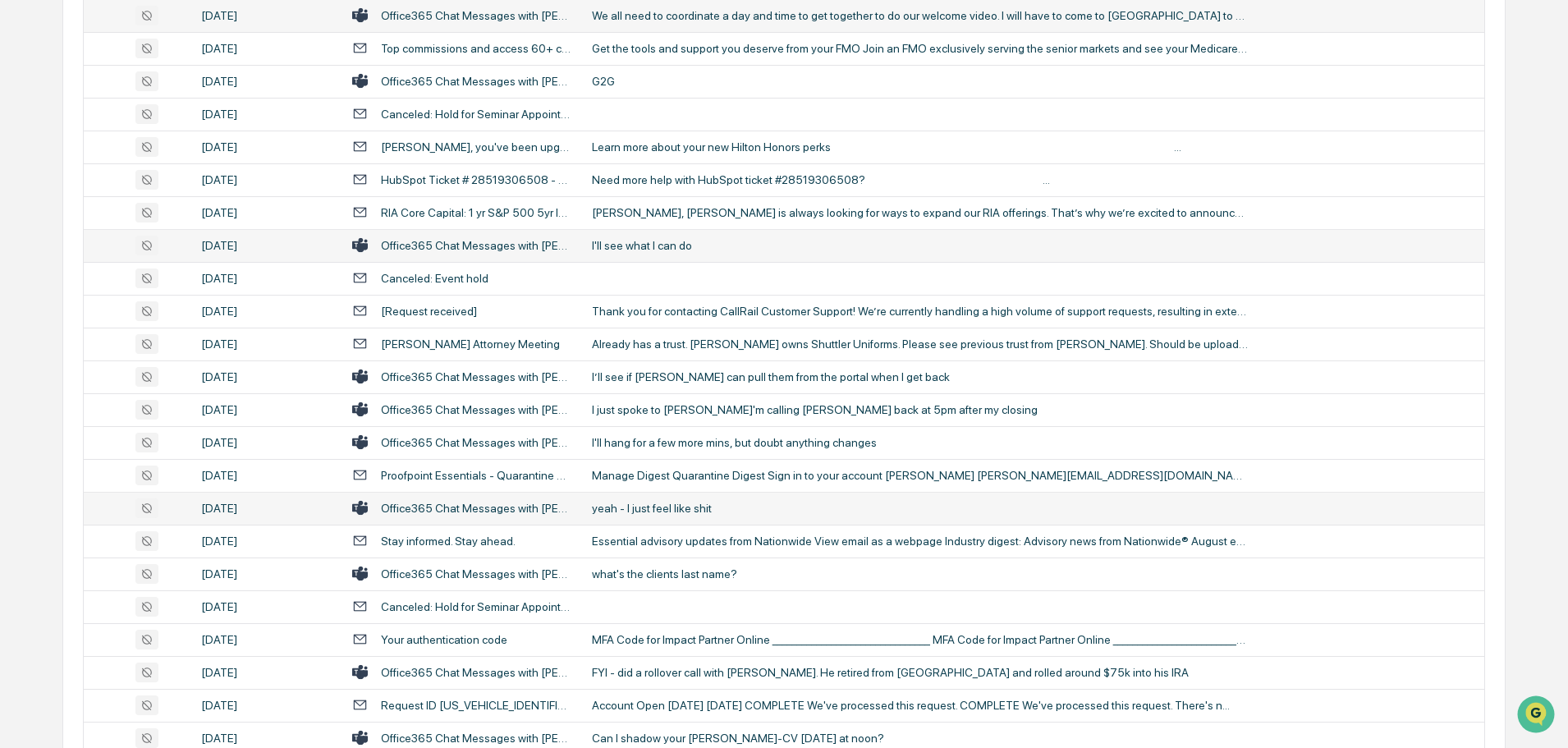
click at [687, 500] on td "yeah - I just feel like shit" at bounding box center [1033, 508] width 902 height 33
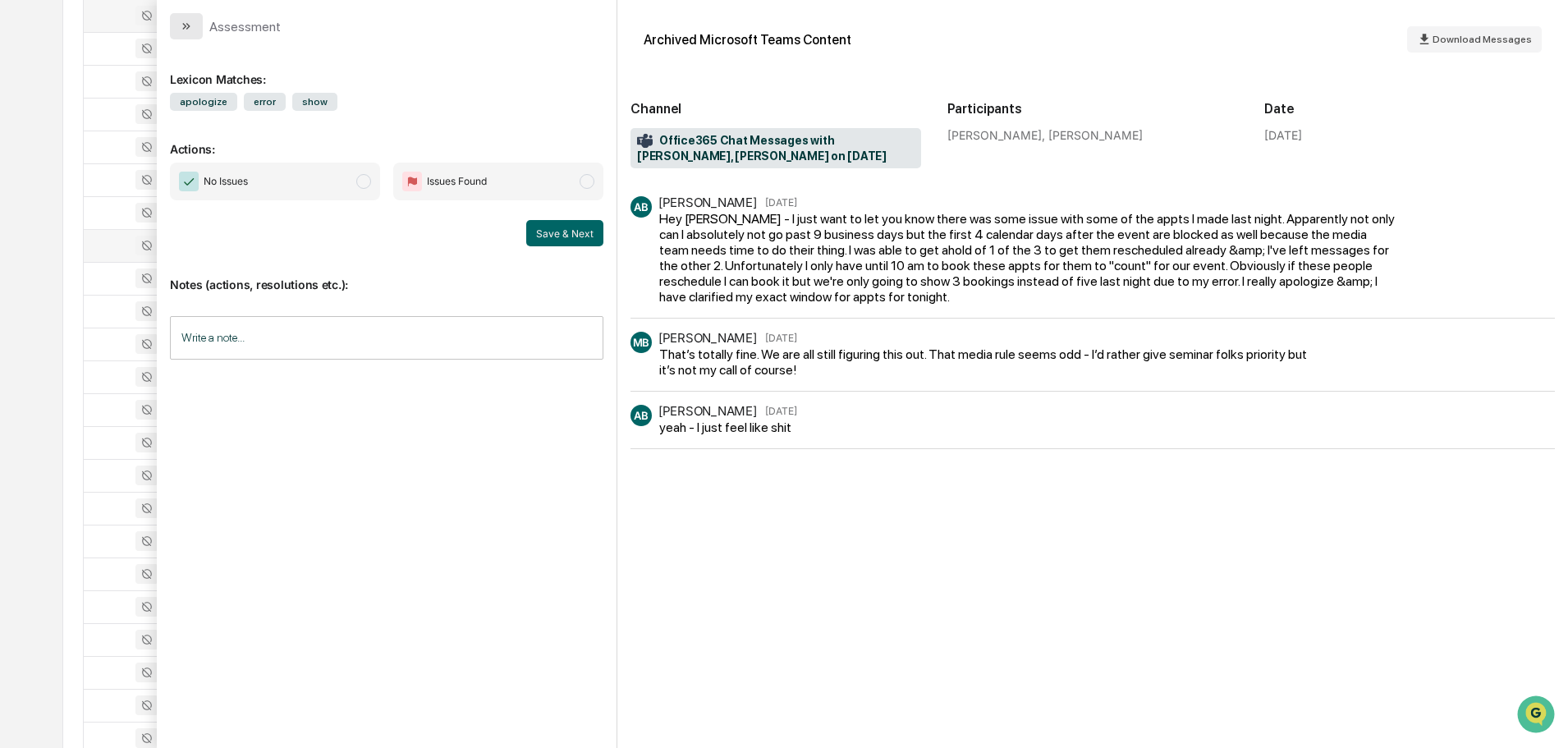
click at [196, 26] on button "modal" at bounding box center [187, 26] width 33 height 26
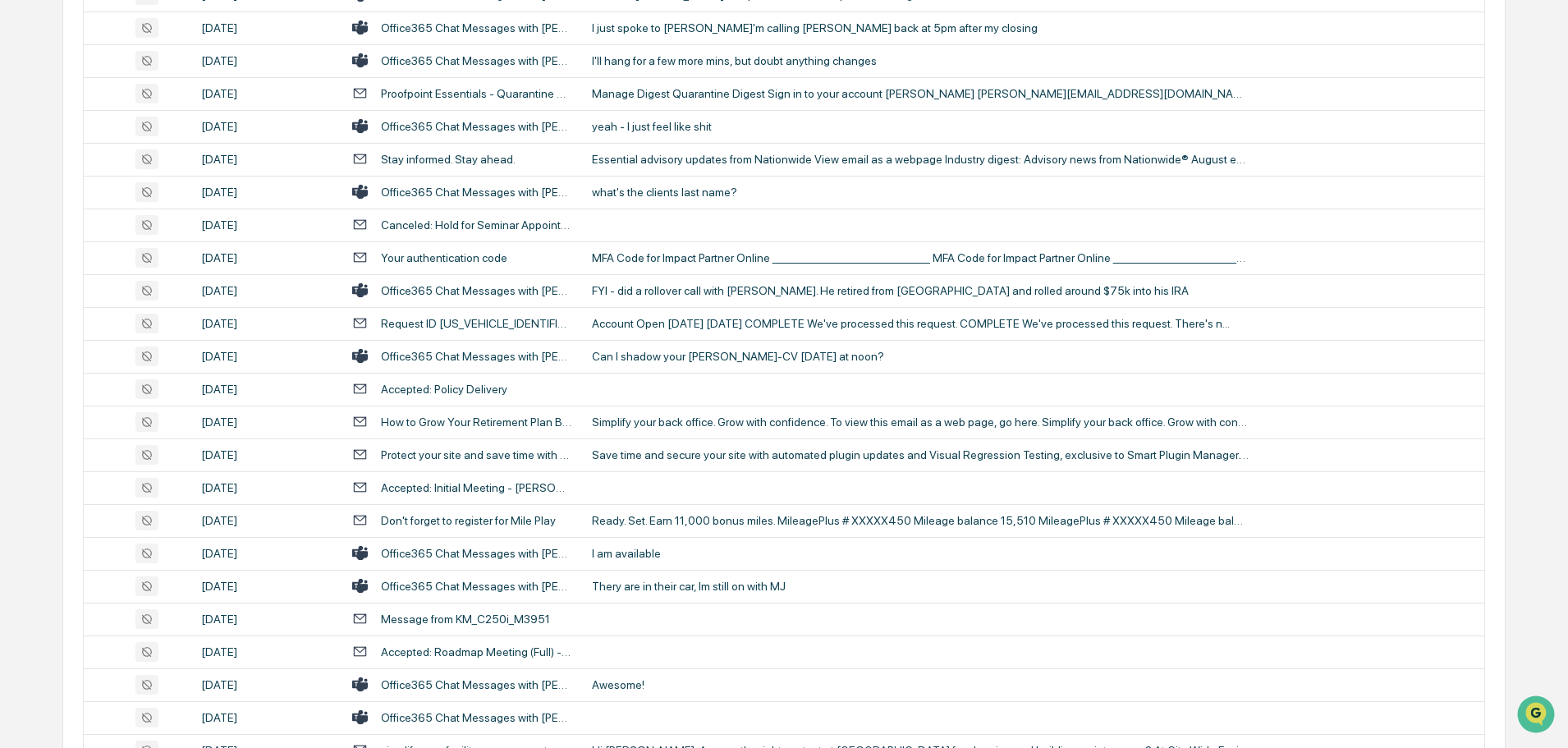
scroll to position [822, 0]
